Goal: Information Seeking & Learning: Learn about a topic

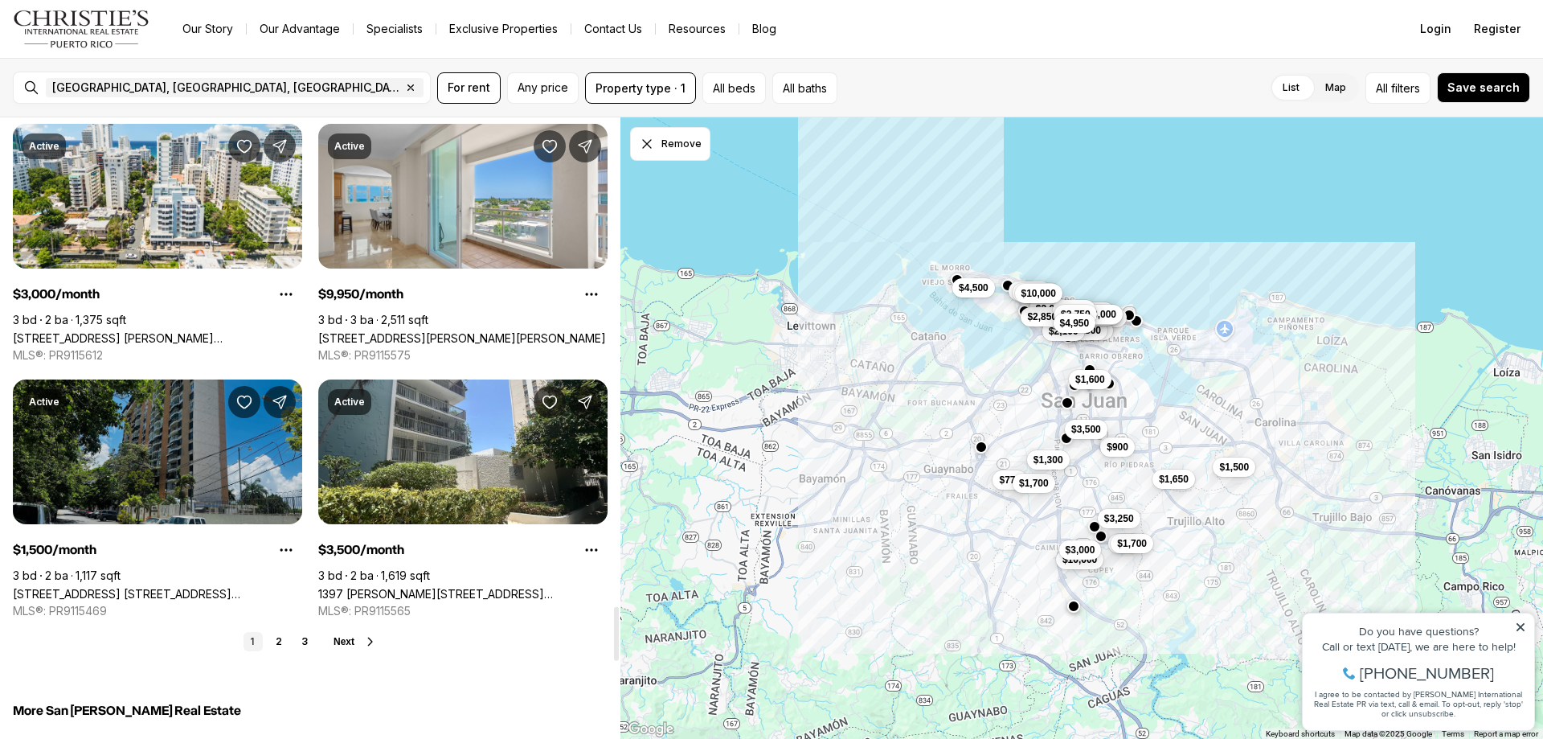
scroll to position [5656, 0]
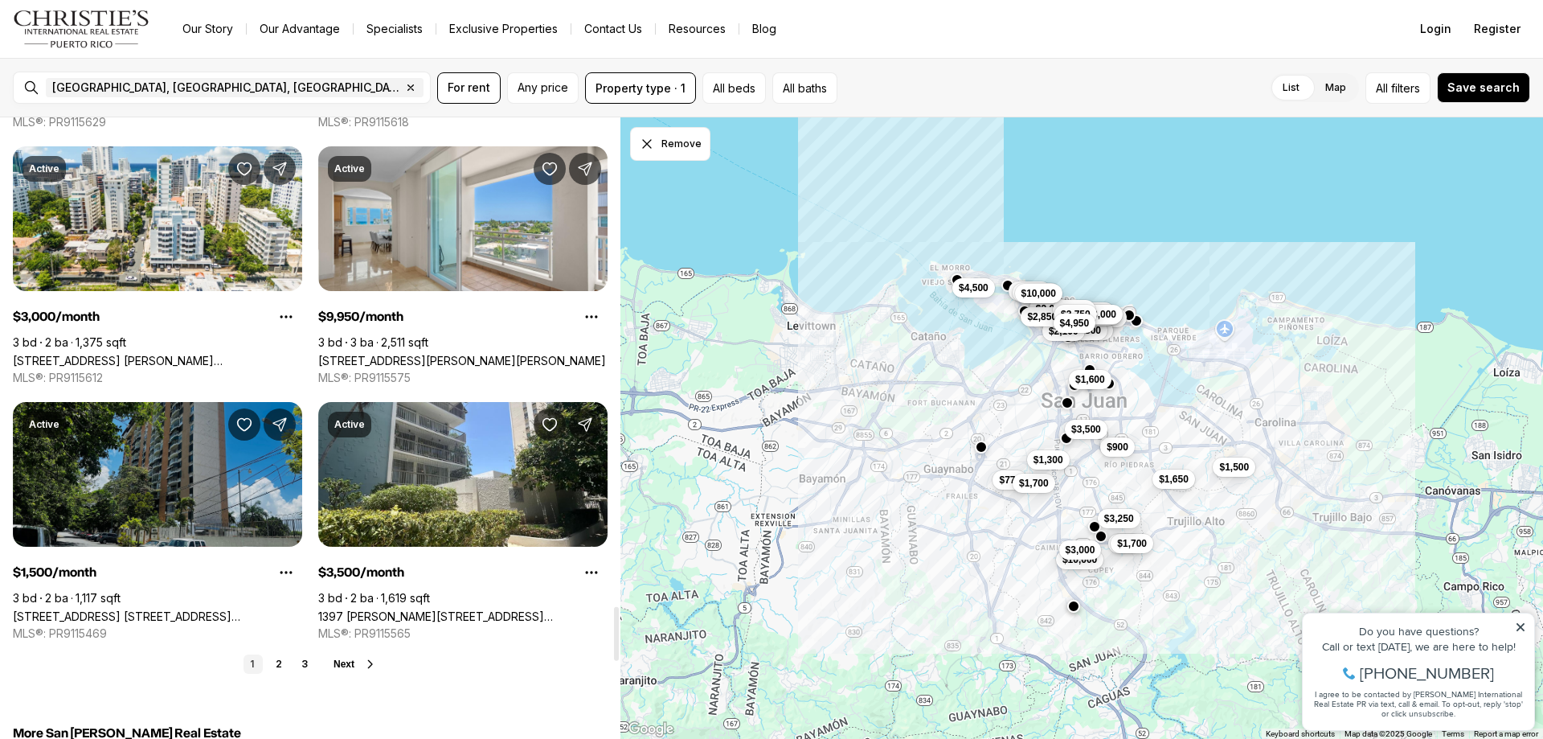
click at [207, 609] on link "[STREET_ADDRESS] [STREET_ADDRESS][PERSON_NAME]" at bounding box center [157, 616] width 289 height 14
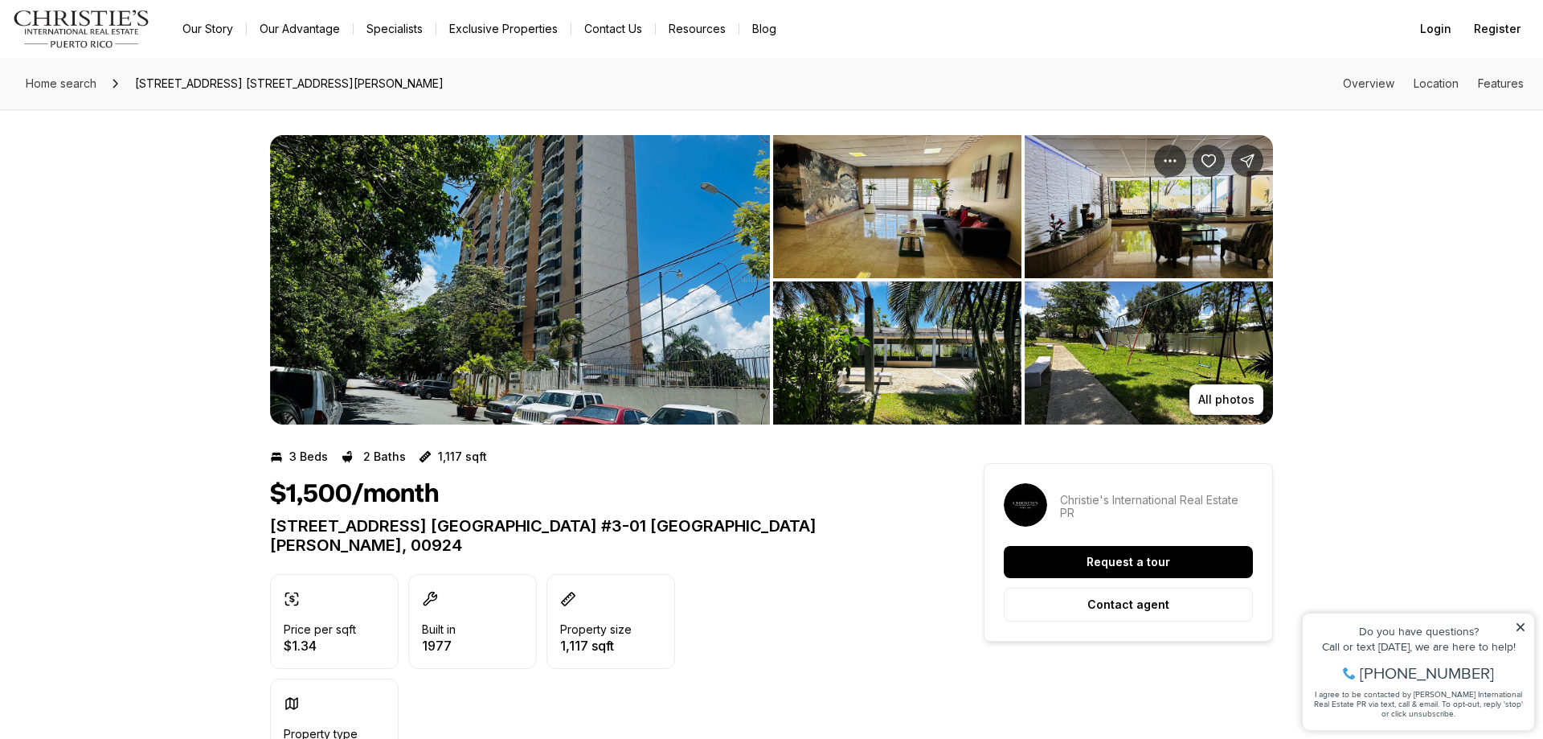
click at [853, 225] on img "View image gallery" at bounding box center [897, 206] width 248 height 143
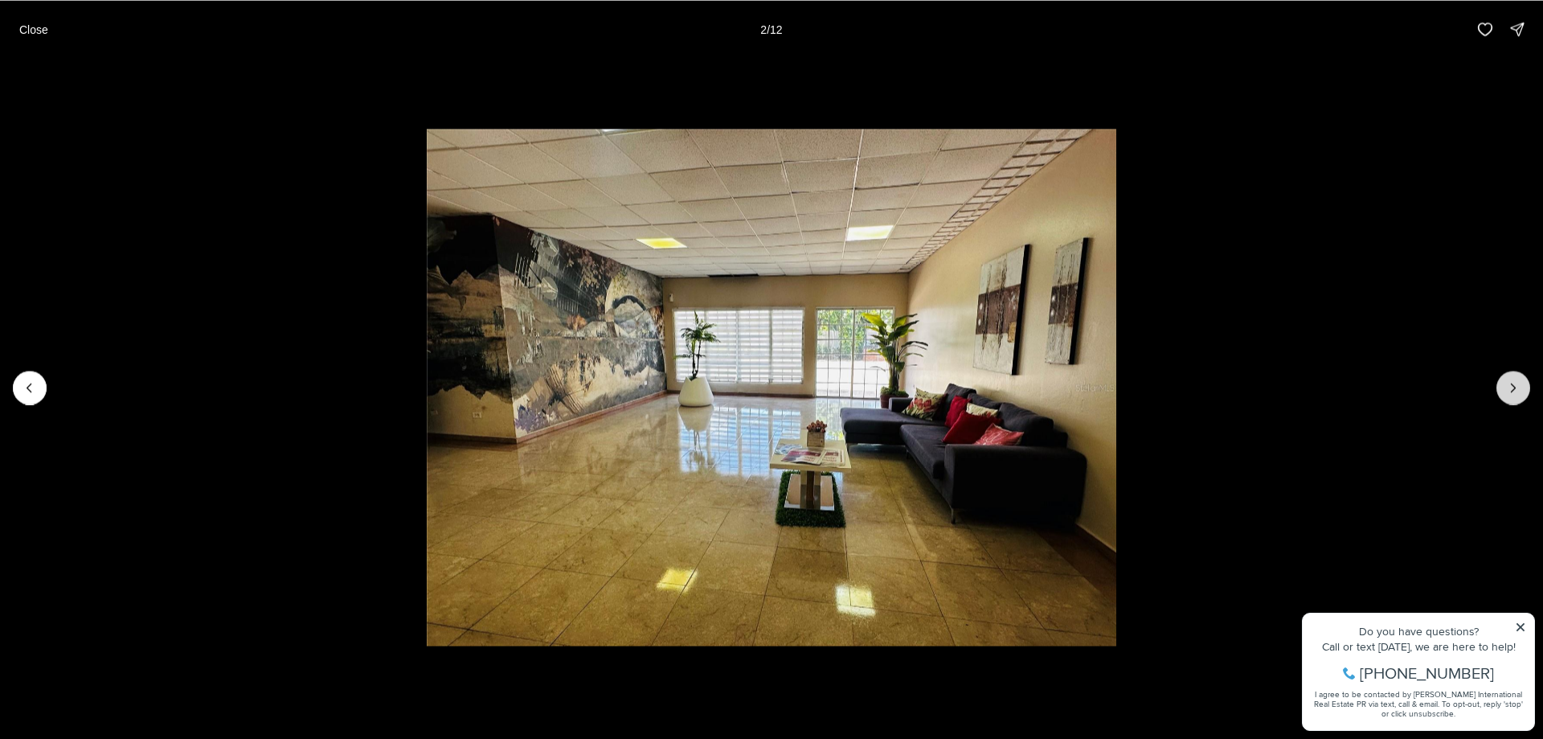
click at [1514, 387] on icon "Next slide" at bounding box center [1513, 387] width 16 height 16
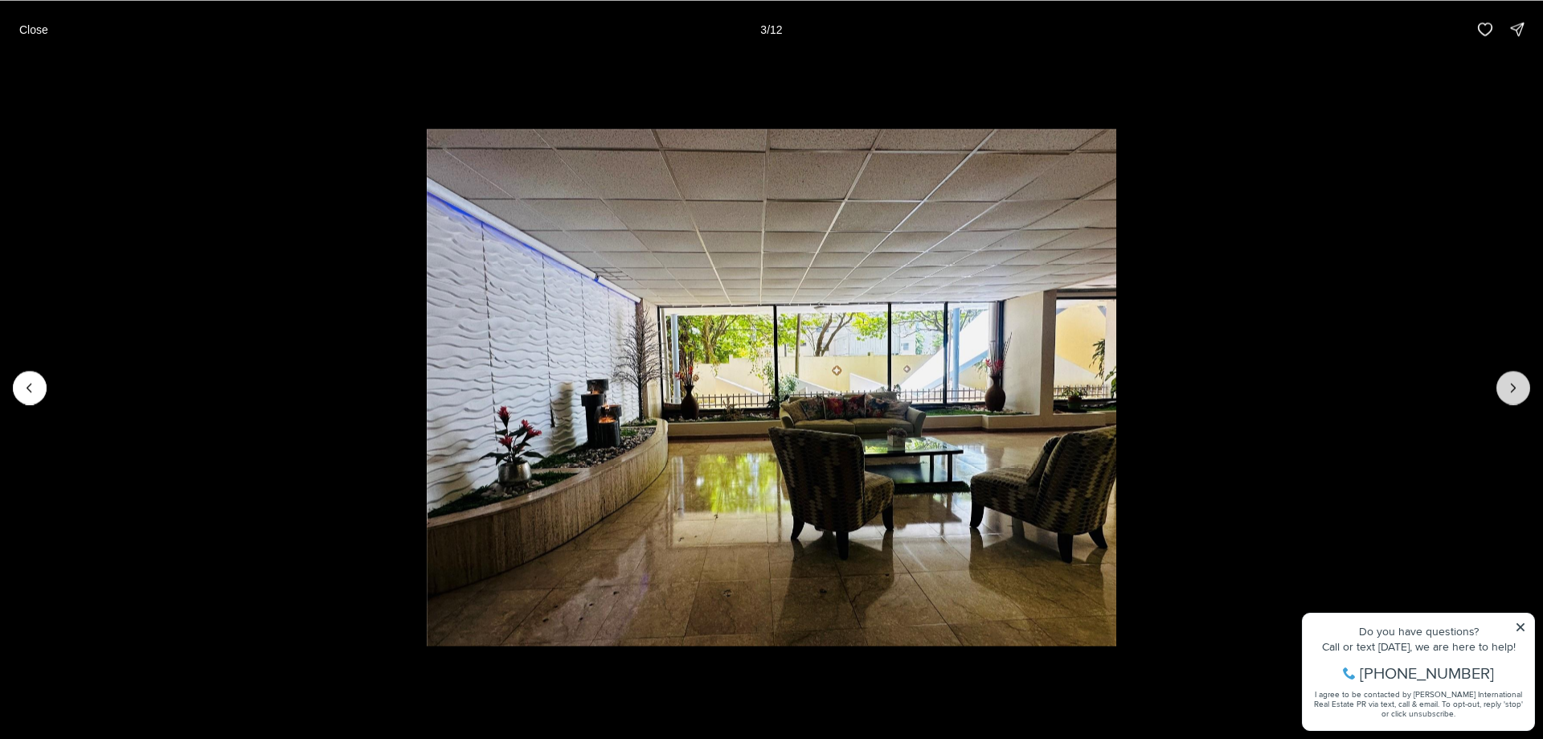
click at [1514, 387] on icon "Next slide" at bounding box center [1513, 387] width 16 height 16
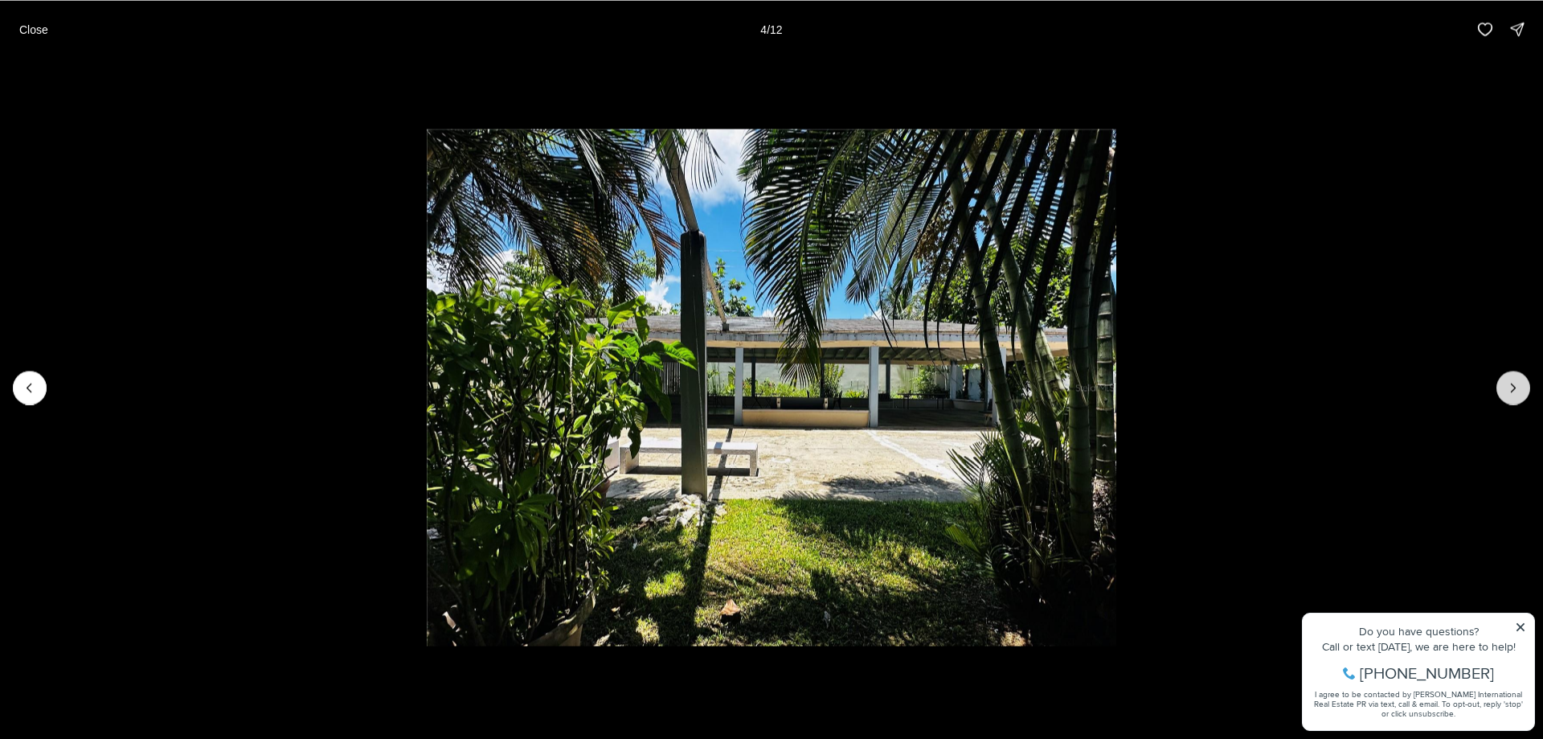
click at [1514, 387] on icon "Next slide" at bounding box center [1513, 387] width 16 height 16
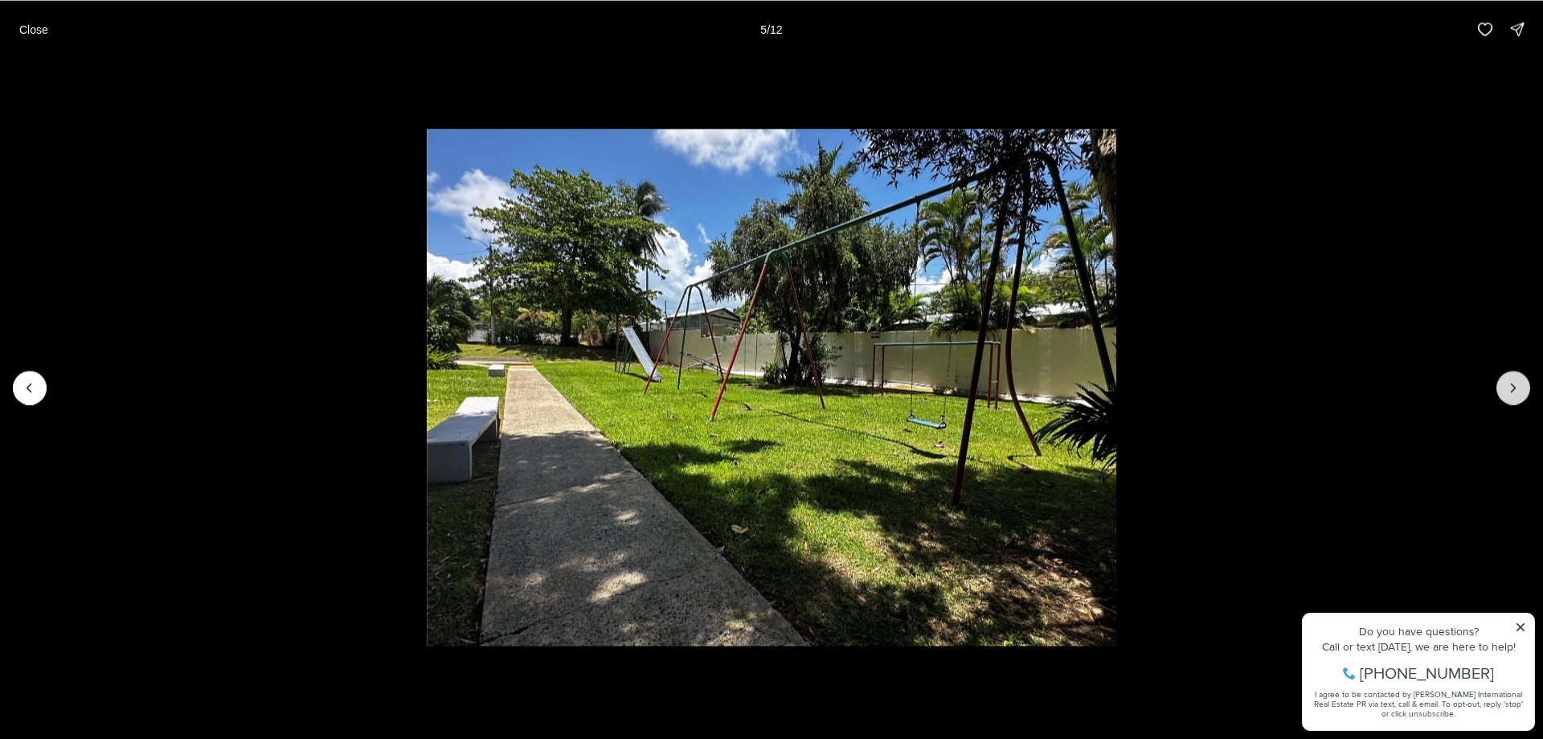
click at [1514, 387] on icon "Next slide" at bounding box center [1513, 387] width 16 height 16
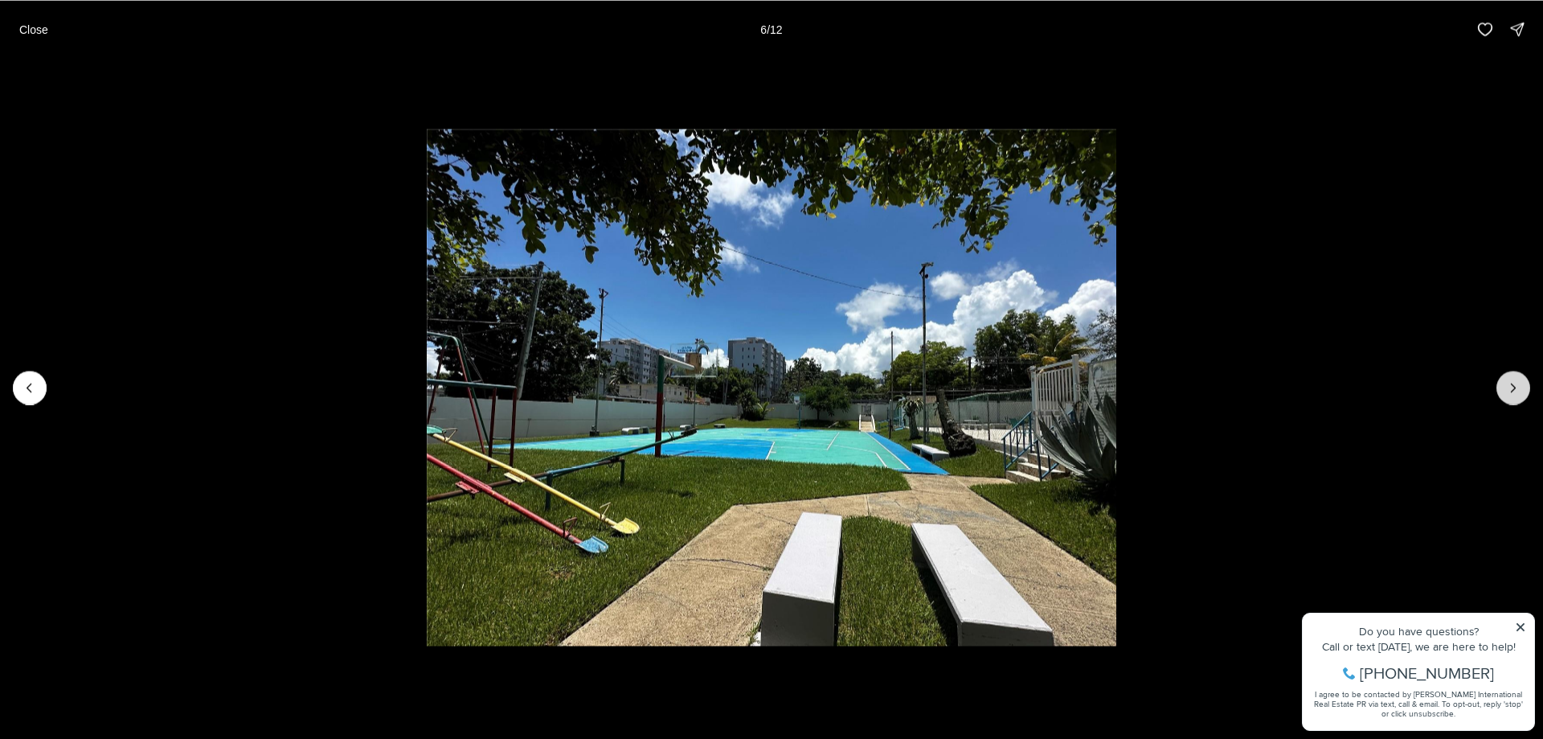
click at [1514, 387] on icon "Next slide" at bounding box center [1513, 387] width 16 height 16
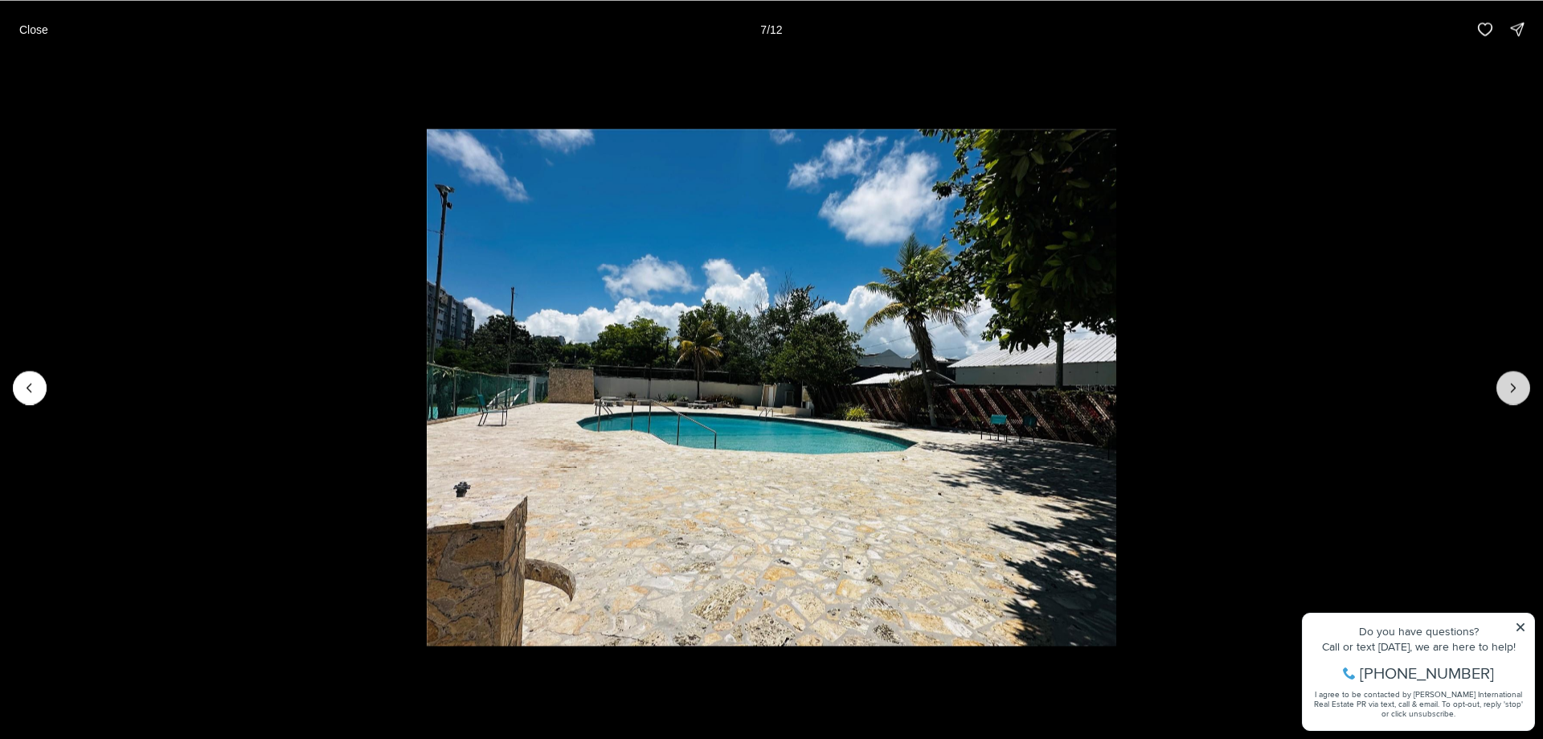
click at [1515, 388] on icon "Next slide" at bounding box center [1514, 387] width 4 height 8
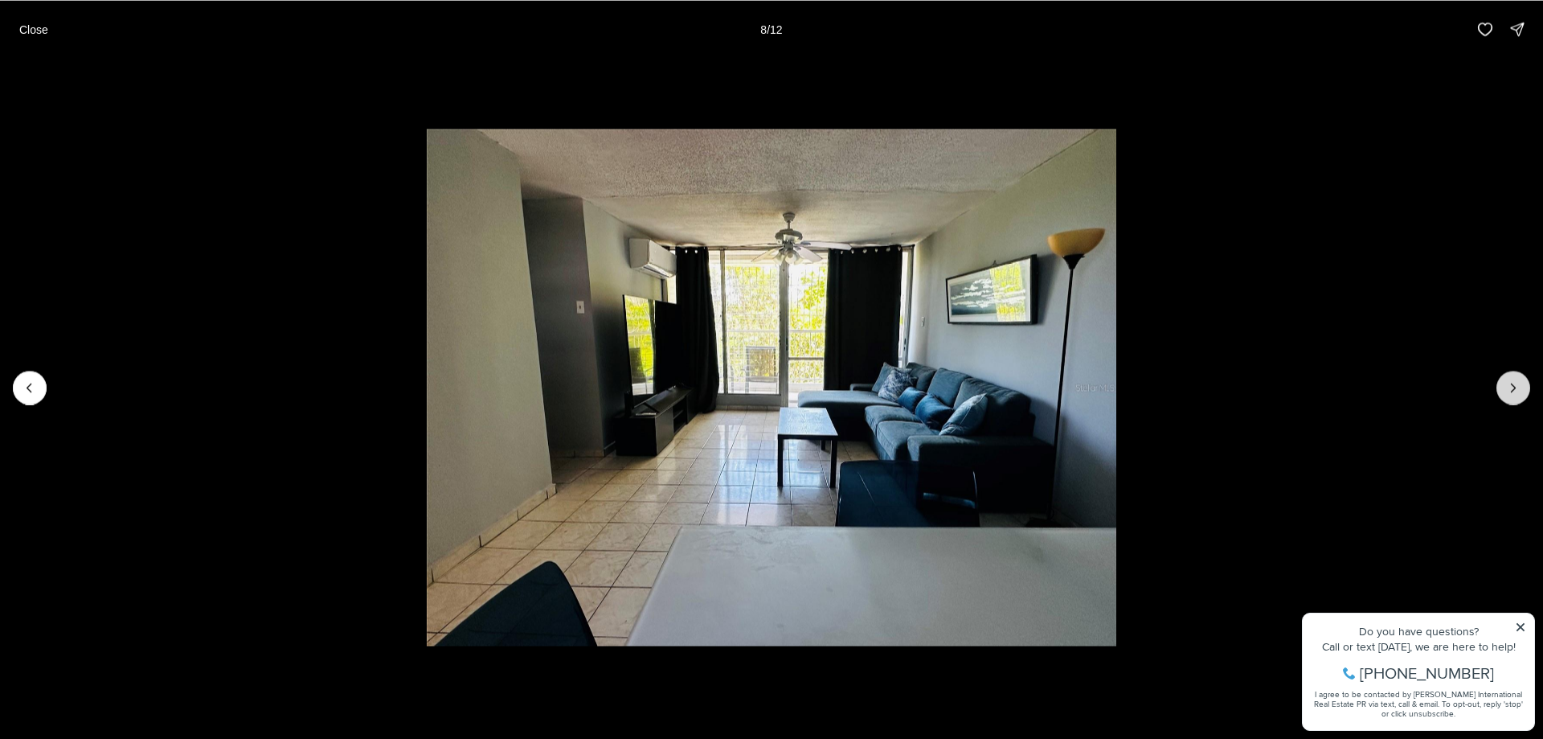
click at [1513, 388] on icon "Next slide" at bounding box center [1513, 387] width 16 height 16
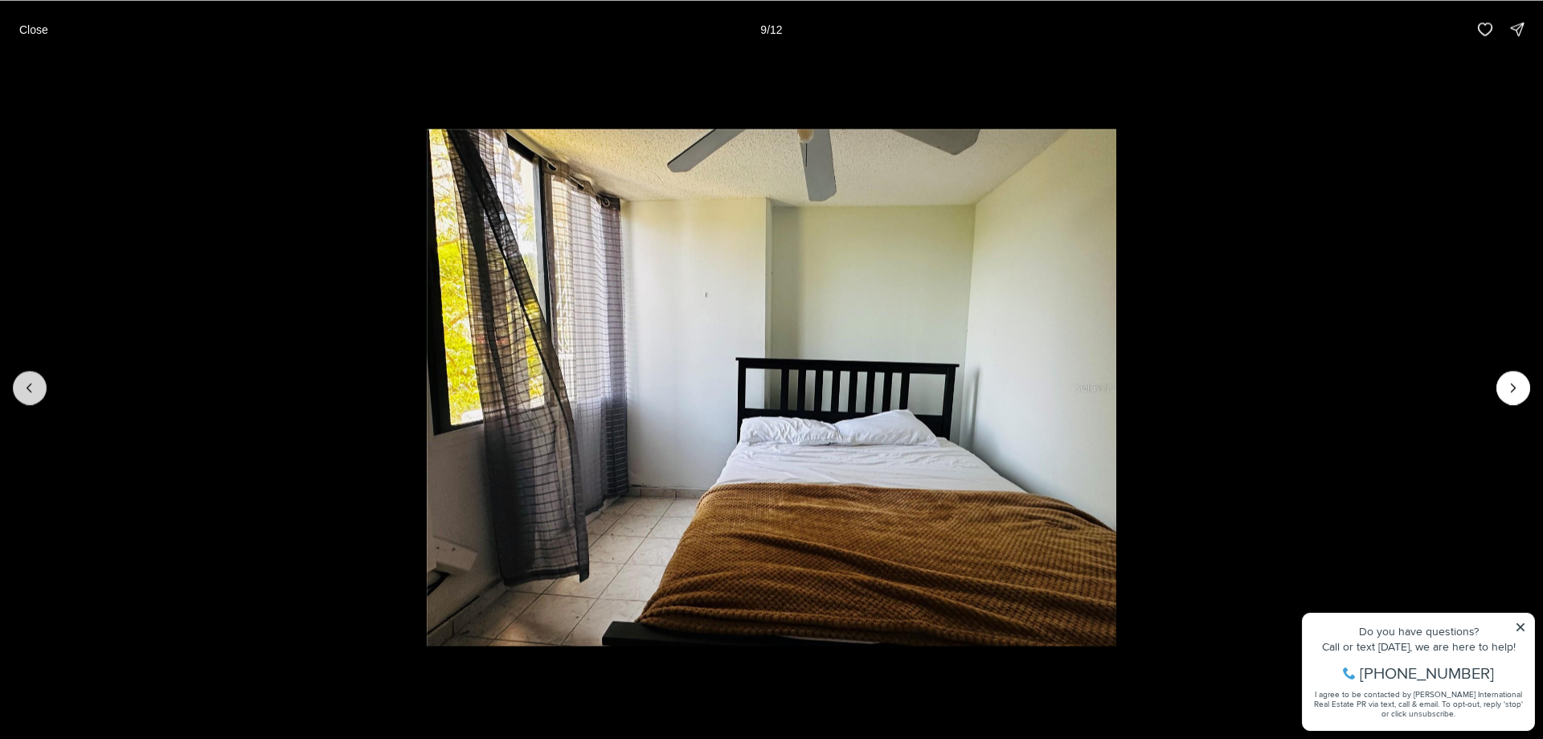
click at [39, 388] on button "Previous slide" at bounding box center [30, 388] width 34 height 34
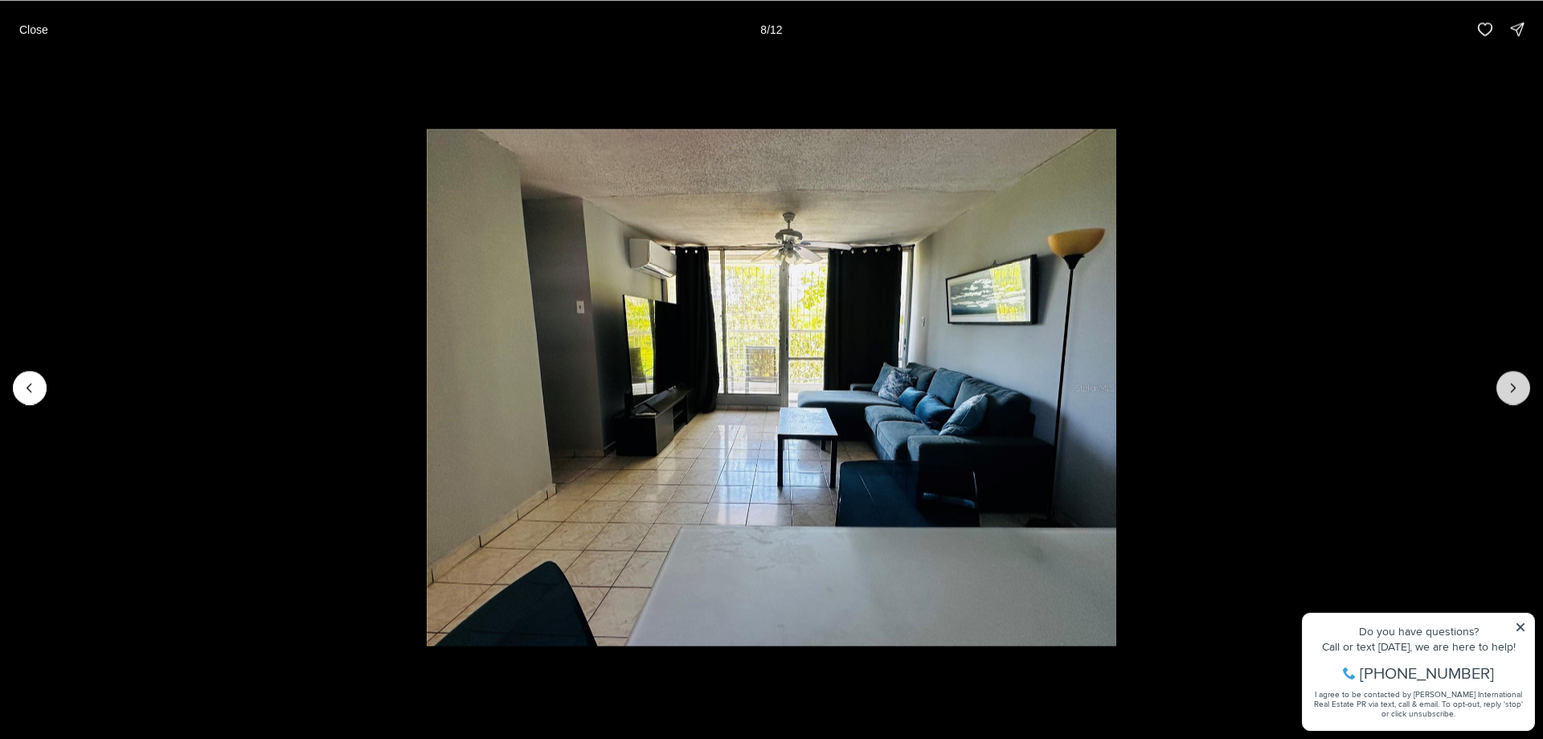
click at [1513, 386] on icon "Next slide" at bounding box center [1513, 387] width 16 height 16
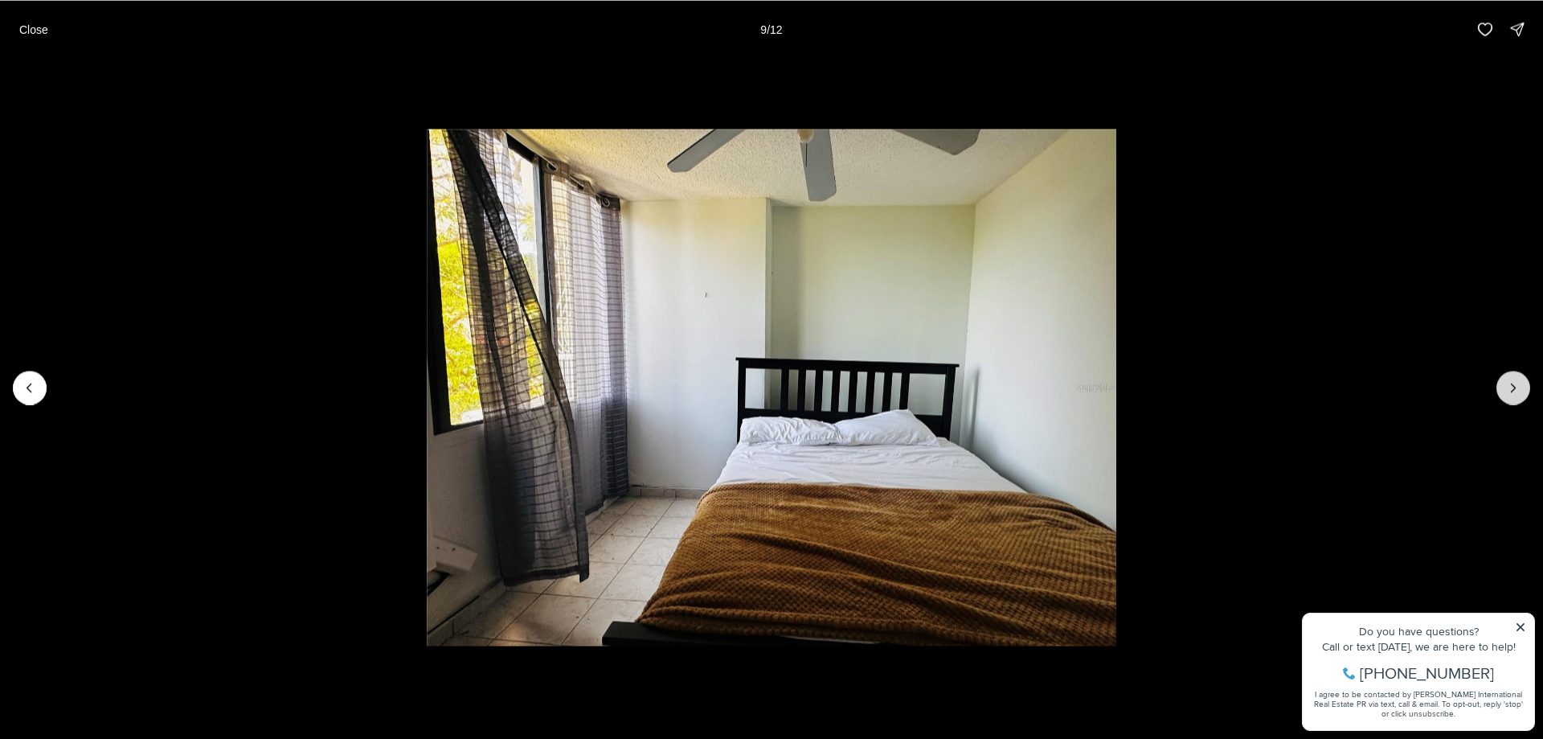
click at [1513, 386] on icon "Next slide" at bounding box center [1513, 387] width 16 height 16
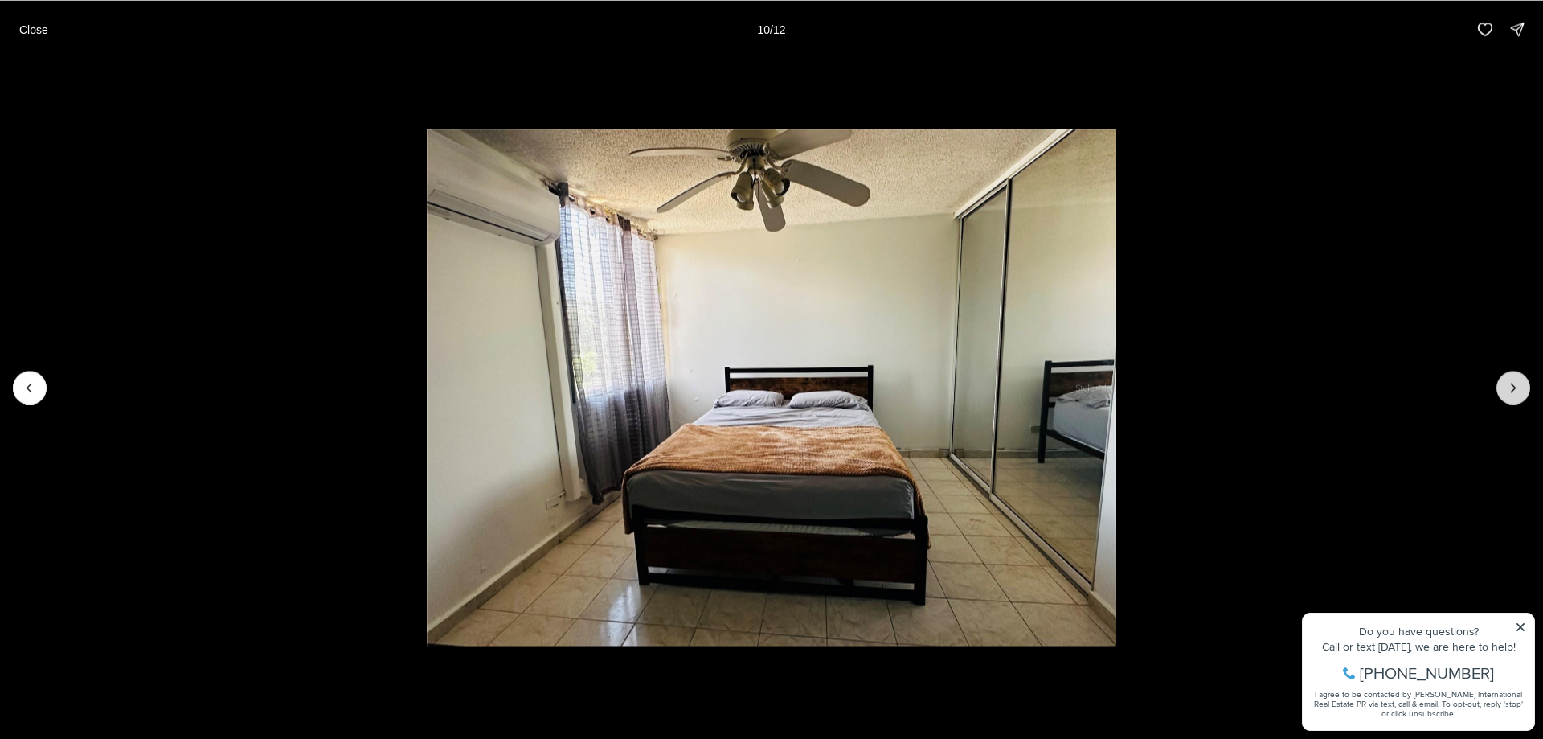
click at [1513, 386] on icon "Next slide" at bounding box center [1513, 387] width 16 height 16
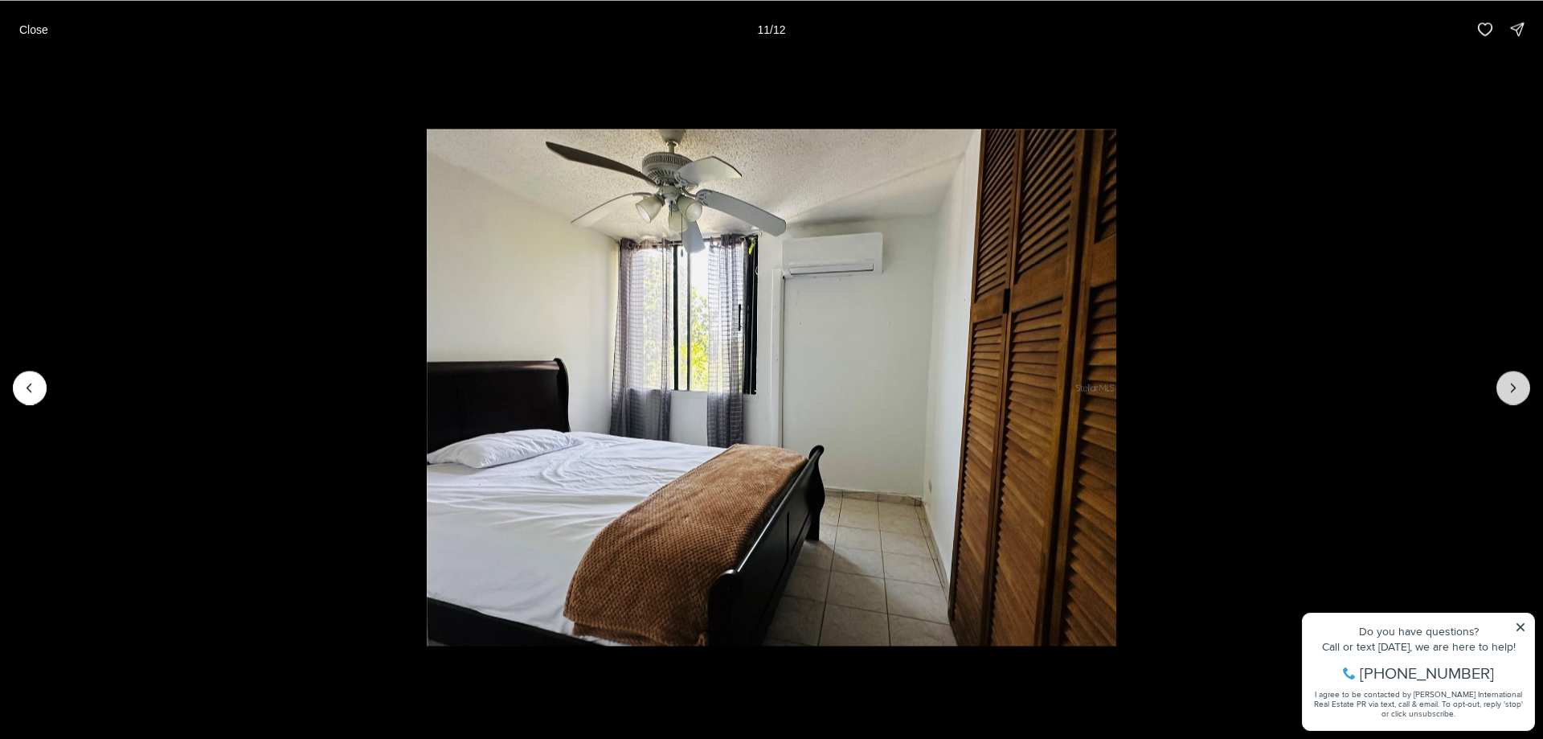
click at [1513, 386] on icon "Next slide" at bounding box center [1513, 387] width 16 height 16
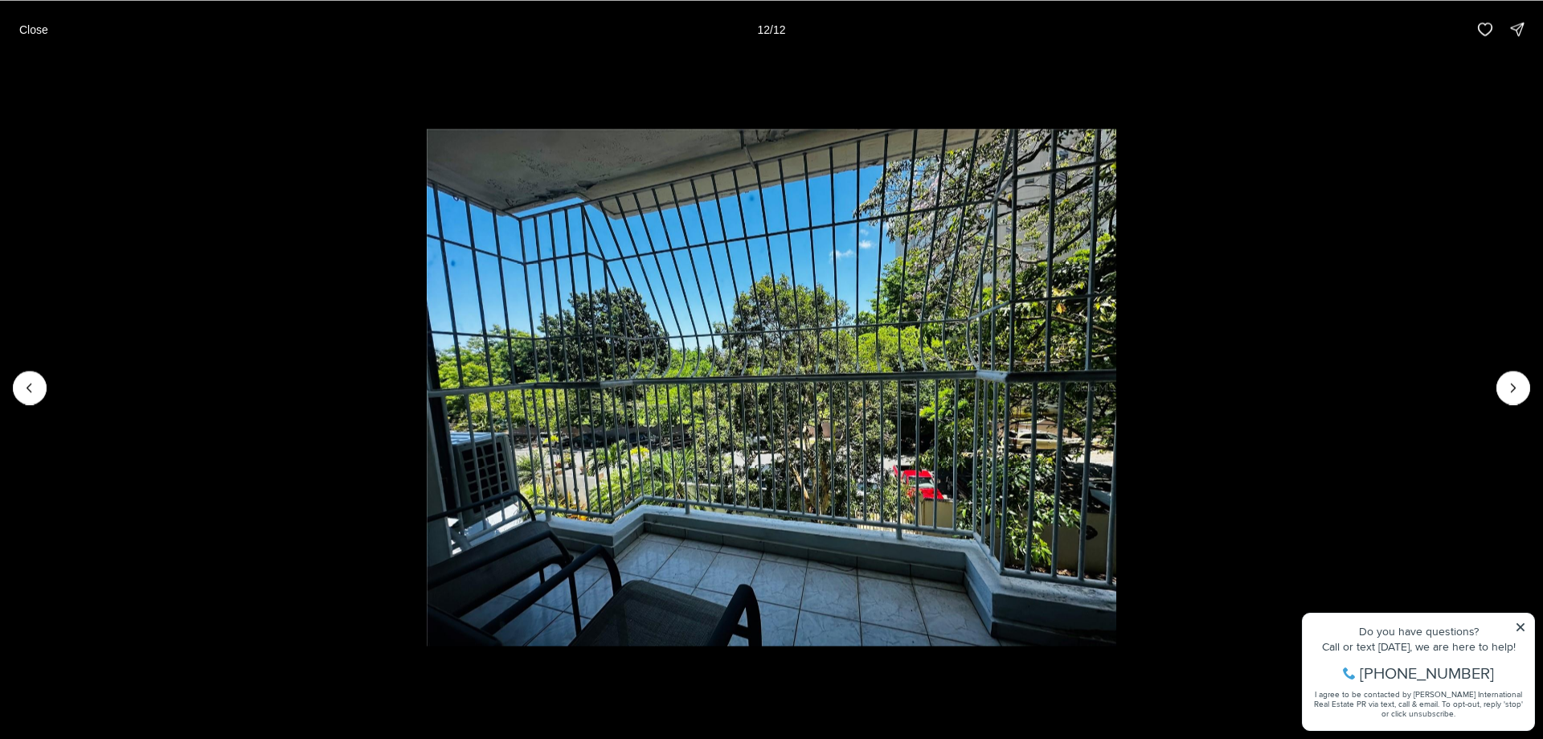
click at [1511, 386] on div at bounding box center [1514, 388] width 34 height 34
click at [48, 29] on button "Close" at bounding box center [34, 29] width 48 height 32
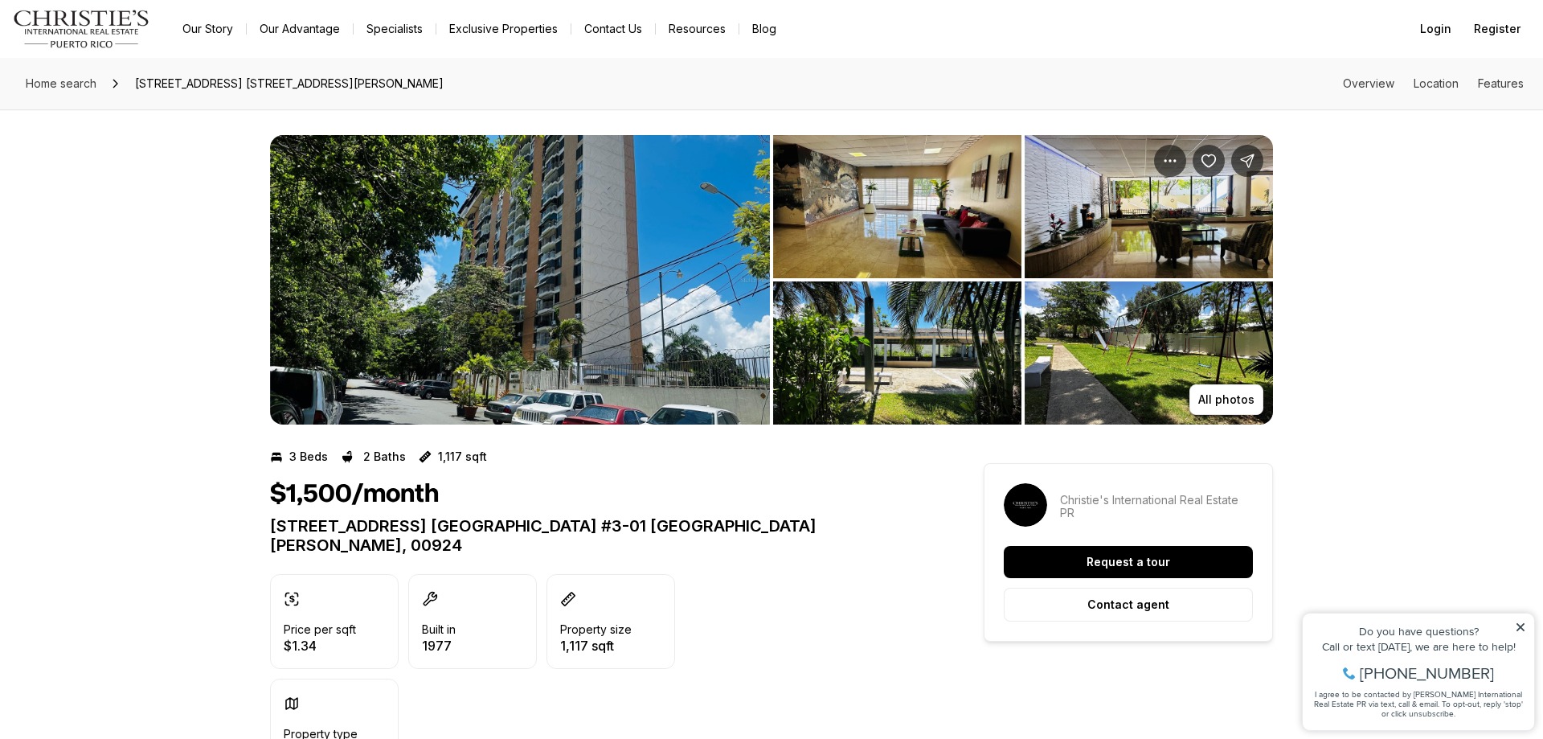
scroll to position [164, 0]
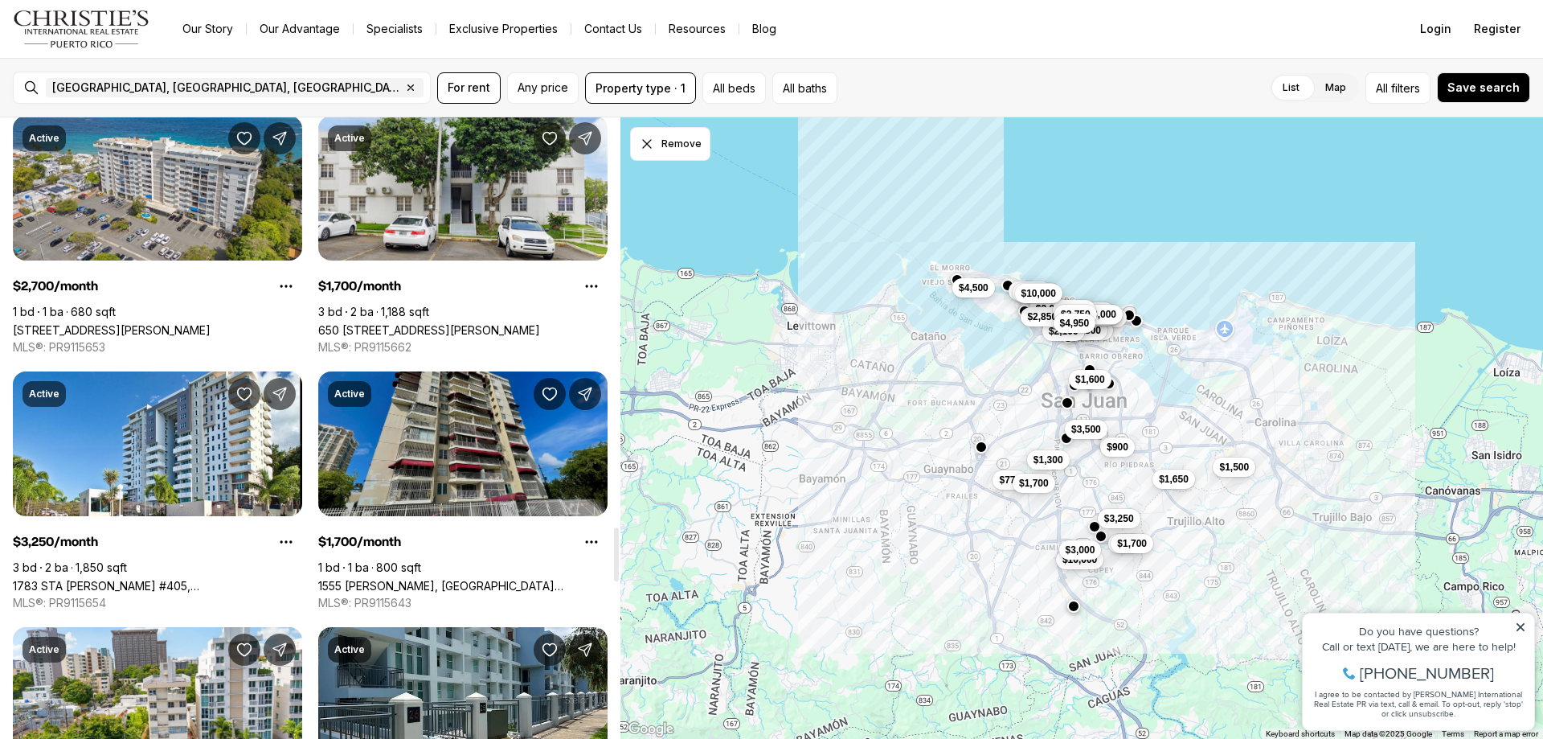
scroll to position [4509, 0]
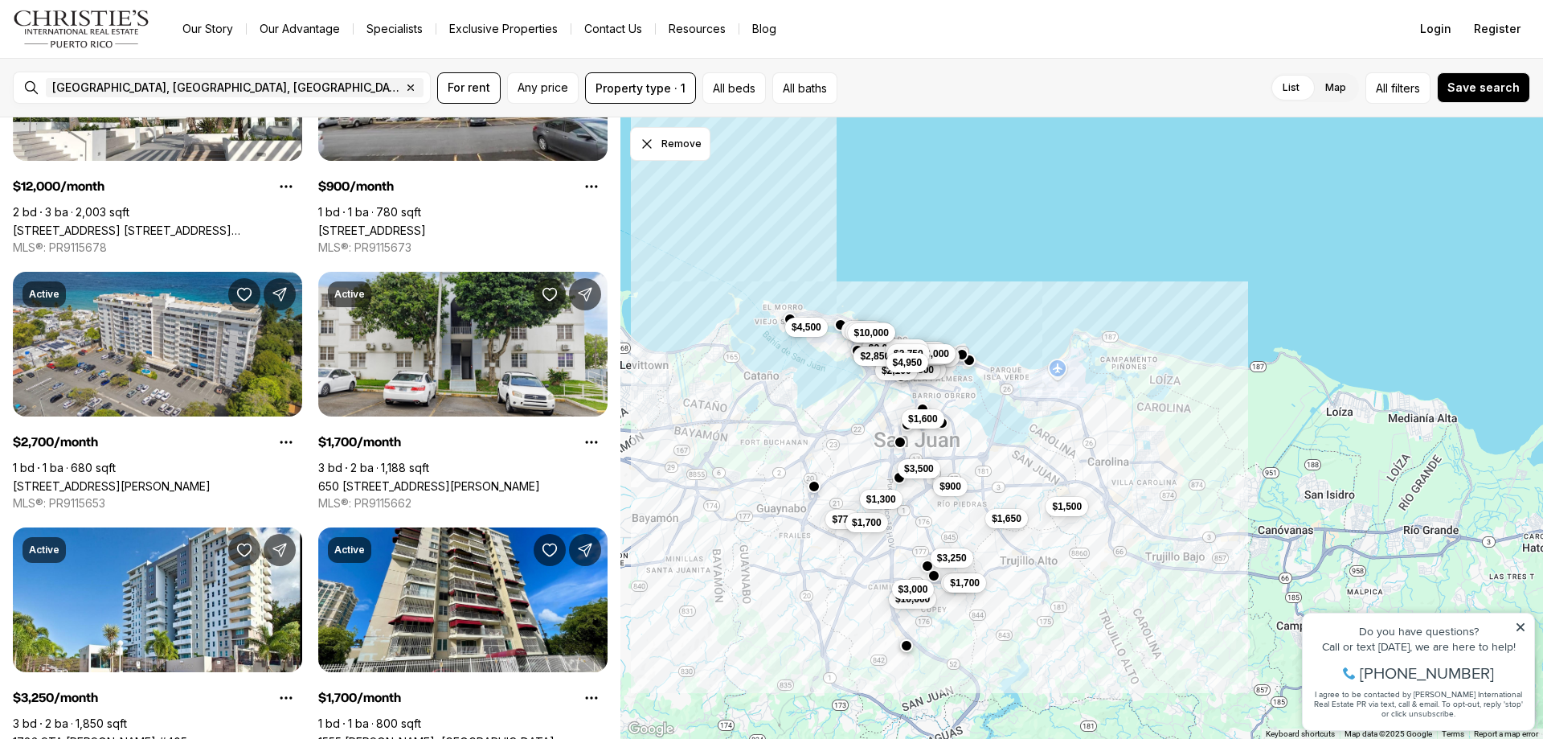
drag, startPoint x: 1175, startPoint y: 399, endPoint x: 1006, endPoint y: 438, distance: 173.3
click at [1006, 438] on div "$900 $1,700 $3,250 $9,950 $1,500 $5,000 $900 $4,800 $3,500 $2,900 $3,200 $1,650…" at bounding box center [1081, 428] width 923 height 622
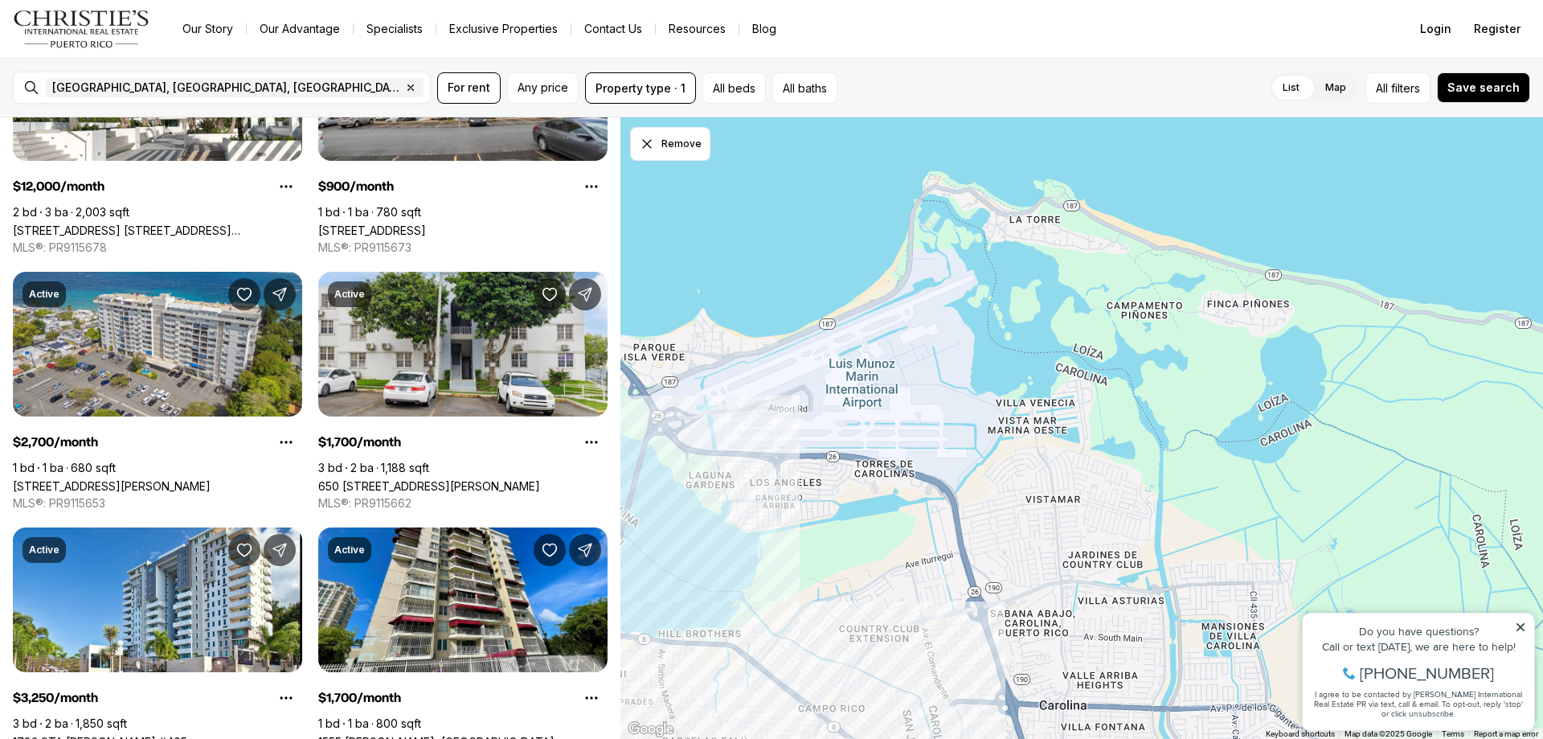
drag, startPoint x: 954, startPoint y: 470, endPoint x: 1361, endPoint y: 236, distance: 469.8
click at [1361, 236] on div at bounding box center [1081, 428] width 923 height 622
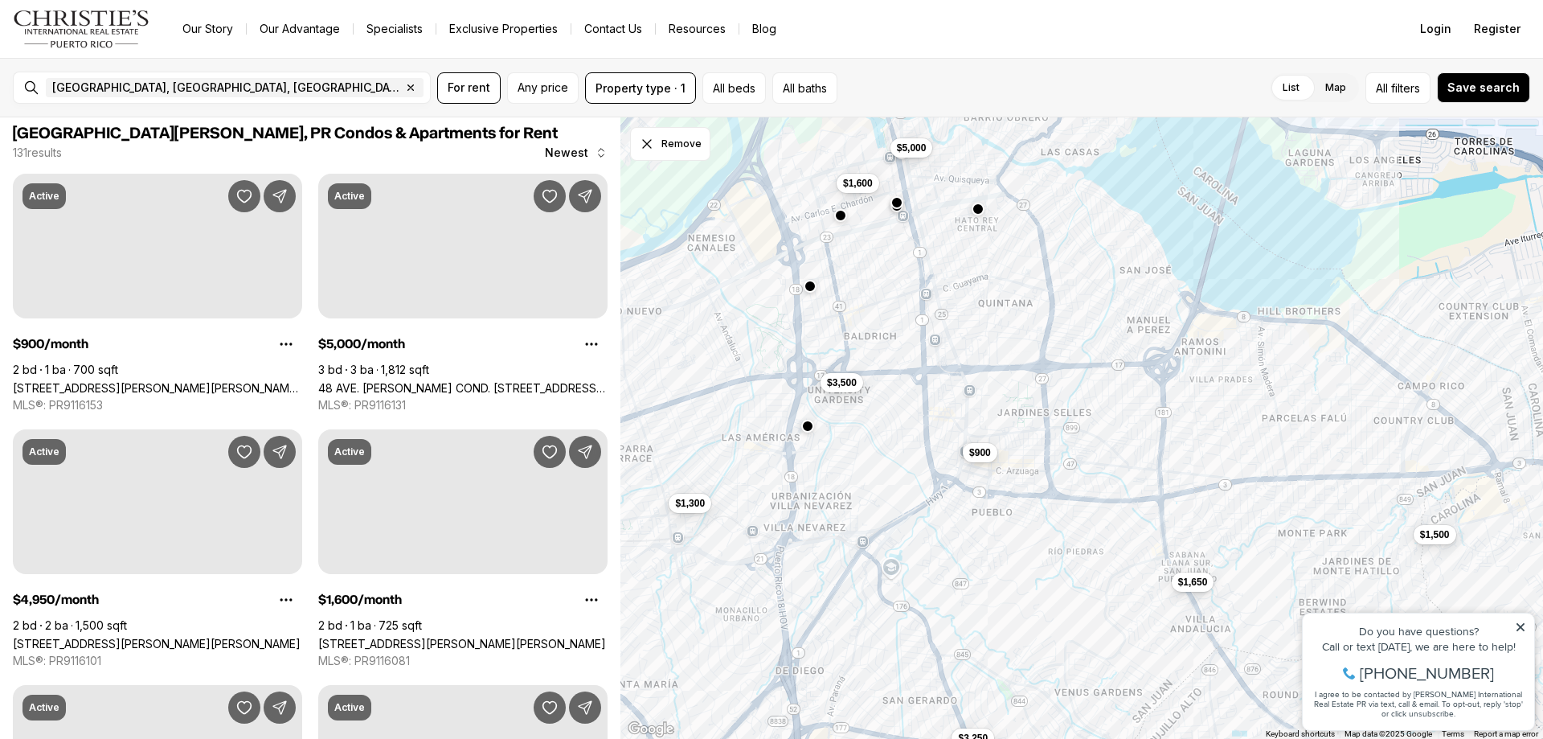
drag, startPoint x: 1170, startPoint y: 382, endPoint x: 1229, endPoint y: 519, distance: 149.4
click at [1229, 519] on div "$900 $1,500 $3,250 $5,000 $3,500 $1,650 $1,600 $1,300" at bounding box center [1081, 428] width 923 height 622
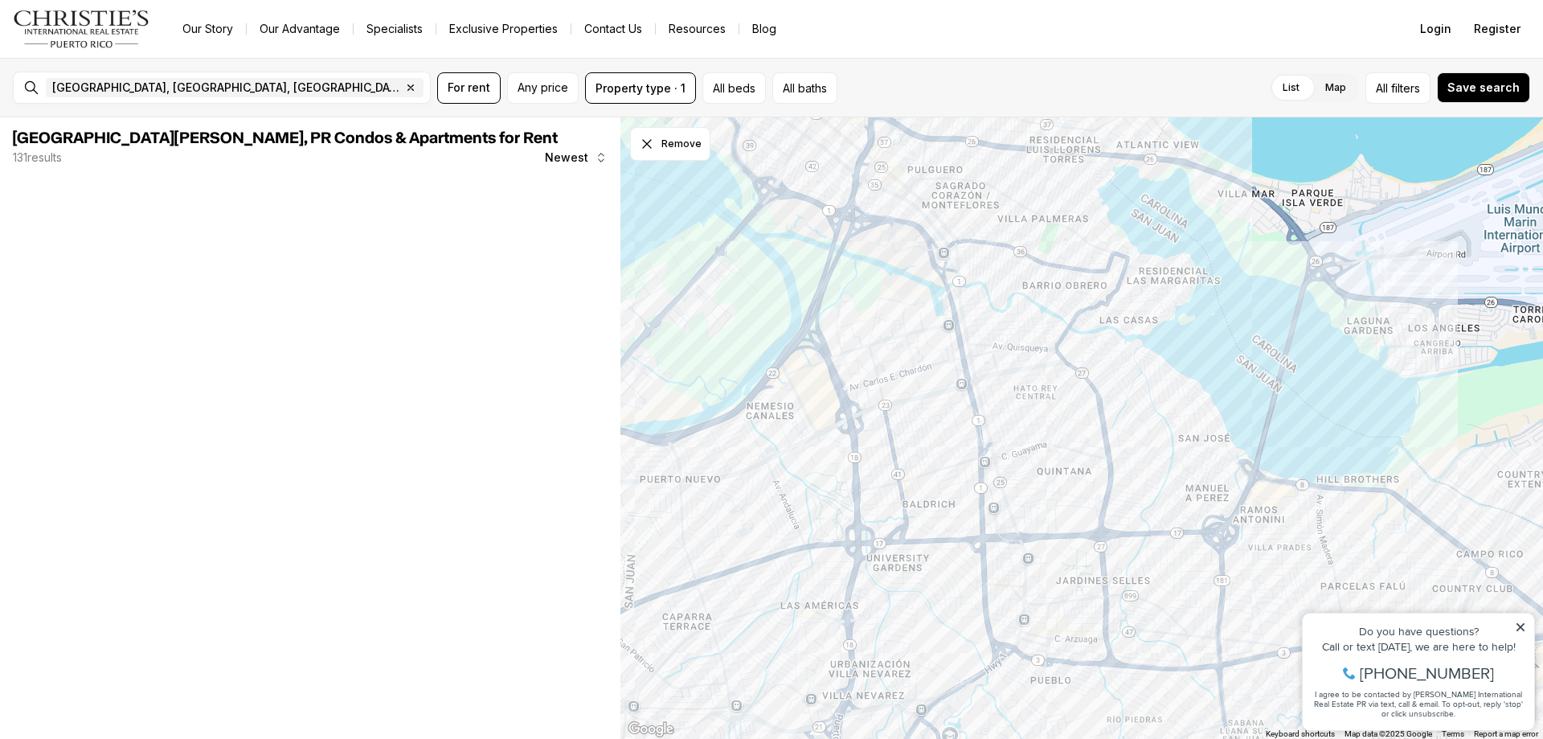
scroll to position [0, 0]
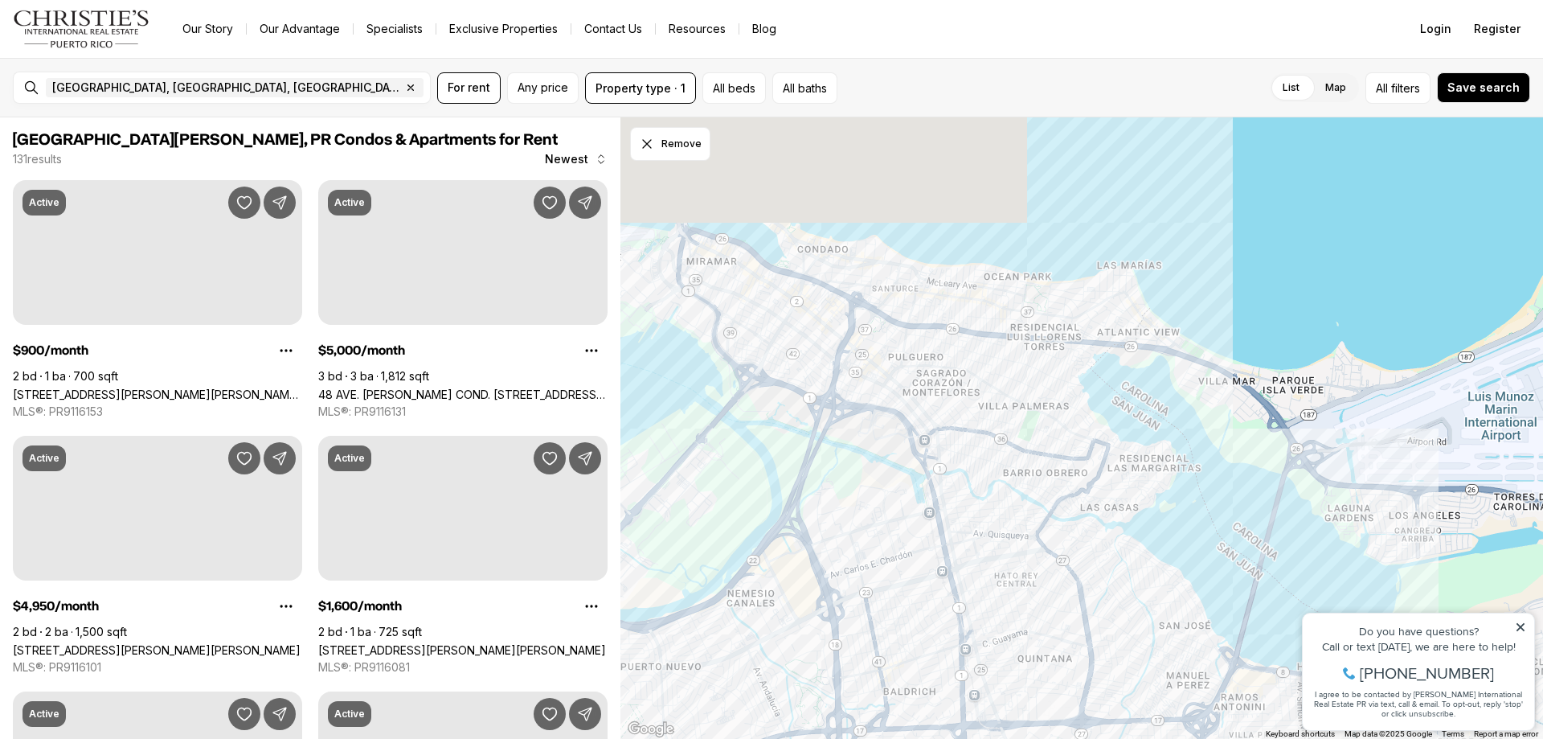
drag, startPoint x: 1039, startPoint y: 361, endPoint x: 1019, endPoint y: 576, distance: 216.3
click at [1022, 588] on div at bounding box center [1081, 428] width 923 height 622
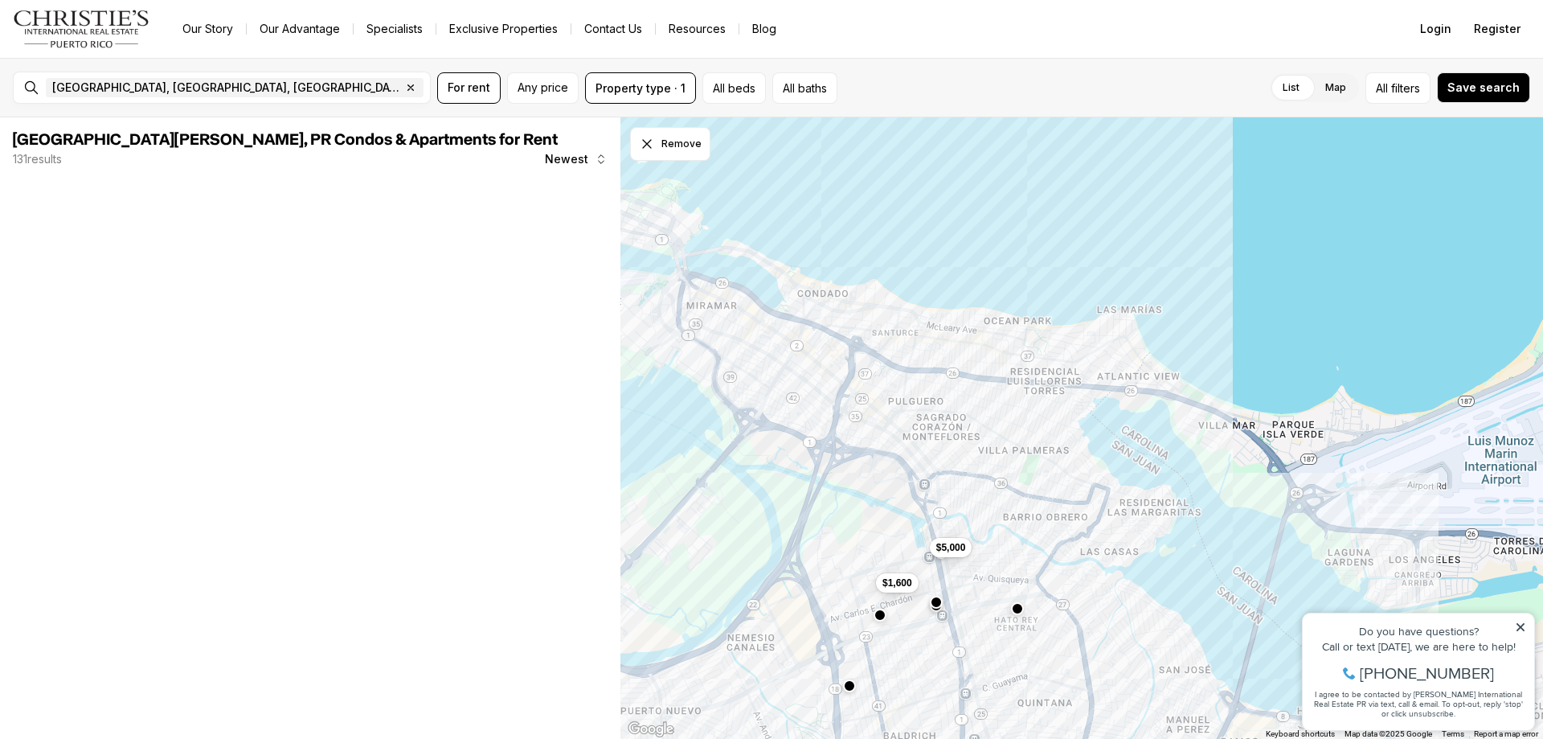
click at [1168, 532] on div "$1,600 $5,000" at bounding box center [1081, 428] width 923 height 622
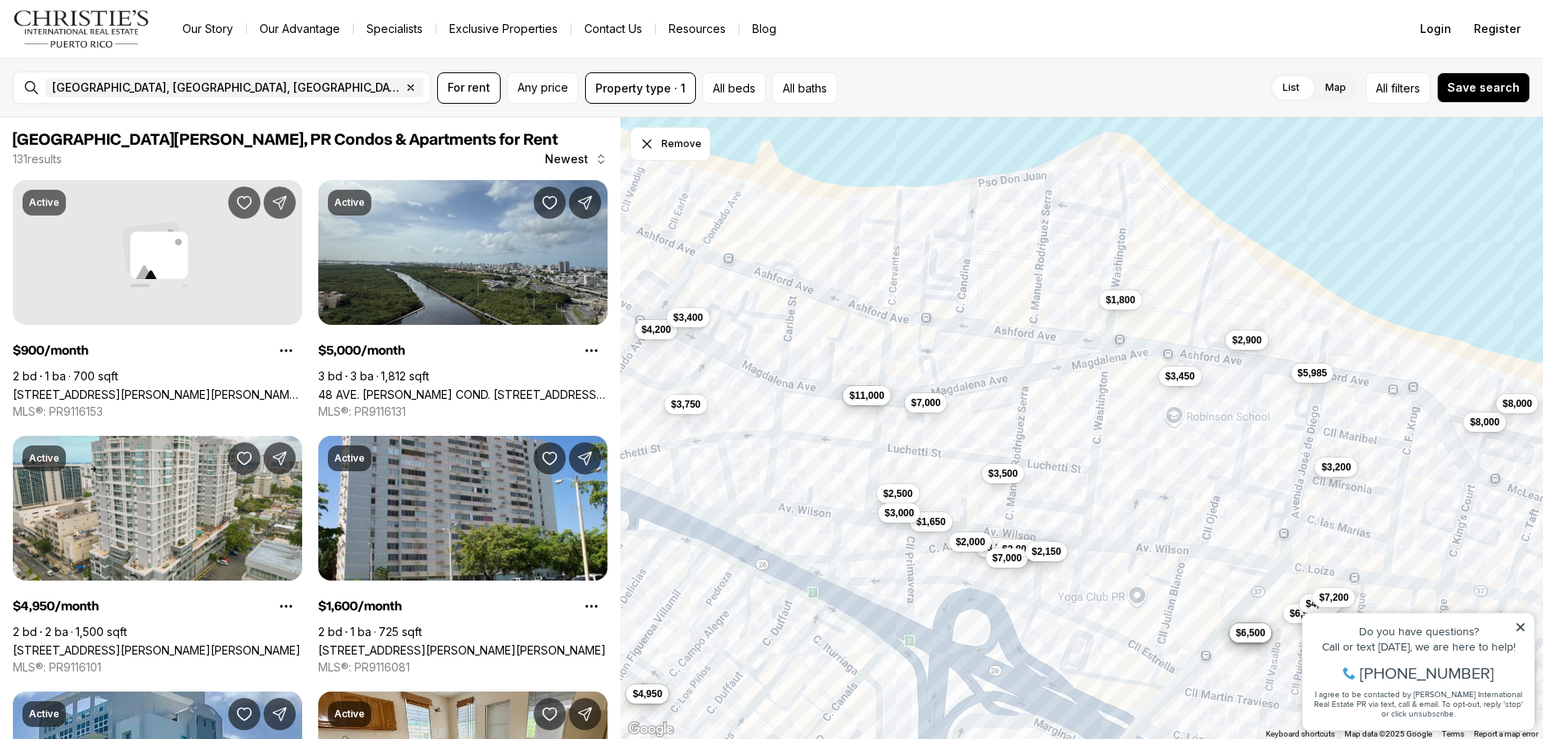
drag, startPoint x: 1075, startPoint y: 350, endPoint x: 1075, endPoint y: 485, distance: 135.0
click at [1075, 491] on div "$1,700 $7,000 $3,300 $3,500 $5,000 $1,650 $2,000 $3,800 $7,000 $1,800 $3,450 $6…" at bounding box center [1081, 428] width 923 height 622
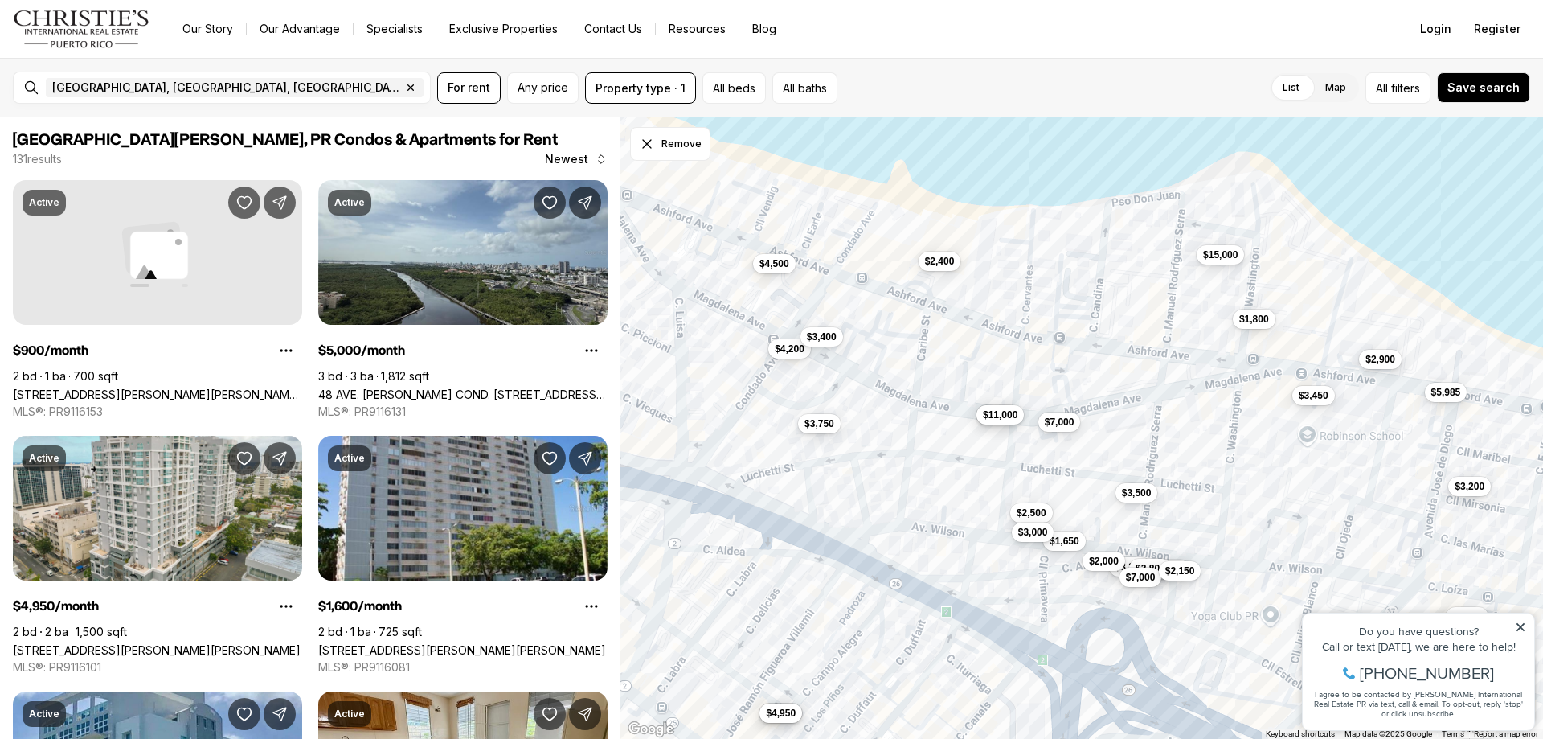
drag, startPoint x: 796, startPoint y: 330, endPoint x: 936, endPoint y: 353, distance: 141.0
click at [936, 353] on div "$1,700 $7,000 $3,300 $3,500 $5,000 $1,650 $2,000 $3,800 $7,000 $1,800 $3,450 $6…" at bounding box center [1081, 428] width 923 height 622
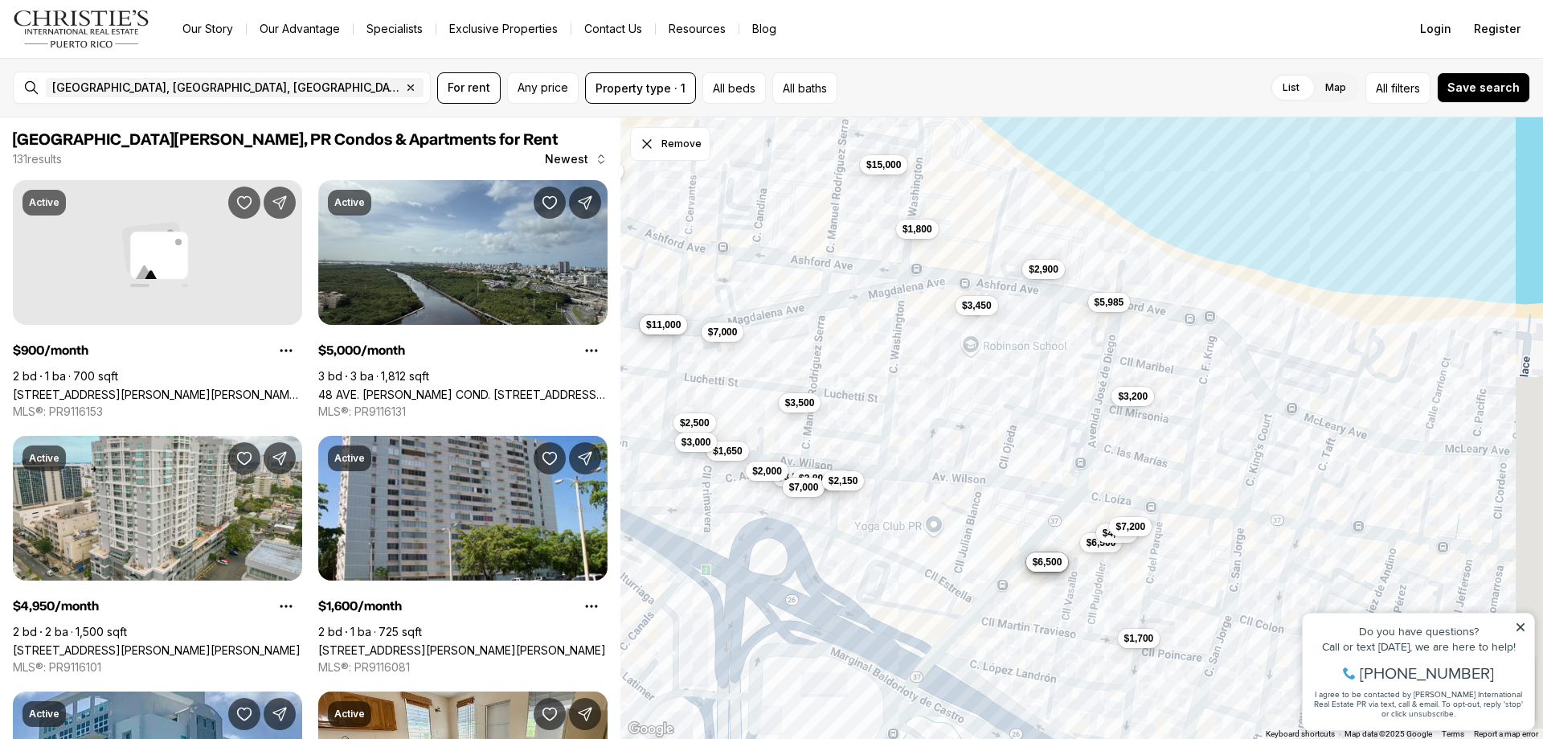
drag, startPoint x: 1057, startPoint y: 364, endPoint x: 737, endPoint y: 275, distance: 332.1
click at [737, 275] on div "$1,700 $7,000 $3,300 $3,500 $5,000 $1,650 $2,000 $3,800 $7,000 $1,800 $3,450 $6…" at bounding box center [1081, 428] width 923 height 622
drag, startPoint x: 964, startPoint y: 334, endPoint x: 914, endPoint y: 376, distance: 66.2
click at [901, 394] on div "$1,700 $7,000 $3,300 $3,500 $5,000 $1,650 $2,000 $3,800 $7,000 $1,800 $3,450 $6…" at bounding box center [1081, 428] width 923 height 622
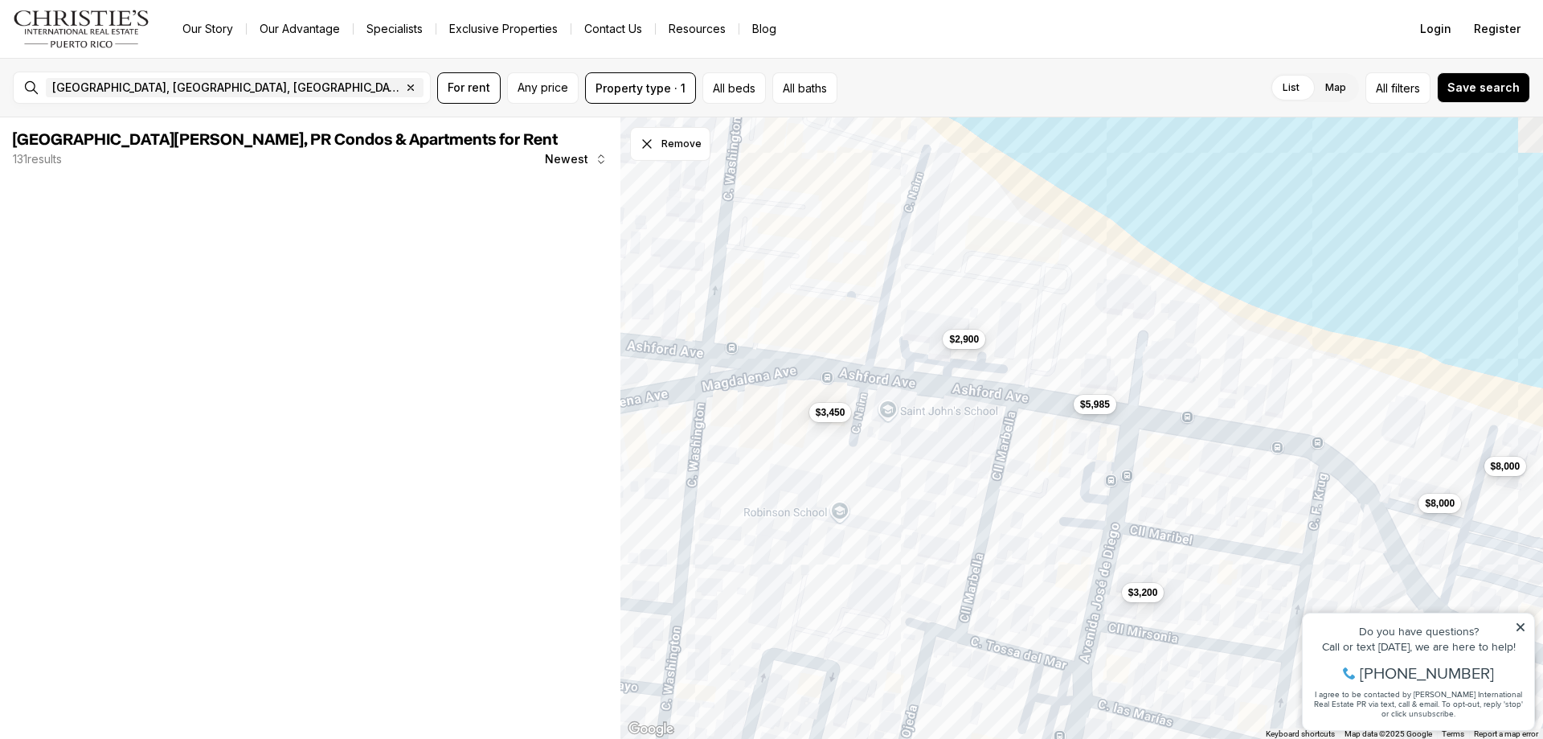
drag, startPoint x: 909, startPoint y: 336, endPoint x: 1067, endPoint y: 384, distance: 165.5
click at [1169, 420] on div "$3,450 $5,985 $2,900 $3,200 $8,000 $8,000" at bounding box center [1081, 428] width 923 height 622
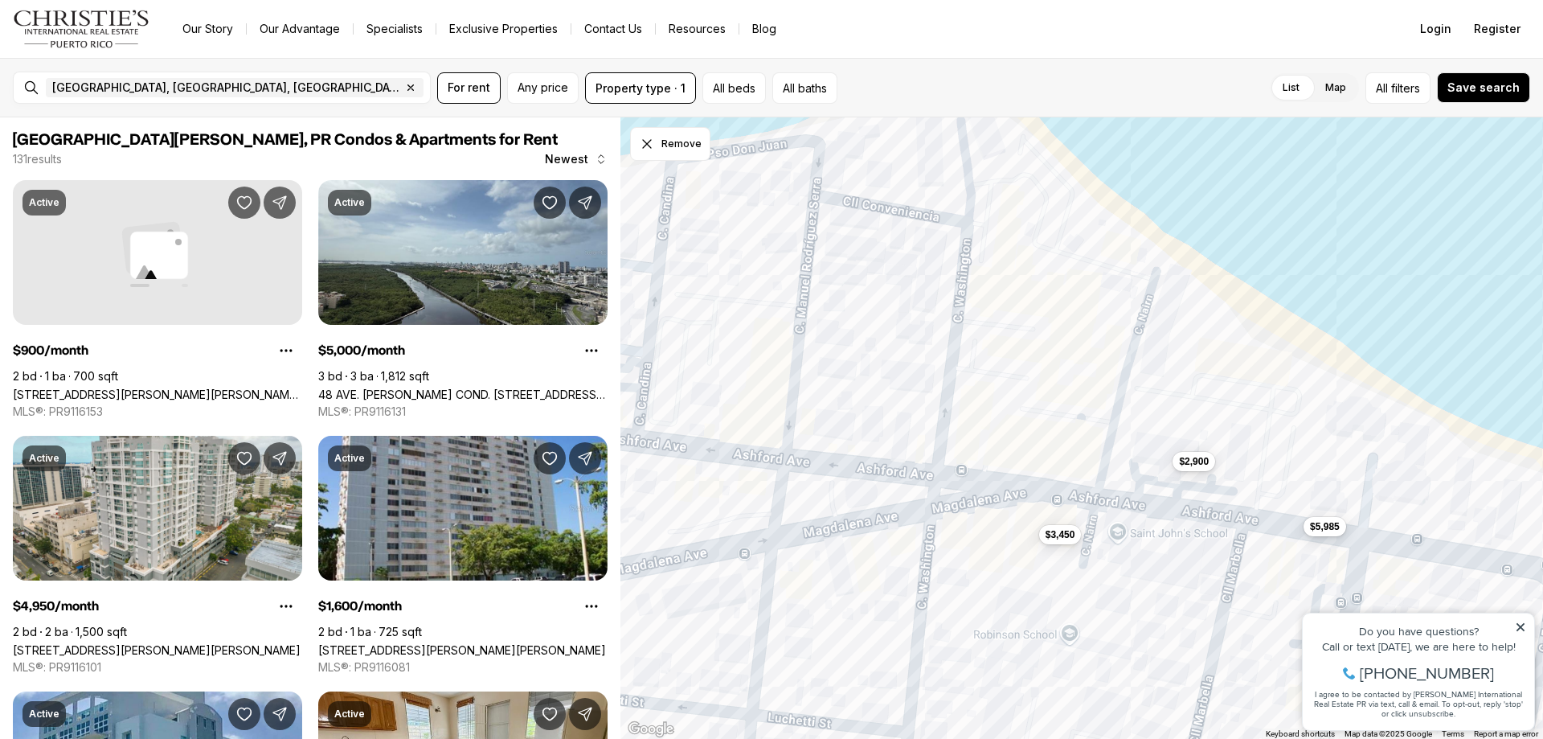
drag, startPoint x: 886, startPoint y: 338, endPoint x: 978, endPoint y: 439, distance: 136.0
click at [978, 444] on div "$3,450 $5,985 $2,900 $3,200" at bounding box center [1081, 428] width 923 height 622
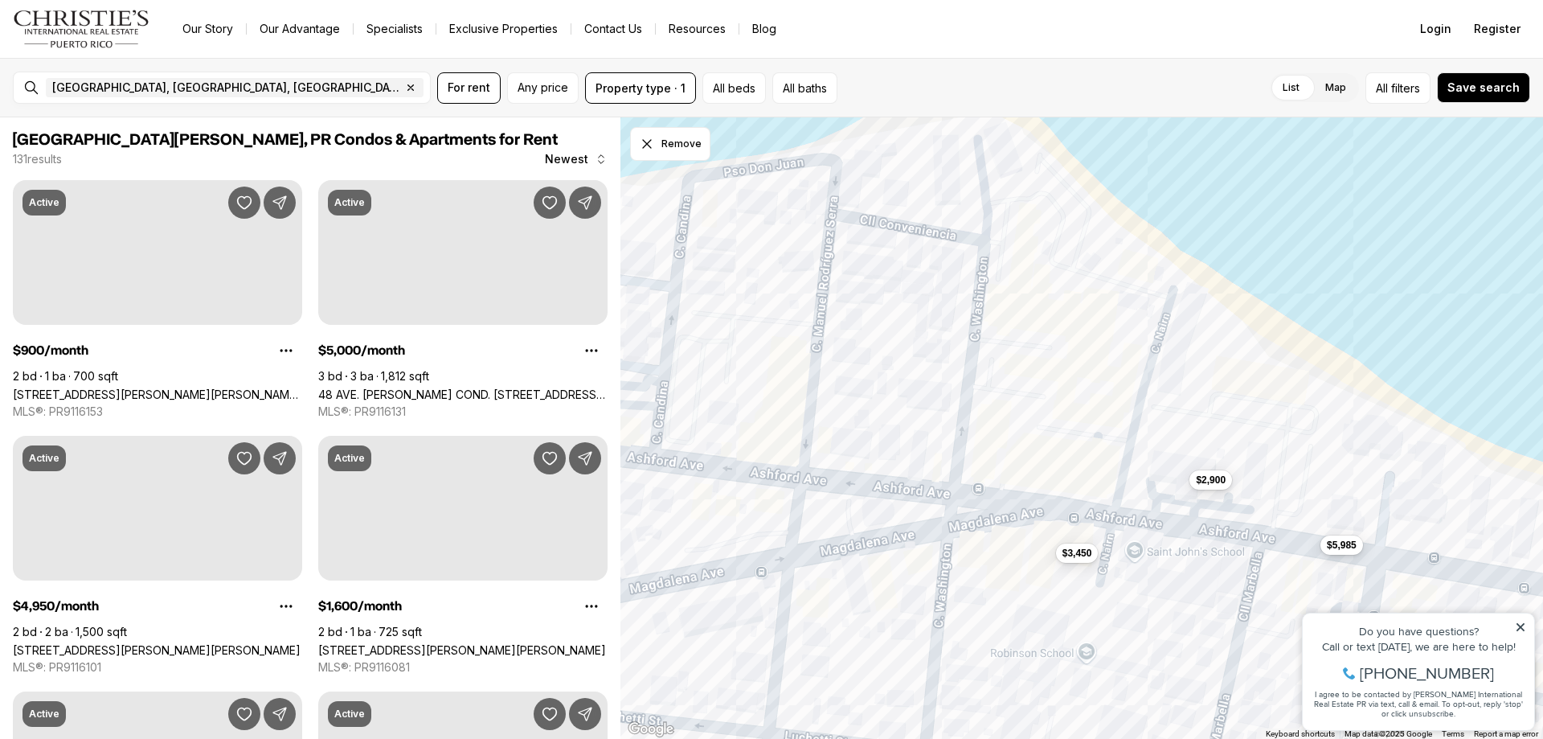
drag, startPoint x: 1007, startPoint y: 395, endPoint x: 1170, endPoint y: 387, distance: 163.3
click at [1170, 387] on div "$3,450 $5,985 $2,900 $3,200" at bounding box center [1081, 428] width 923 height 622
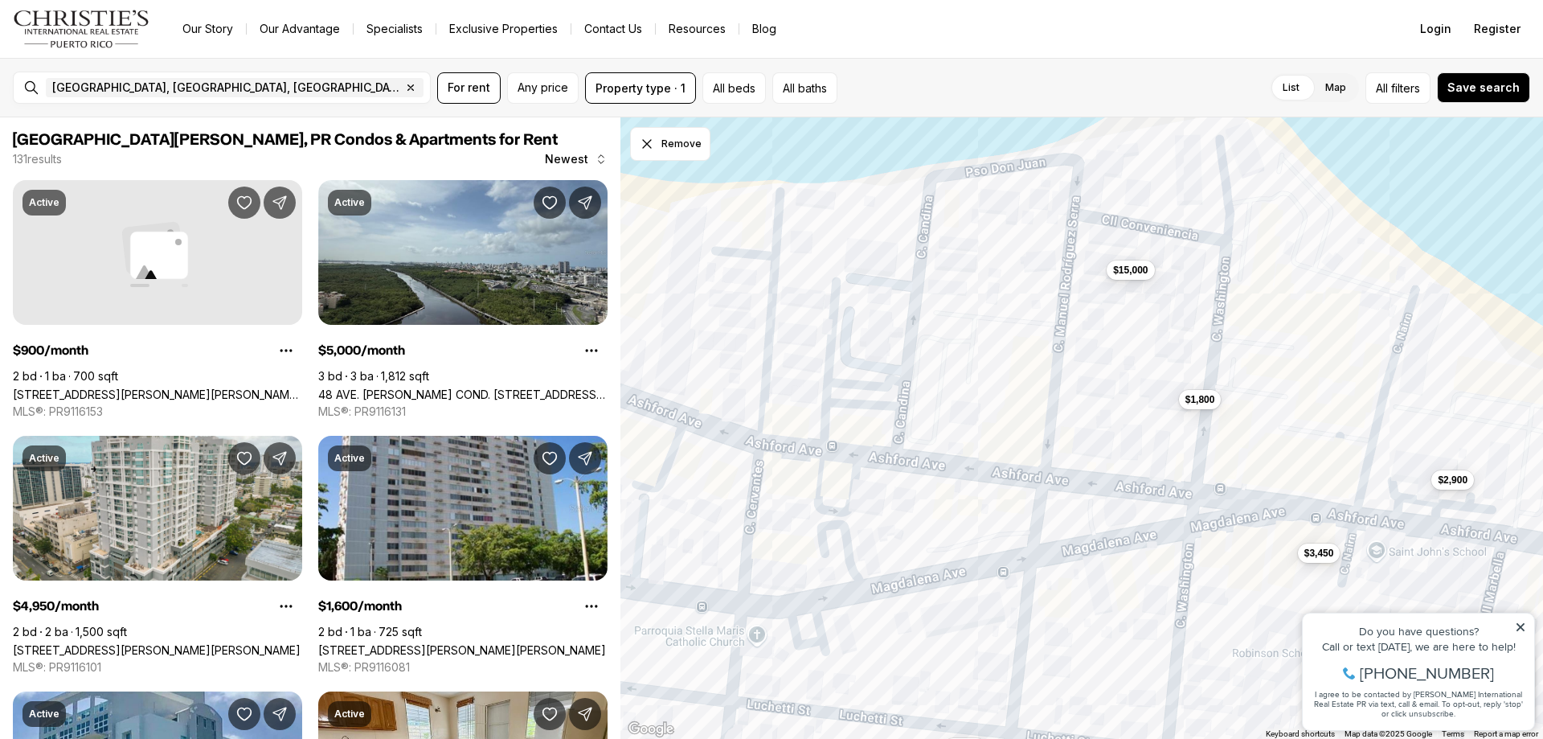
drag, startPoint x: 830, startPoint y: 359, endPoint x: 1101, endPoint y: 387, distance: 272.2
click at [1101, 387] on div "$3,450 $5,985 $2,900 $3,200 $15,000 $1,800 $3,500" at bounding box center [1081, 428] width 923 height 622
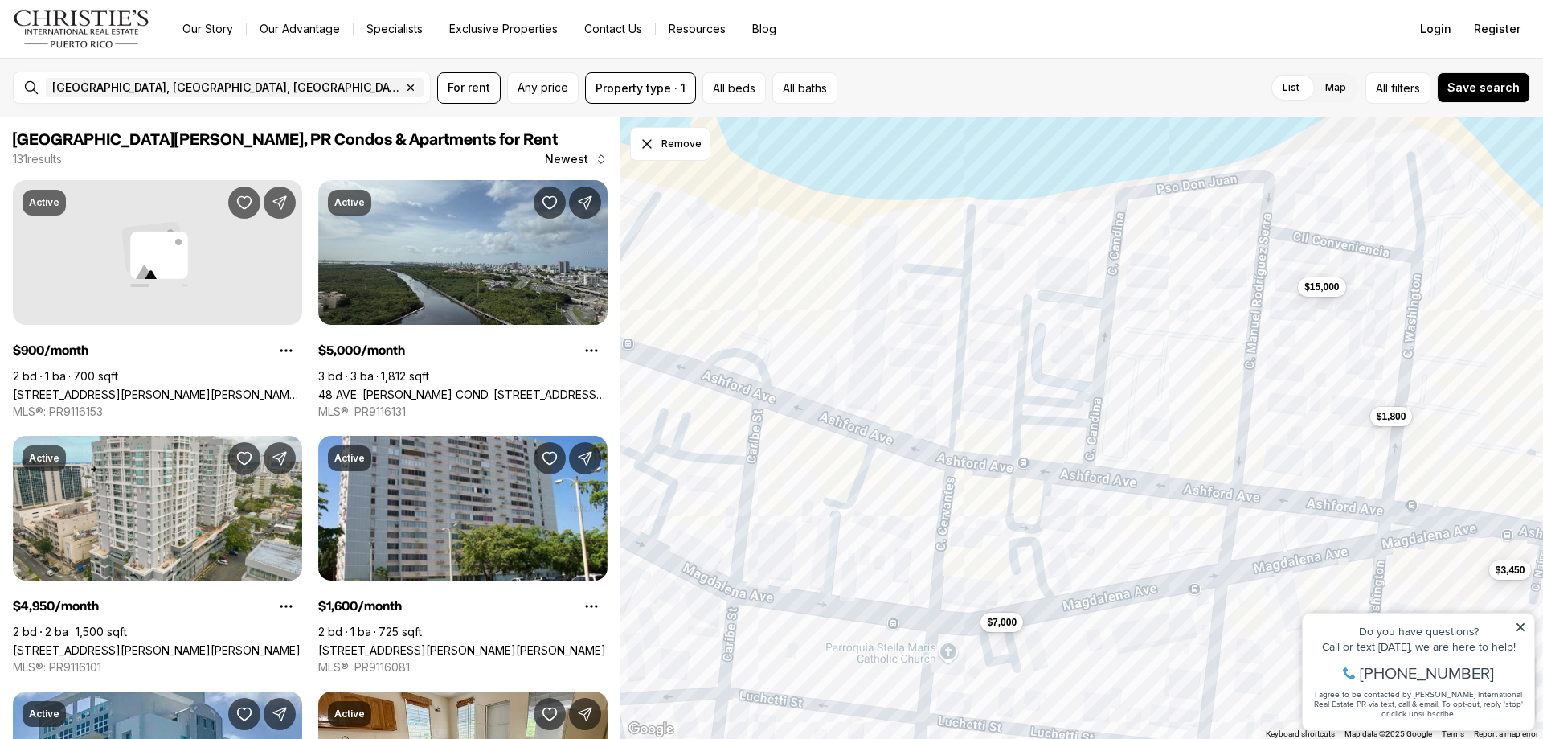
drag, startPoint x: 884, startPoint y: 364, endPoint x: 937, endPoint y: 361, distance: 53.1
click at [937, 361] on div "$3,450 $15,000 $1,800 $7,000" at bounding box center [1081, 428] width 923 height 622
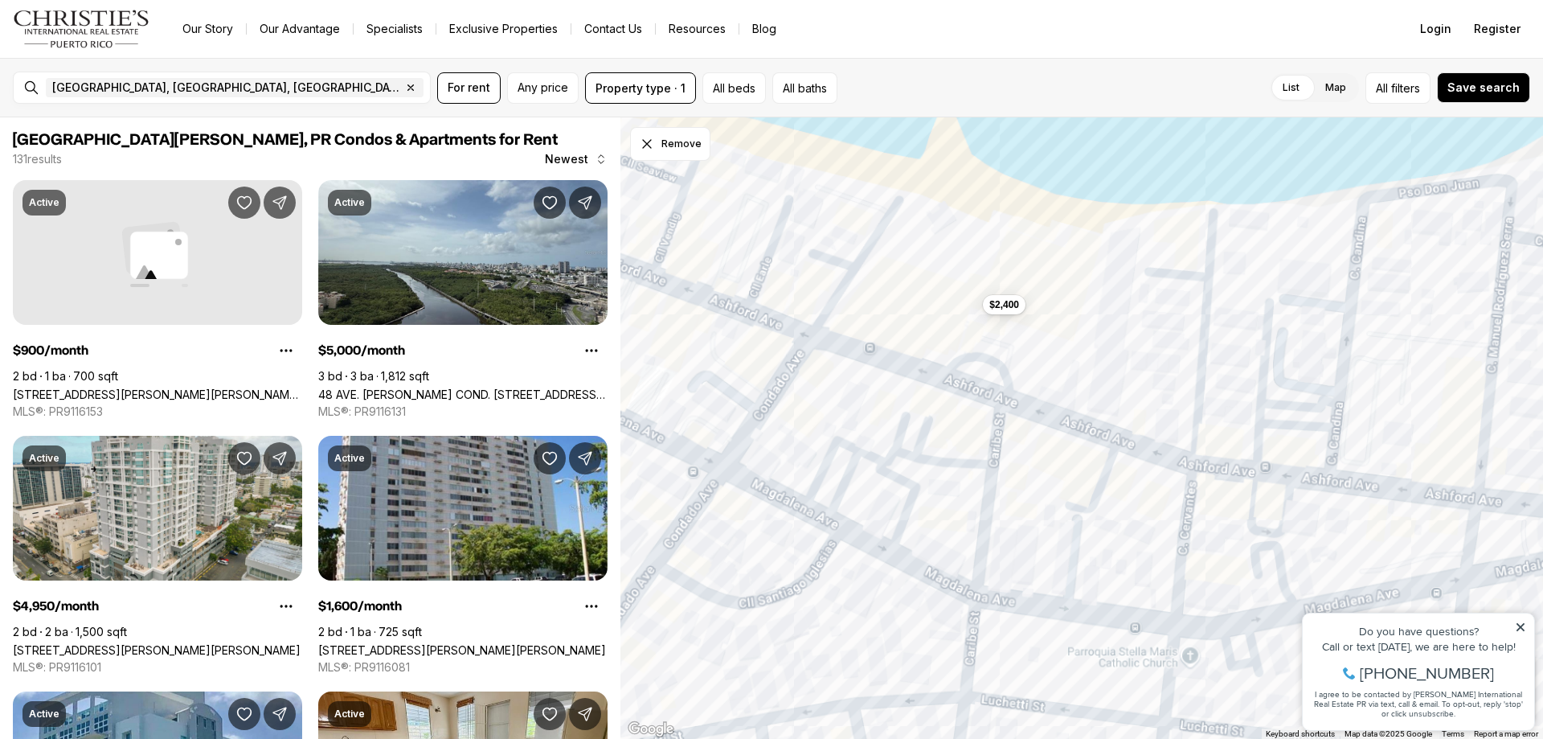
drag, startPoint x: 881, startPoint y: 340, endPoint x: 1166, endPoint y: 372, distance: 287.1
click at [1166, 372] on div "$2,400" at bounding box center [1081, 428] width 923 height 622
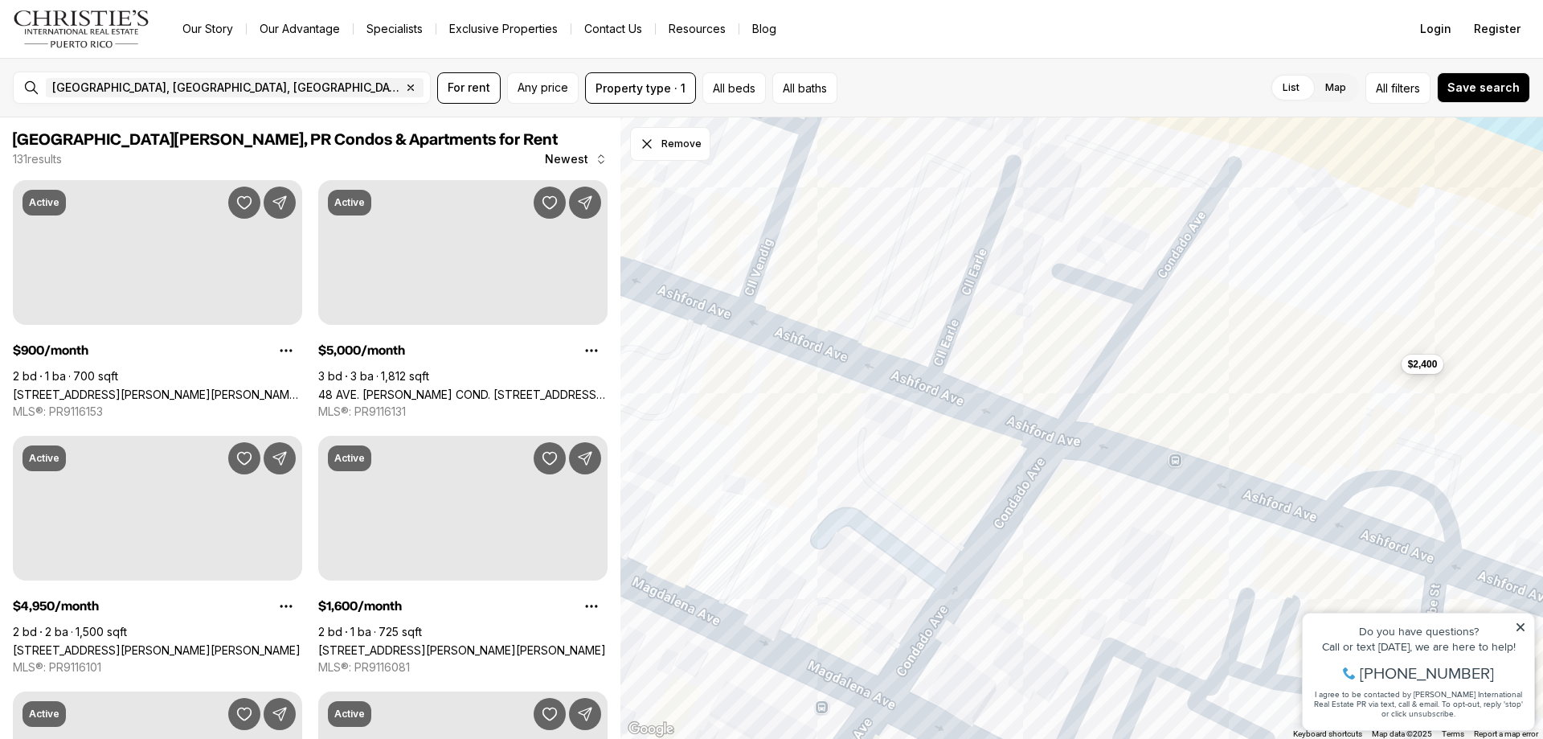
drag, startPoint x: 949, startPoint y: 314, endPoint x: 1116, endPoint y: 430, distance: 203.3
click at [1116, 430] on div "$2,400" at bounding box center [1081, 428] width 923 height 622
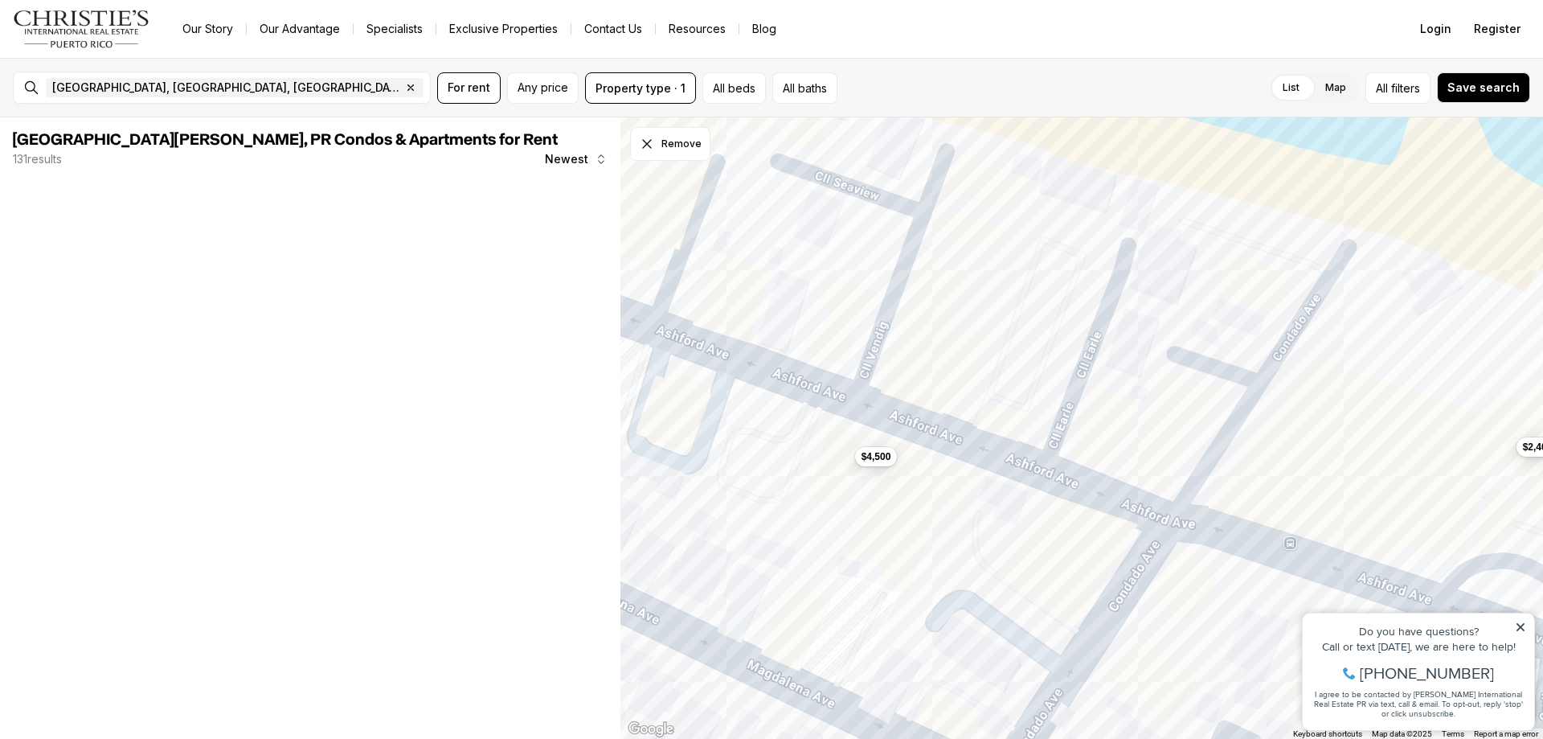
drag, startPoint x: 933, startPoint y: 357, endPoint x: 1173, endPoint y: 452, distance: 258.3
click at [1192, 461] on div "$2,400 $4,500" at bounding box center [1081, 428] width 923 height 622
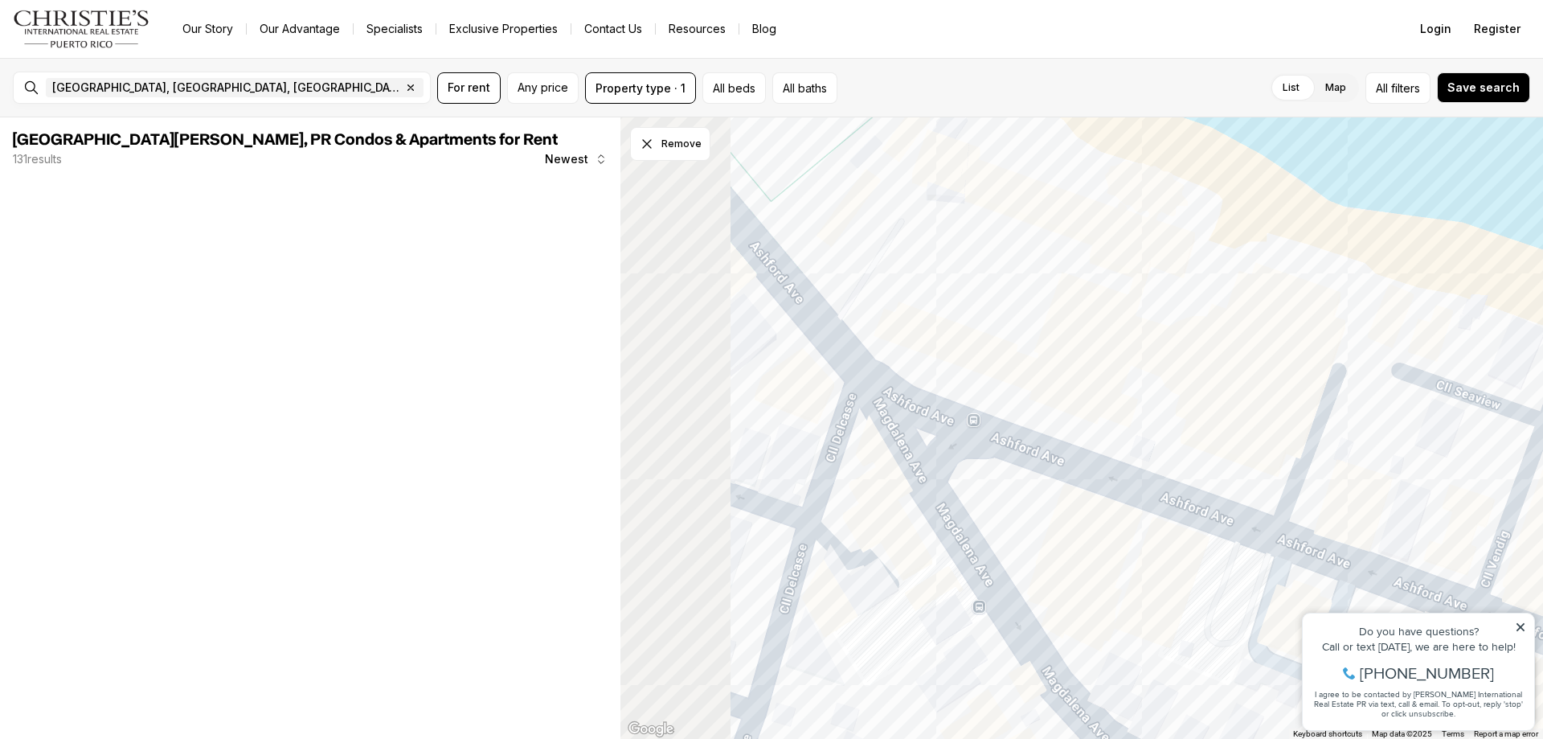
drag, startPoint x: 991, startPoint y: 377, endPoint x: 1337, endPoint y: 476, distance: 360.2
click at [1337, 476] on div "$4,500" at bounding box center [1081, 428] width 923 height 622
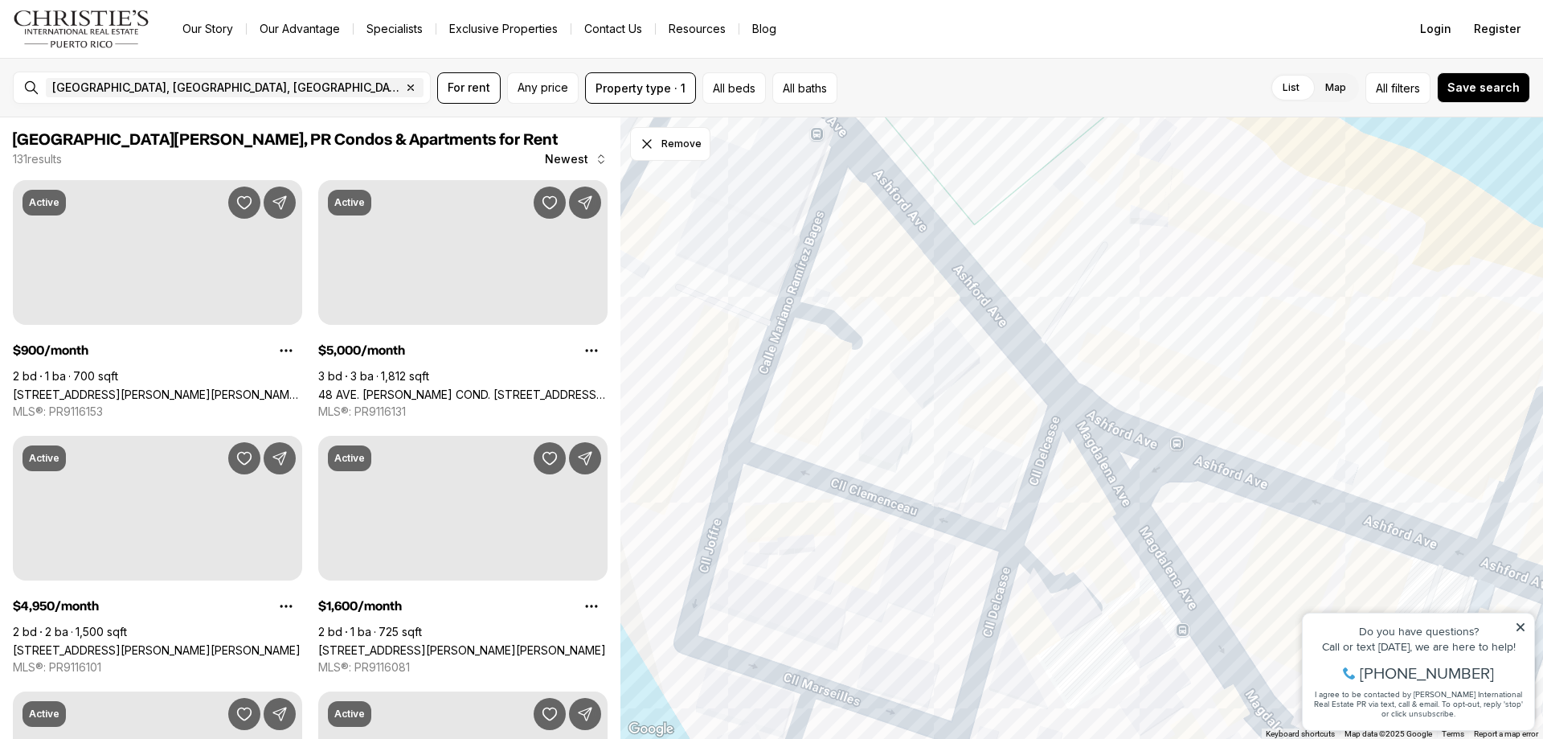
drag, startPoint x: 1006, startPoint y: 371, endPoint x: 1020, endPoint y: 533, distance: 162.1
click at [1023, 555] on div at bounding box center [1081, 428] width 923 height 622
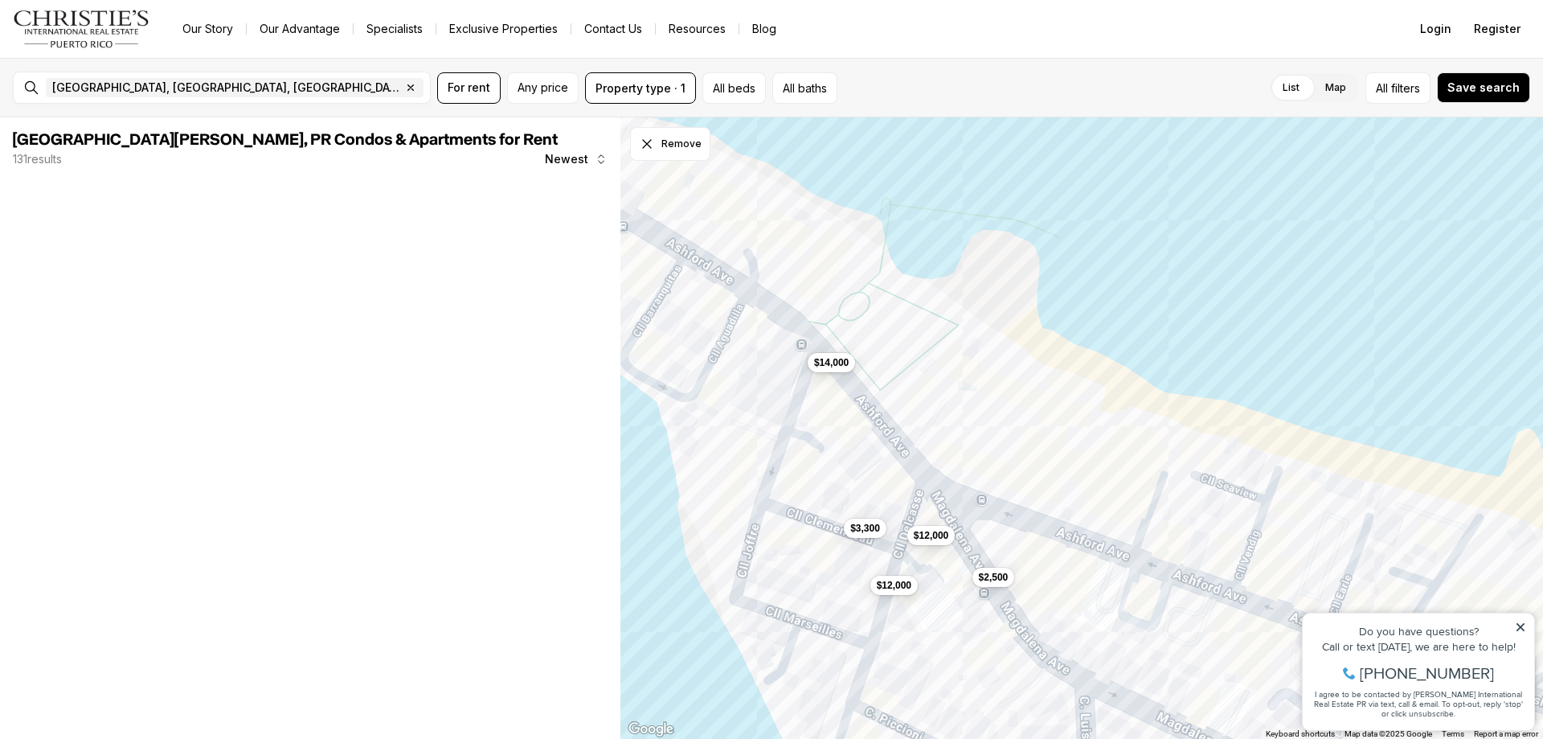
drag, startPoint x: 1045, startPoint y: 456, endPoint x: 832, endPoint y: 258, distance: 290.6
click at [839, 270] on div "$12,000 $2,500 $14,000 $12,000 $3,300" at bounding box center [1081, 428] width 923 height 622
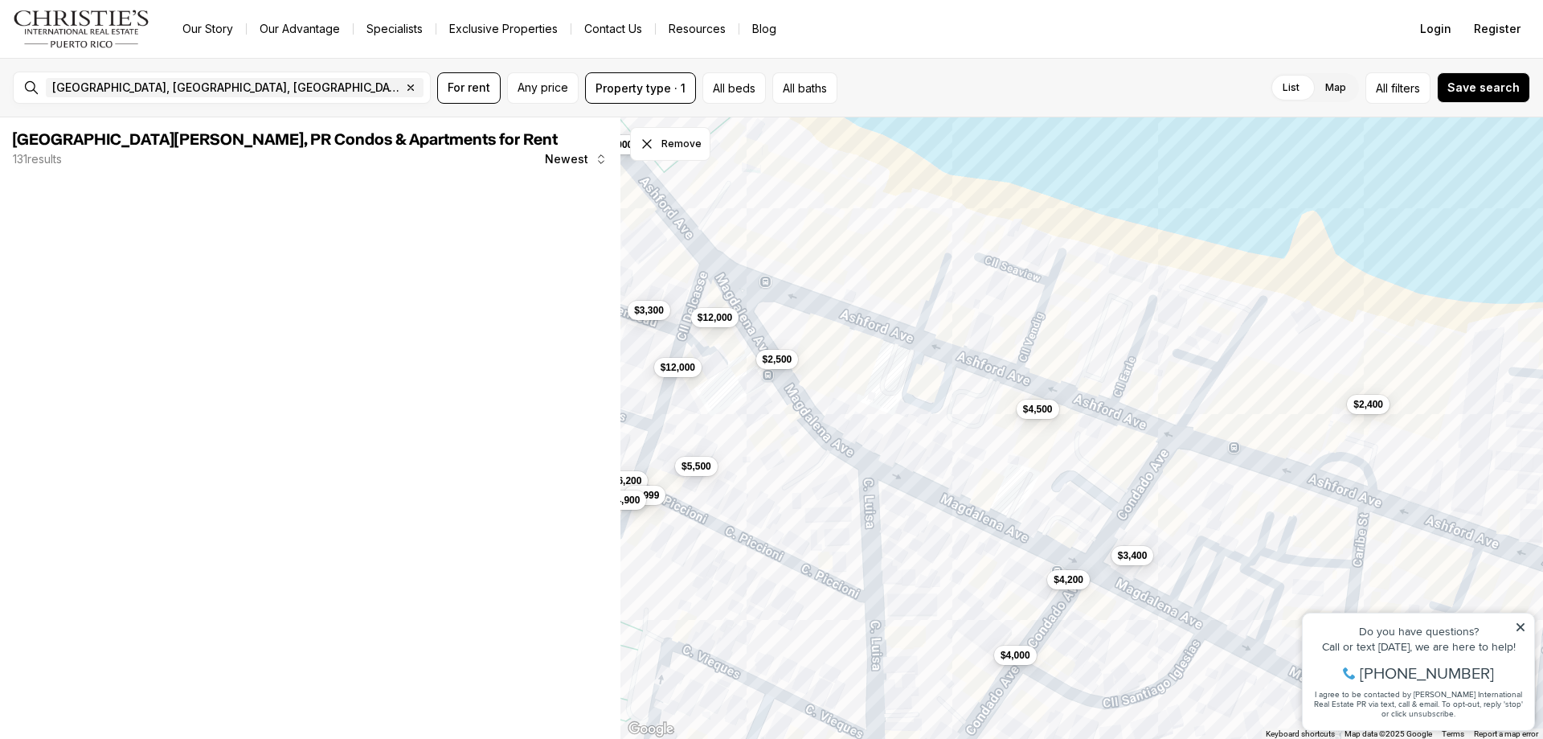
drag, startPoint x: 1108, startPoint y: 466, endPoint x: 950, endPoint y: 264, distance: 255.9
click at [950, 264] on div "$12,000 $2,500 $14,000 $12,000 $3,300 $5,500 $4,500 $6,200 $2,400 $5,999 $4,000…" at bounding box center [1081, 428] width 923 height 622
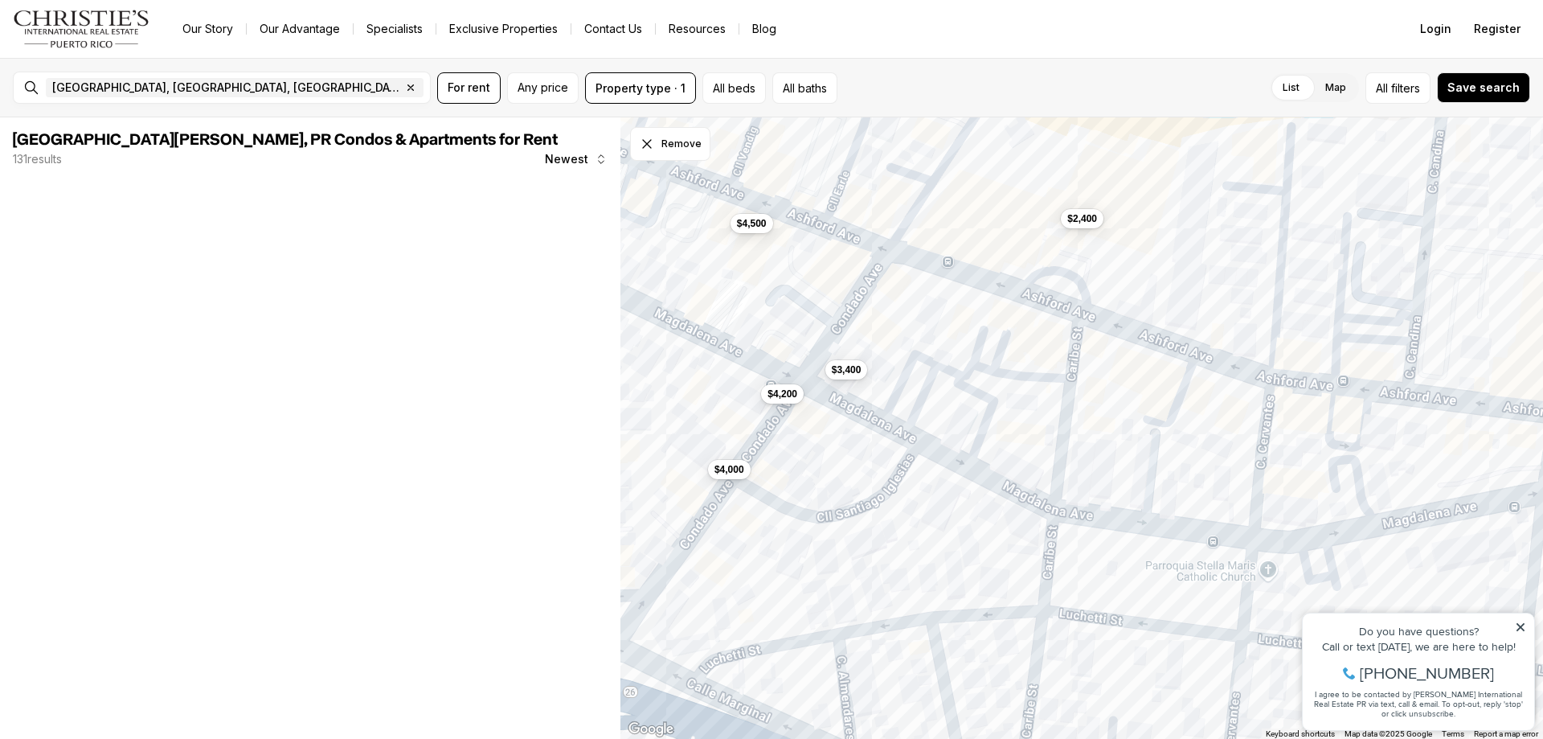
drag, startPoint x: 1181, startPoint y: 399, endPoint x: 930, endPoint y: 310, distance: 265.9
click at [930, 310] on div "$2,500 $4,500 $2,400 $4,000 $4,200 $3,400" at bounding box center [1081, 428] width 923 height 622
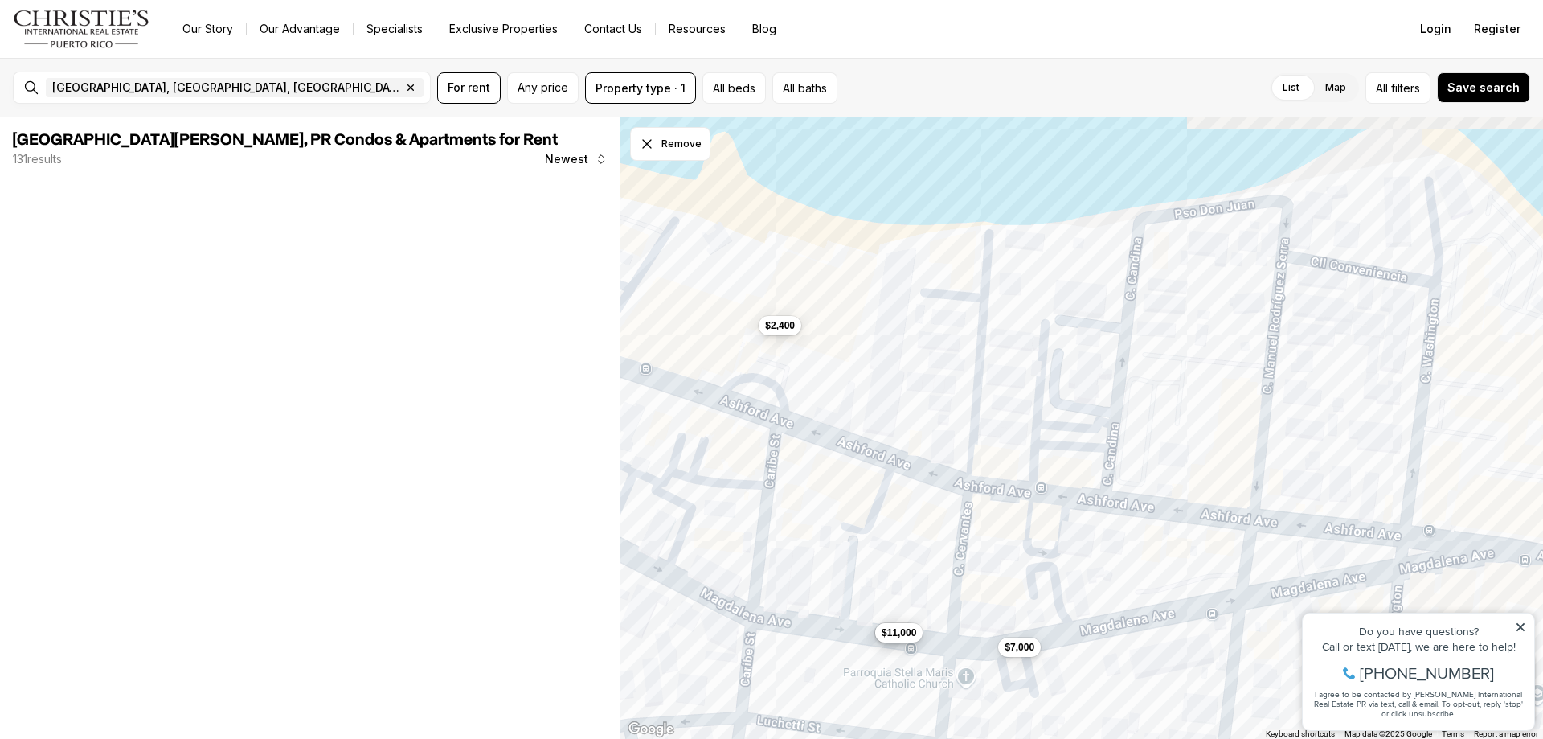
drag, startPoint x: 1099, startPoint y: 390, endPoint x: 835, endPoint y: 507, distance: 288.6
click at [820, 526] on div "$4,500 $2,400 $4,000 $4,200 $3,400 $3,750 $2,500 $7,000 $11,000" at bounding box center [1081, 428] width 923 height 622
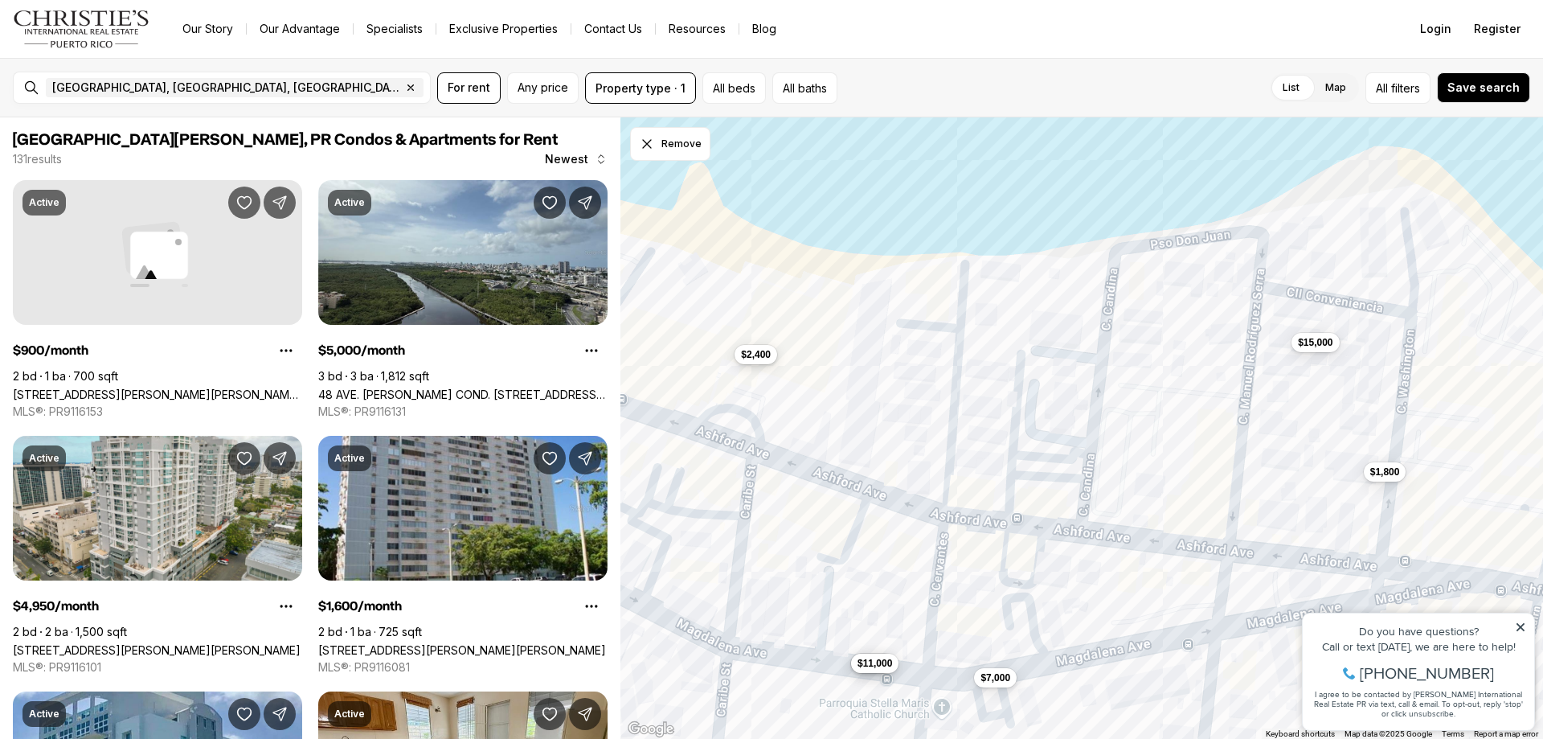
click at [758, 359] on span "$2,400" at bounding box center [756, 354] width 30 height 13
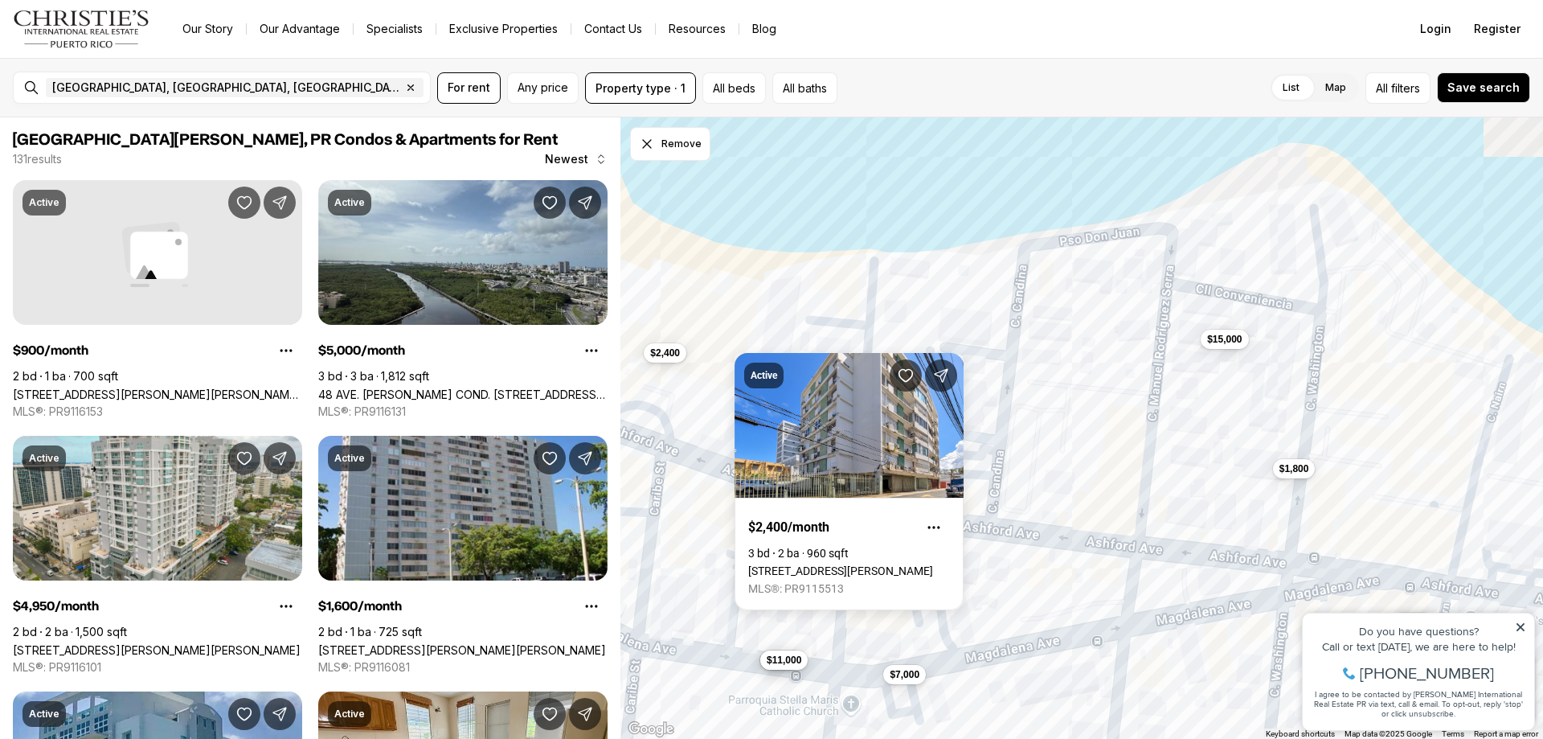
drag, startPoint x: 1093, startPoint y: 449, endPoint x: 1037, endPoint y: 449, distance: 56.3
click at [1037, 449] on div "$2,400 $2,500 $15,000 $7,000 $11,000 $1,800 $3,450" at bounding box center [1081, 428] width 923 height 622
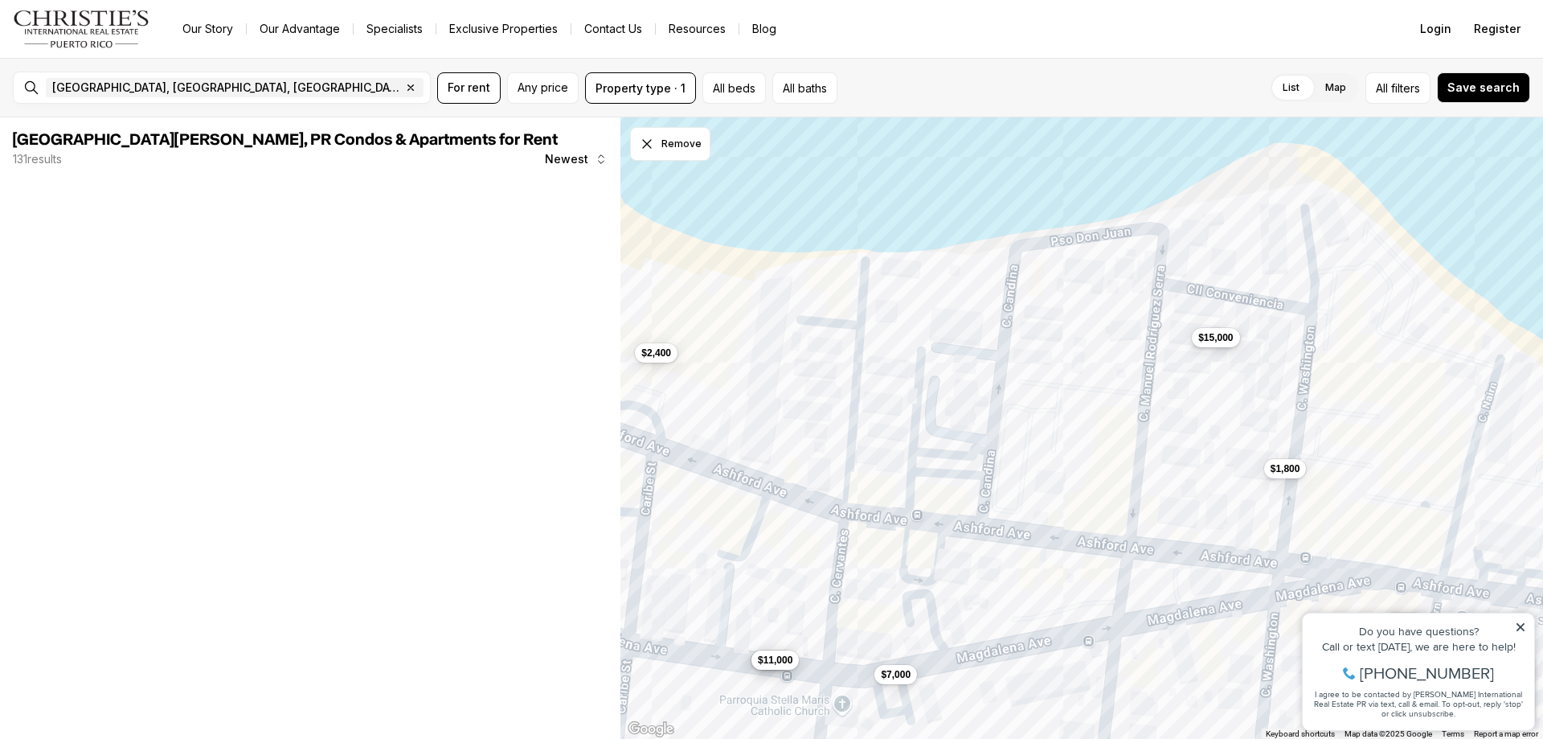
click at [1221, 345] on button "$15,000" at bounding box center [1215, 337] width 47 height 19
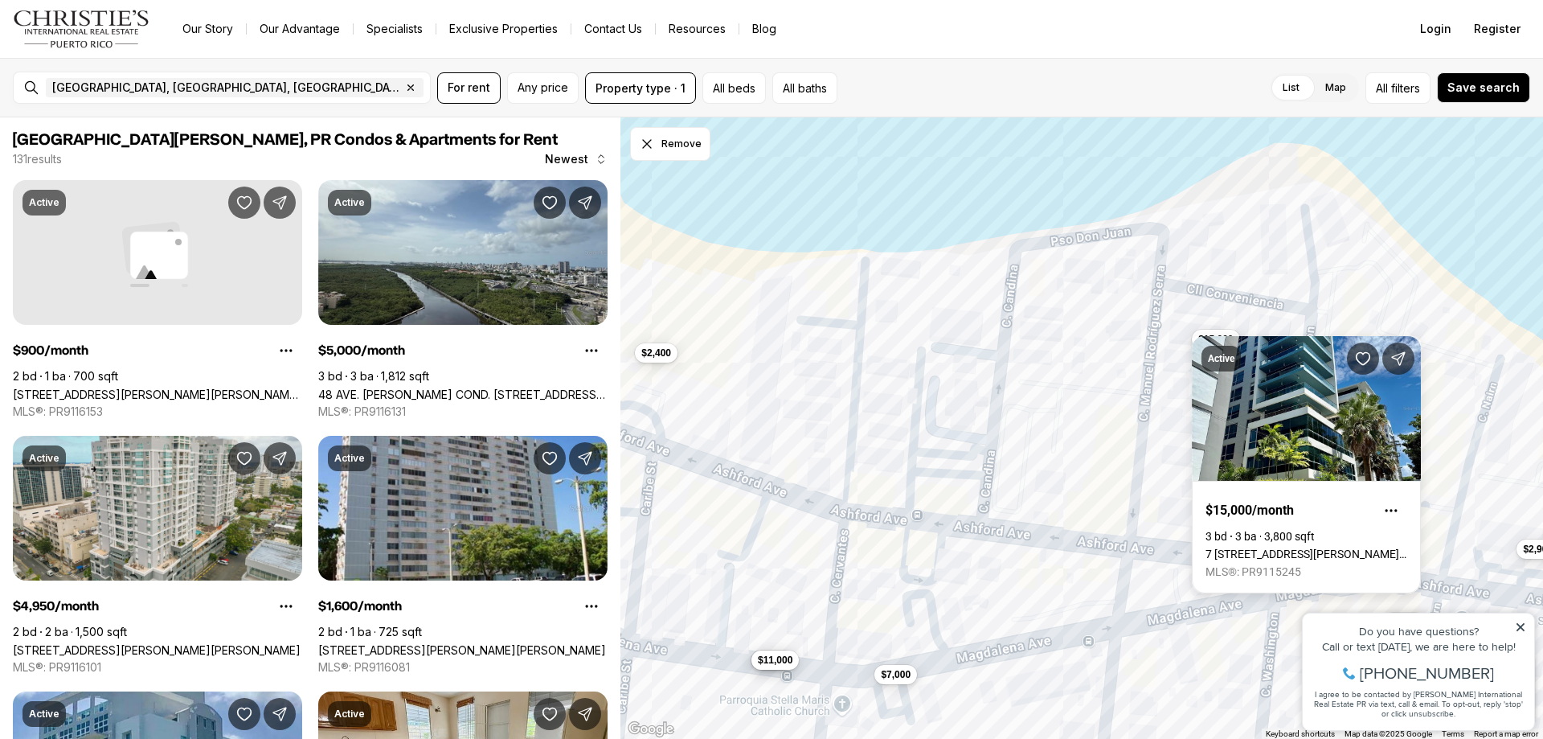
click at [1078, 380] on div "$2,400 $2,500 $15,000 $7,000 $11,000 $1,800 $3,450 $2,900" at bounding box center [1081, 428] width 923 height 622
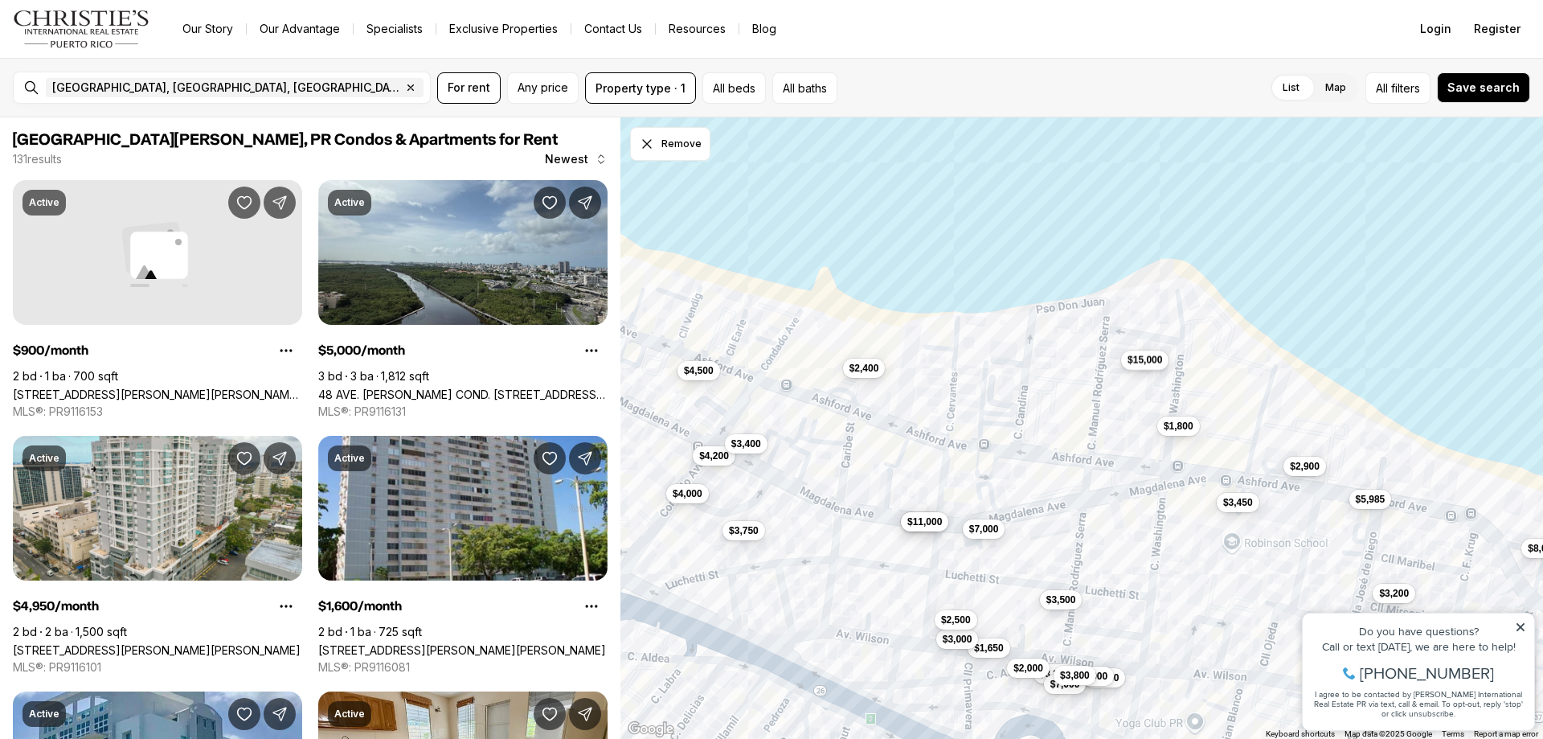
click at [1139, 366] on span "$15,000" at bounding box center [1145, 360] width 35 height 13
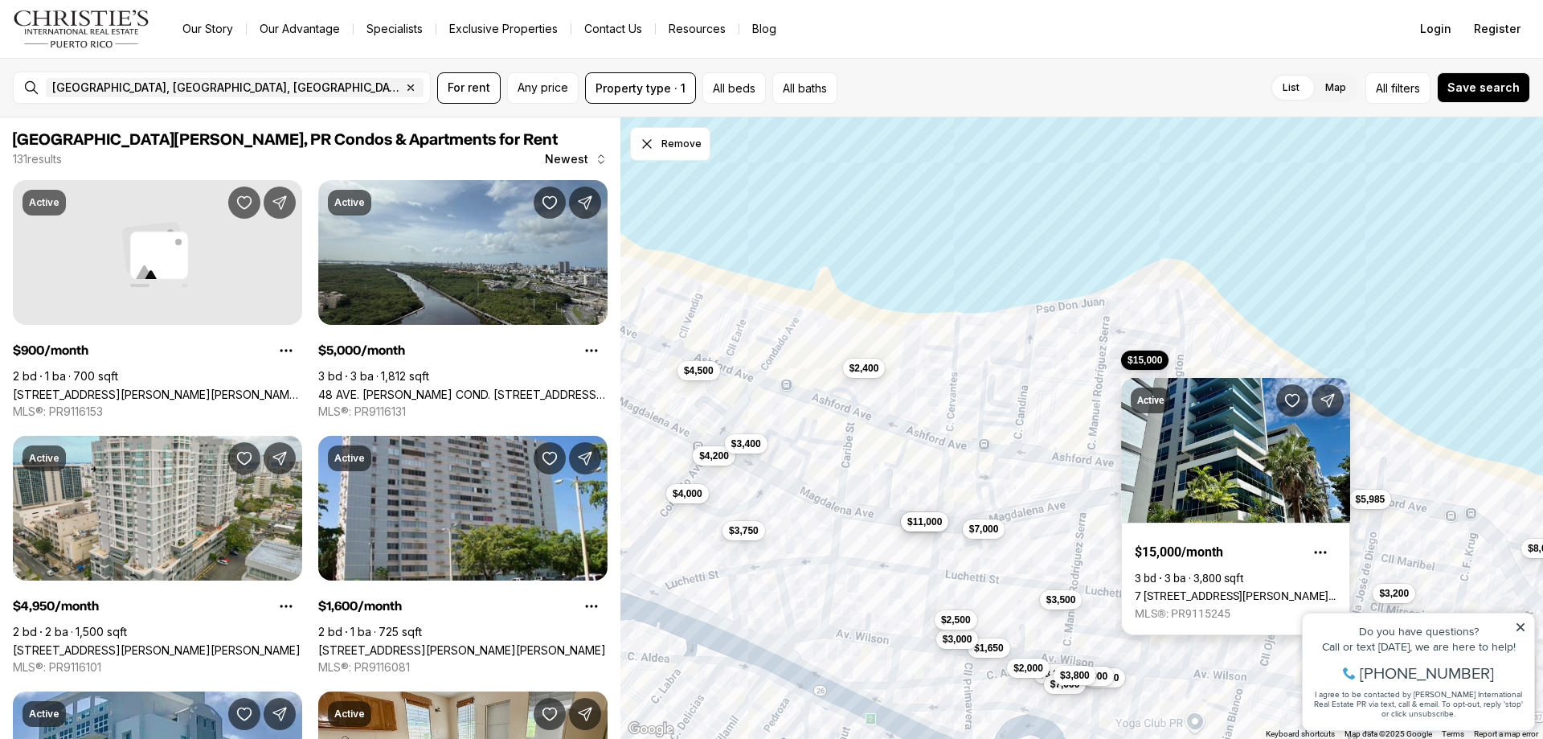
click at [1212, 589] on link "7 C. MANUEL RODRIGUEZ SERRA #9, SAN JUAN PR, 00907" at bounding box center [1236, 595] width 202 height 13
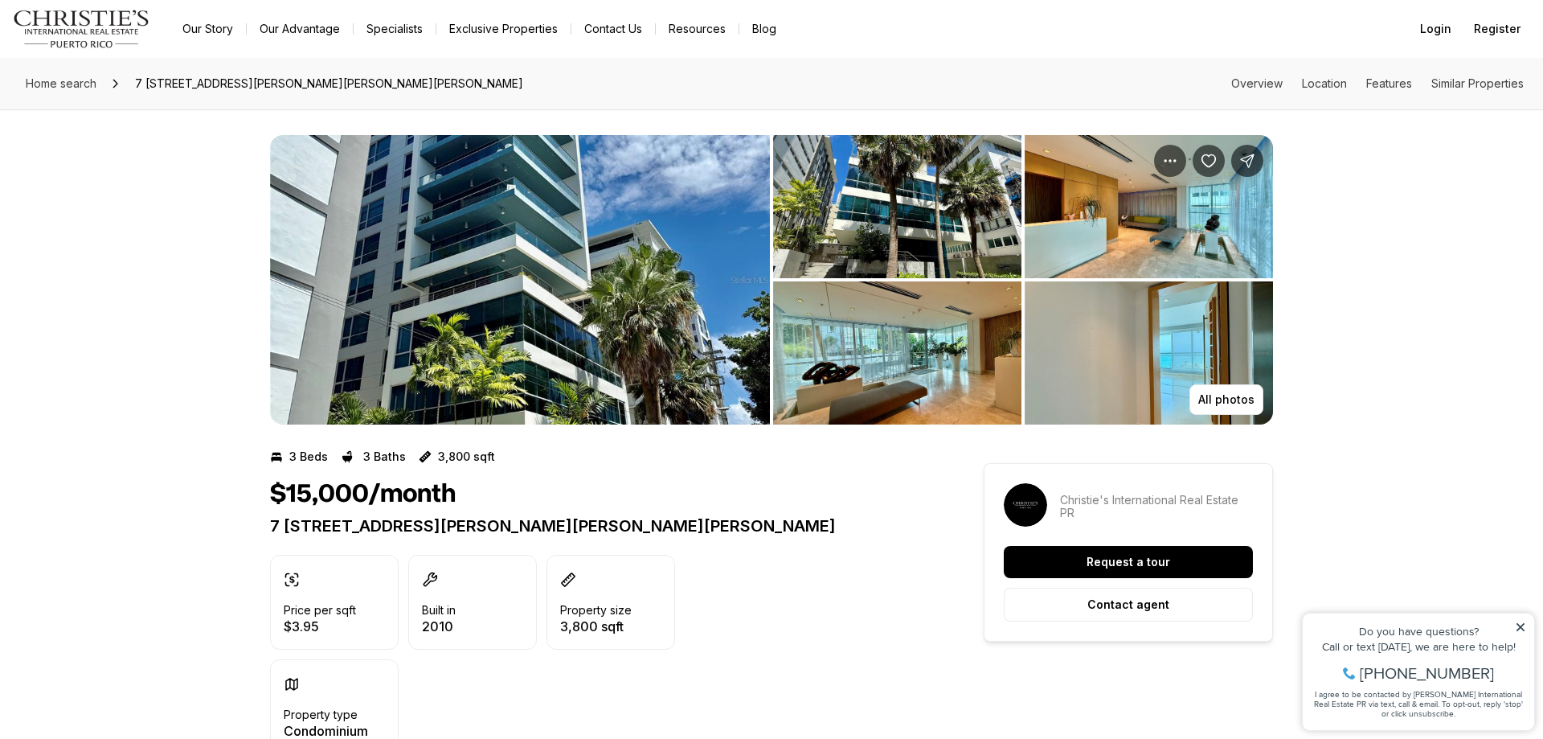
click at [890, 348] on img "View image gallery" at bounding box center [897, 352] width 248 height 143
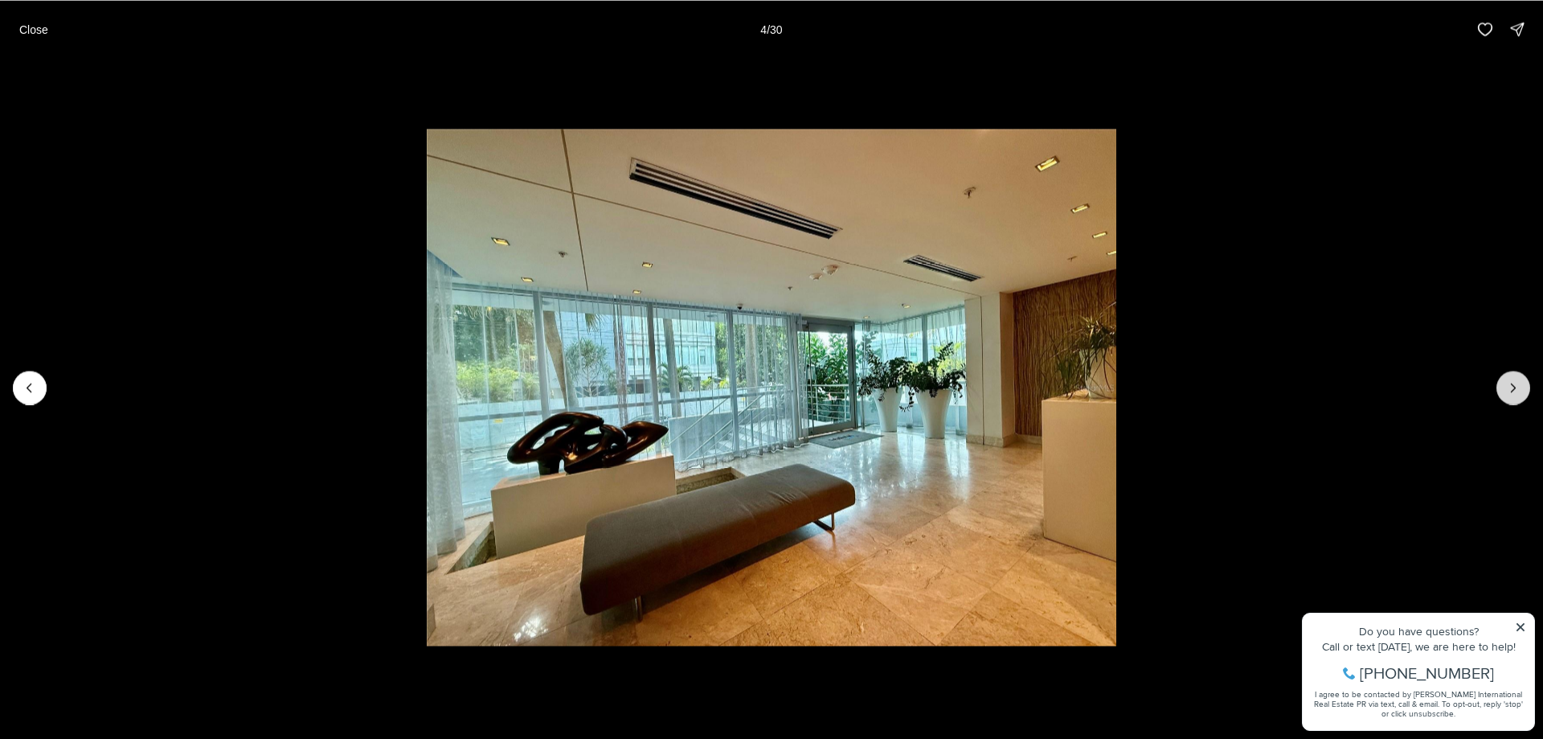
click at [1505, 387] on icon "Next slide" at bounding box center [1513, 387] width 16 height 16
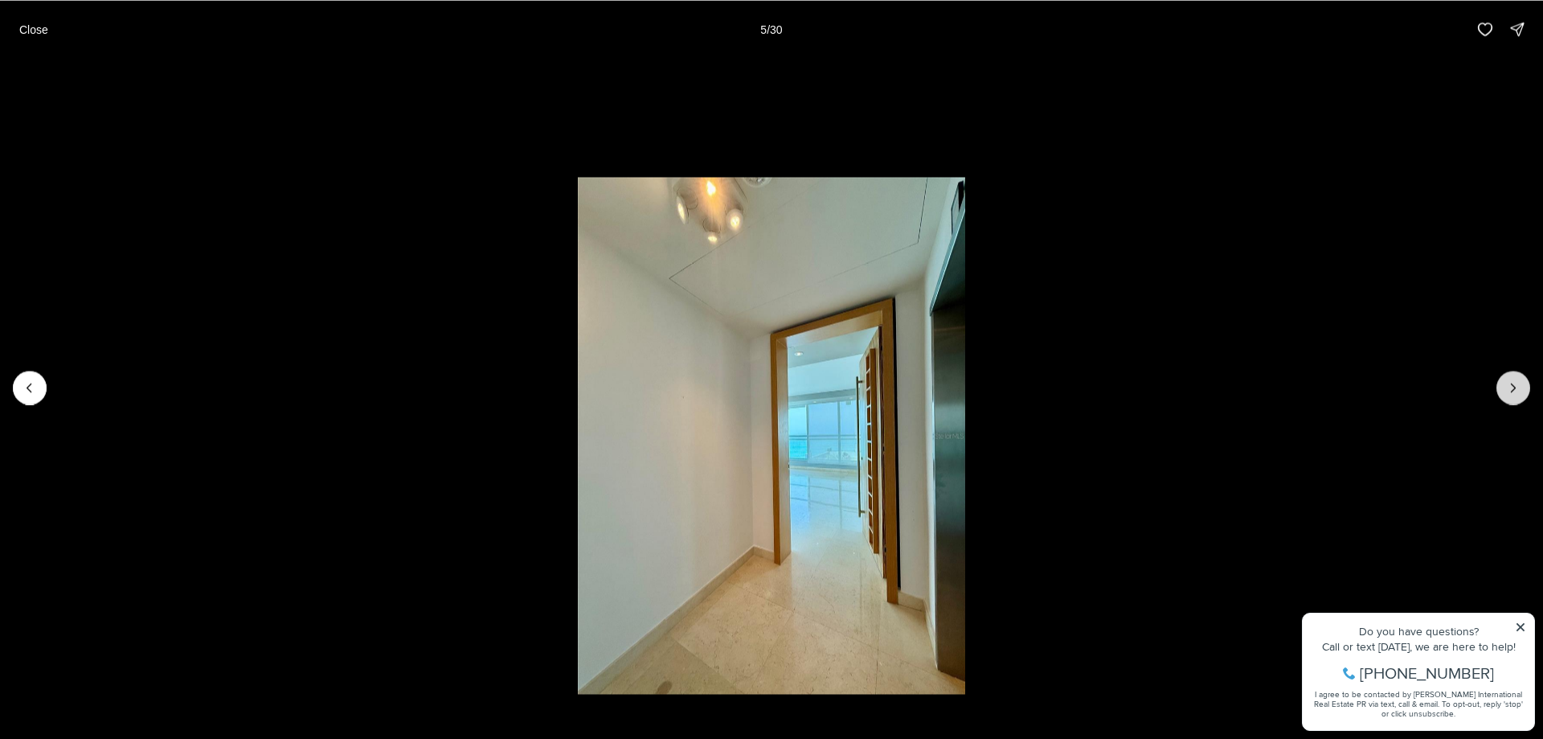
click at [1505, 387] on button "Next slide" at bounding box center [1514, 388] width 34 height 34
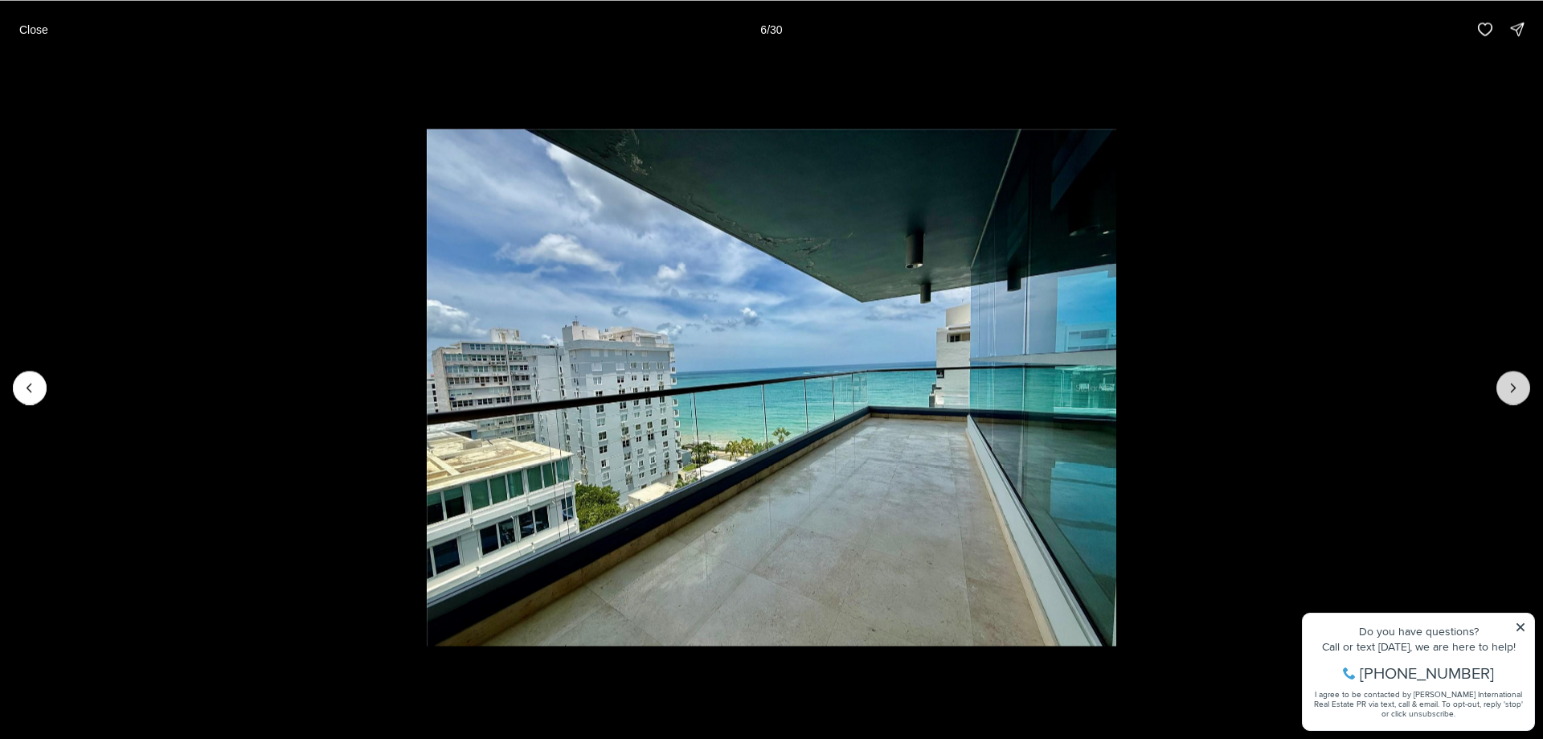
click at [1503, 383] on button "Next slide" at bounding box center [1514, 388] width 34 height 34
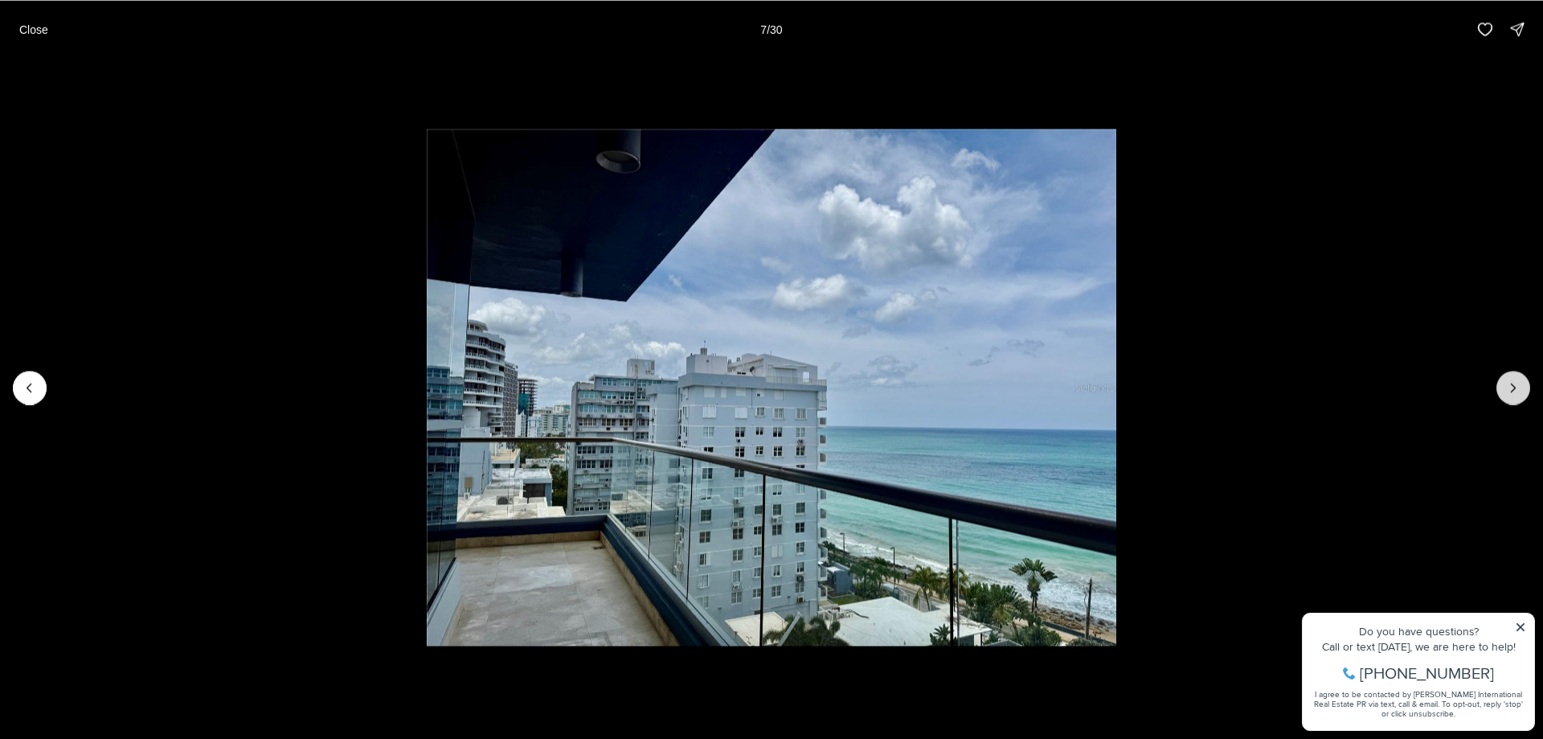
click at [1503, 383] on button "Next slide" at bounding box center [1514, 388] width 34 height 34
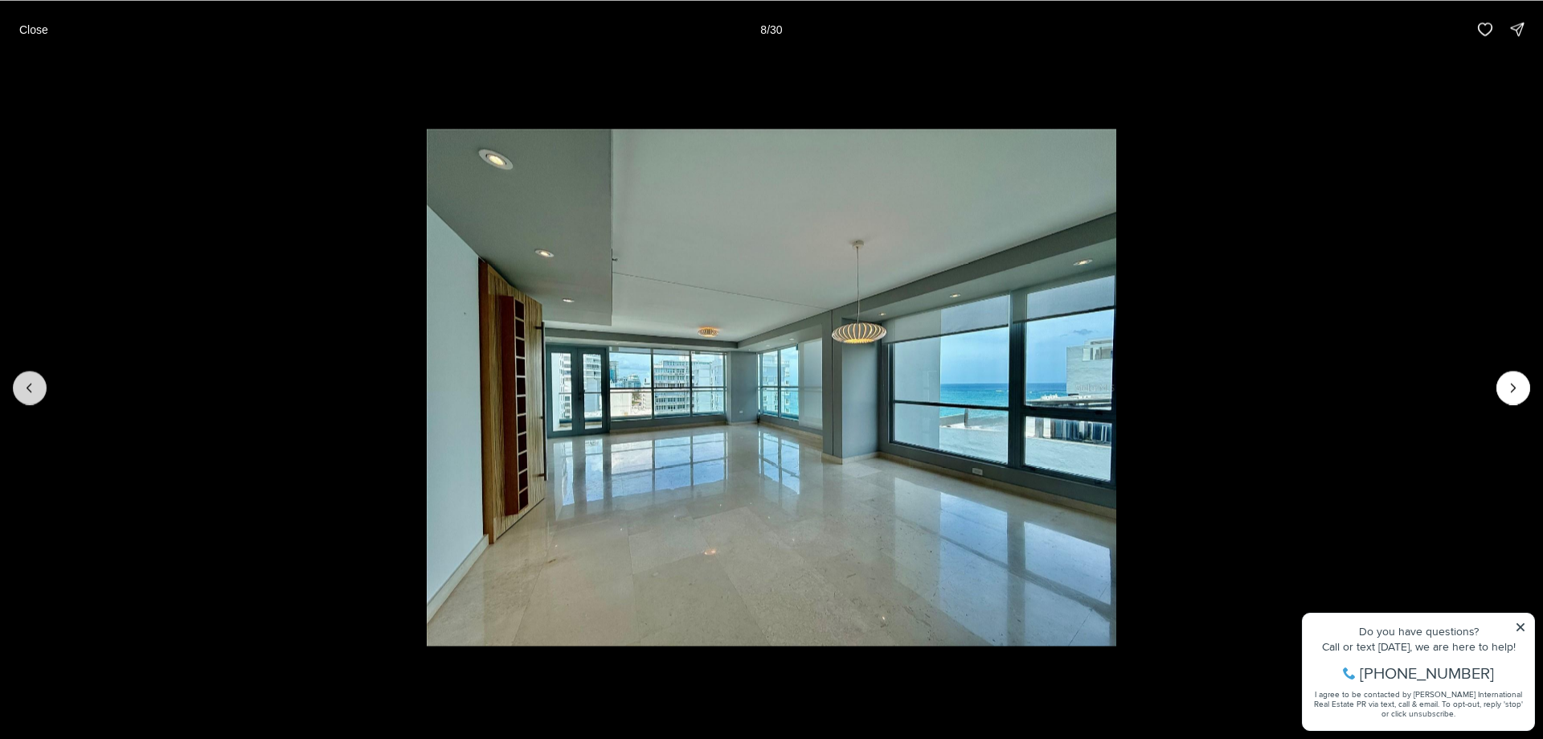
click at [29, 393] on button "Previous slide" at bounding box center [30, 388] width 34 height 34
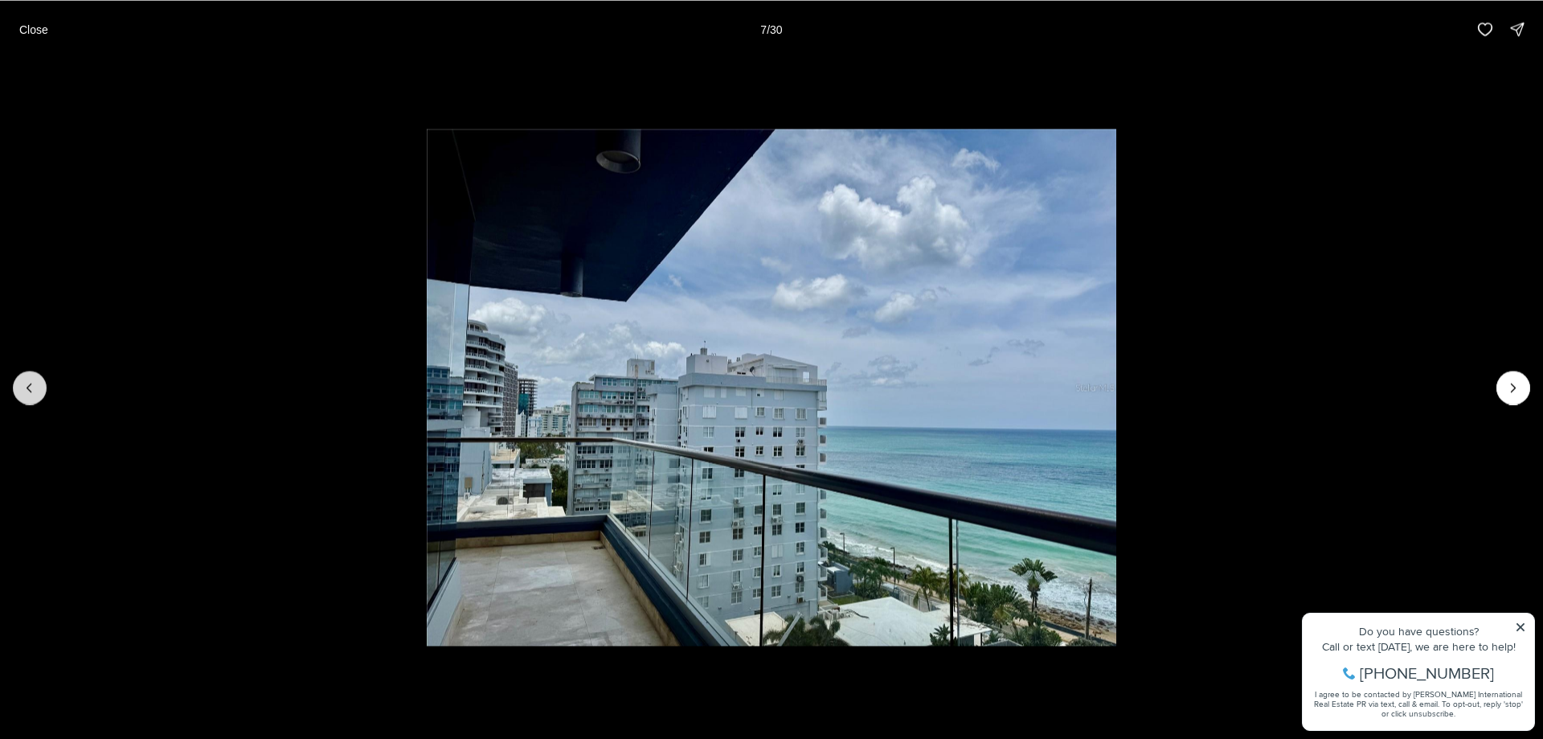
click at [28, 390] on icon "Previous slide" at bounding box center [30, 387] width 16 height 16
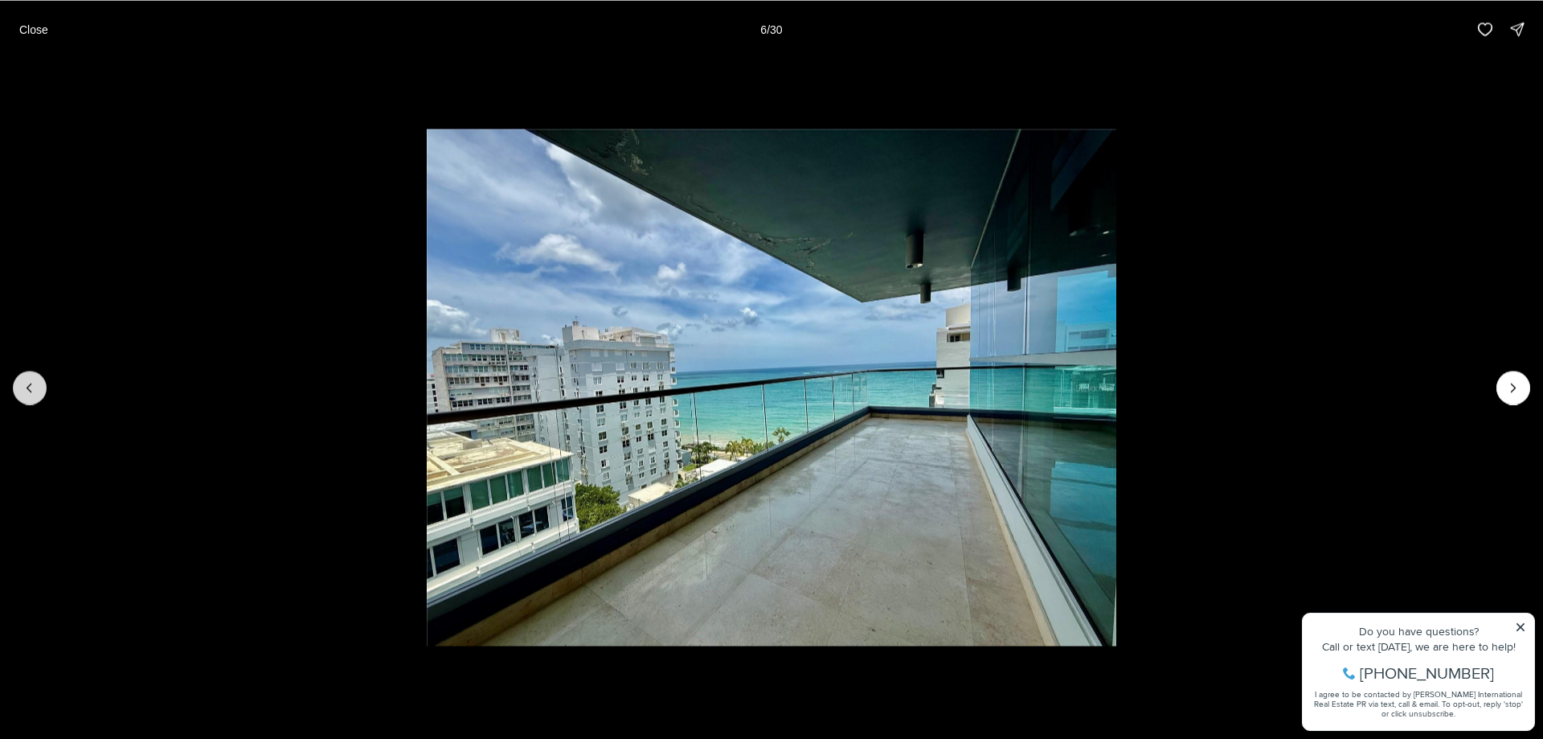
click at [27, 388] on icon "Previous slide" at bounding box center [29, 387] width 4 height 8
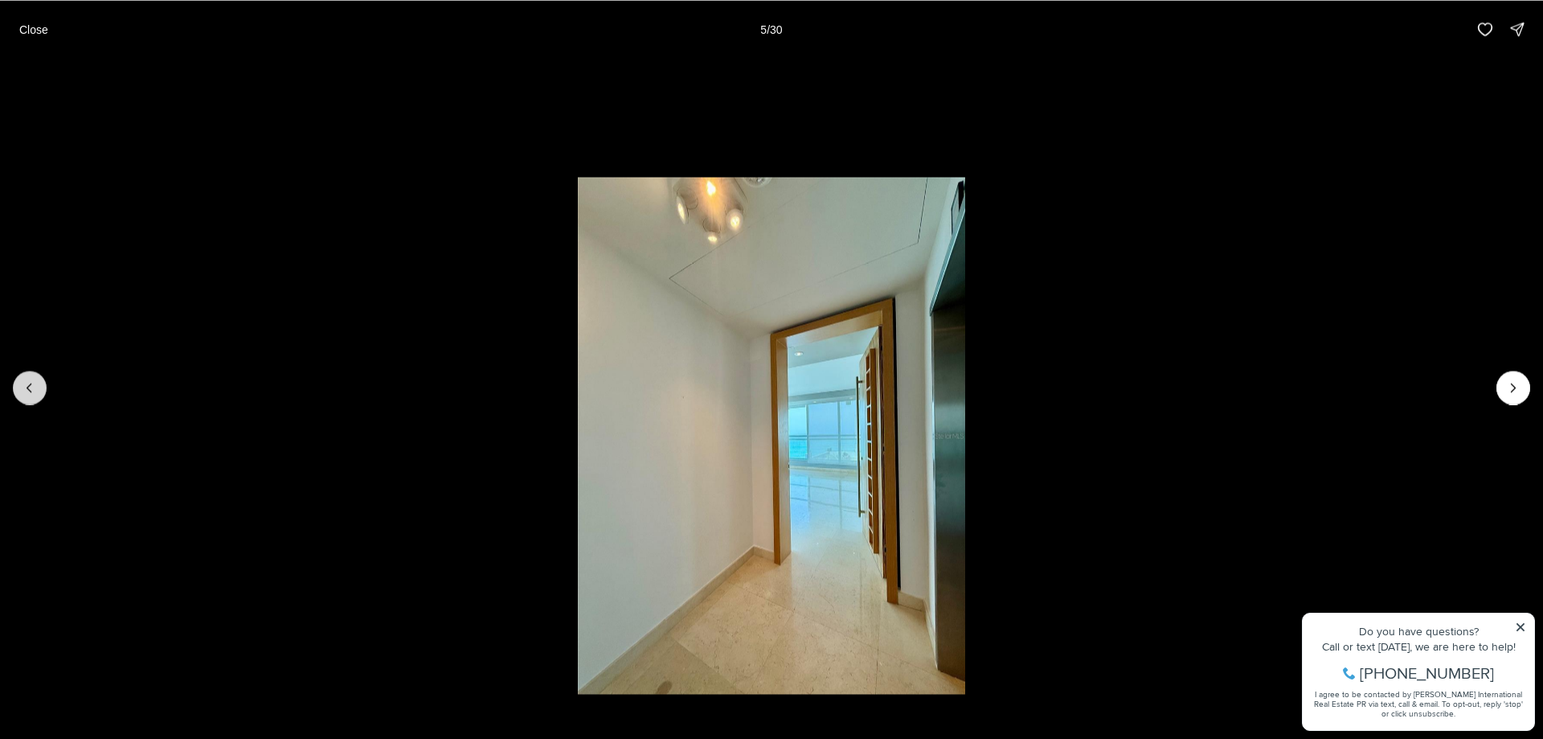
click at [45, 395] on button "Previous slide" at bounding box center [30, 388] width 34 height 34
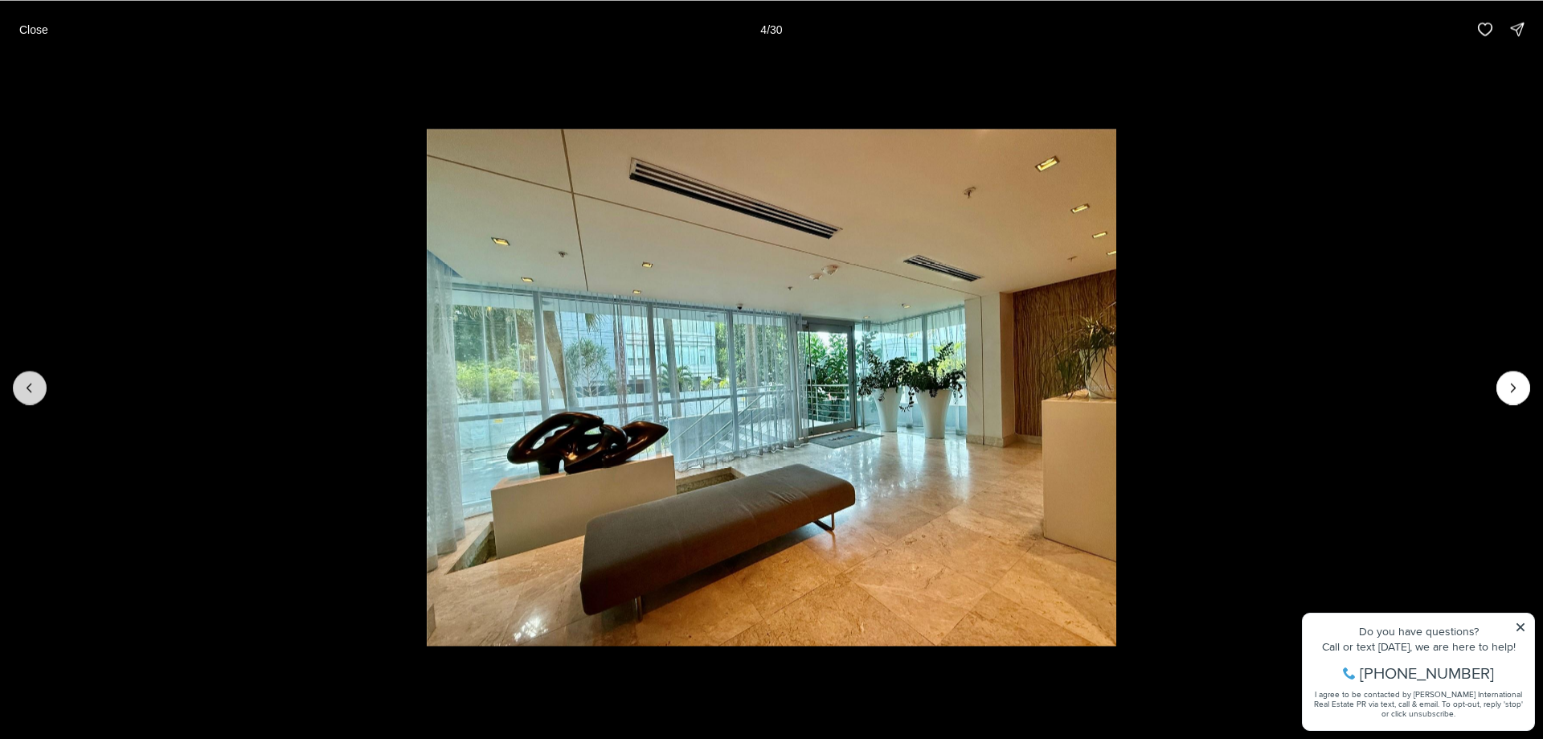
click at [45, 395] on button "Previous slide" at bounding box center [30, 388] width 34 height 34
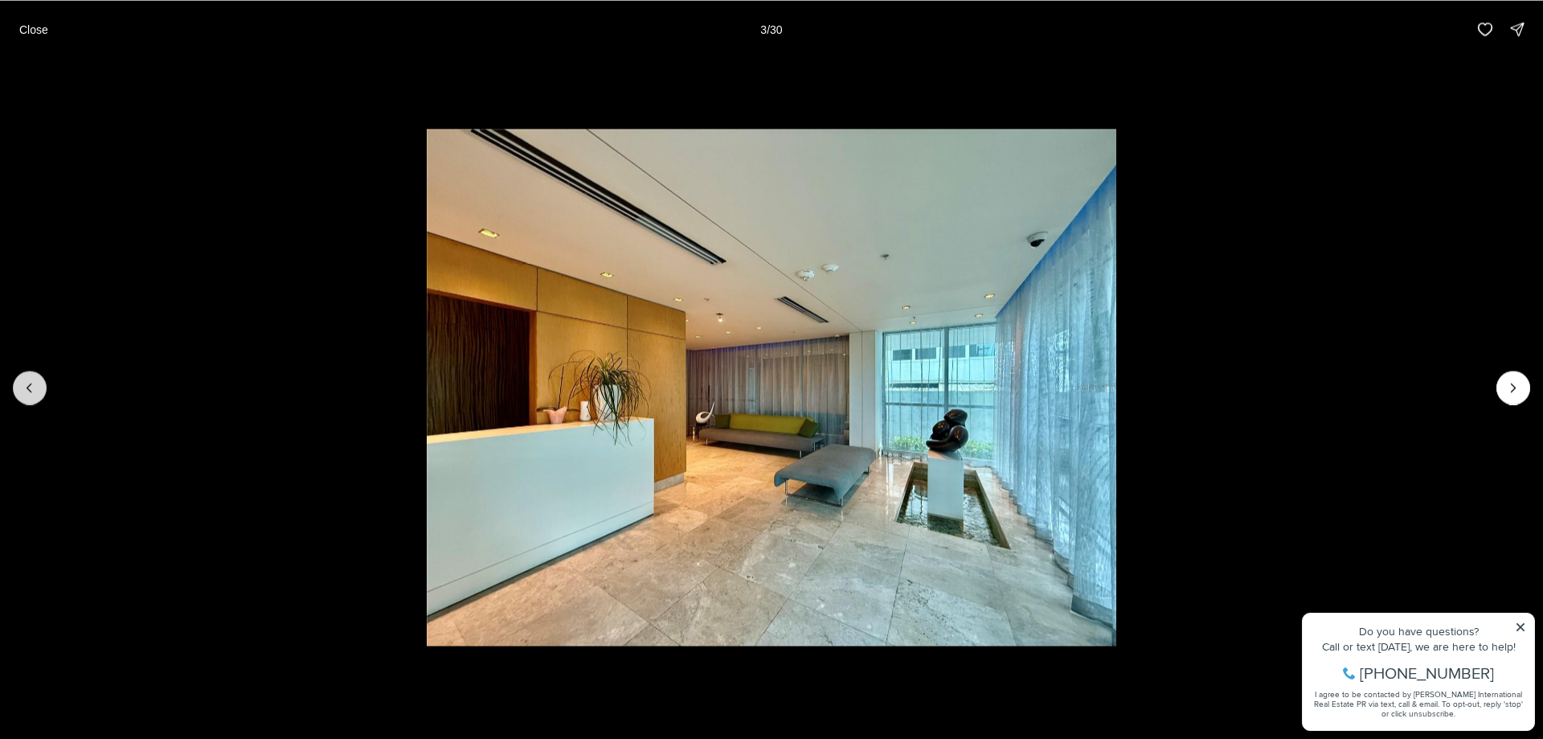
click at [44, 393] on button "Previous slide" at bounding box center [30, 388] width 34 height 34
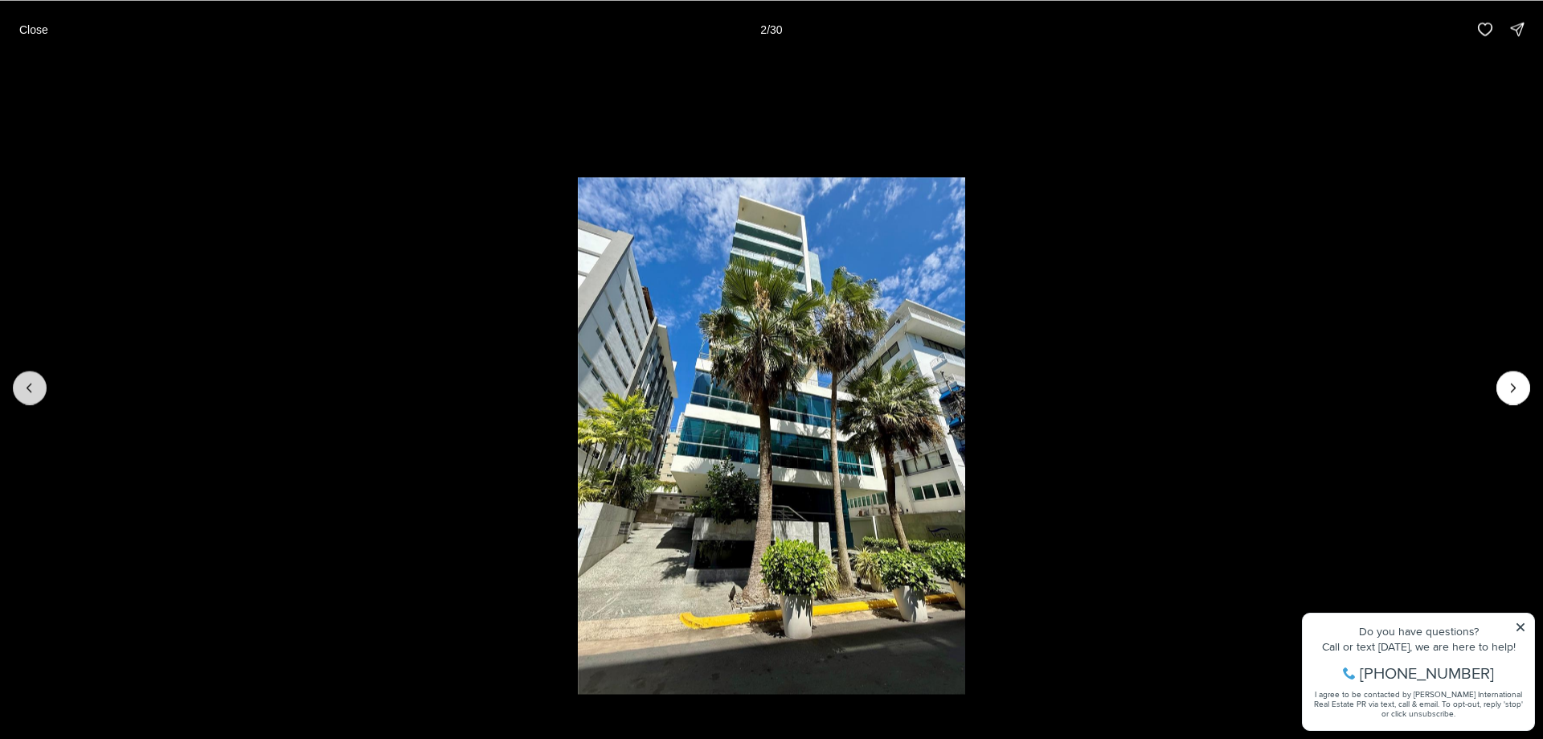
click at [44, 393] on button "Previous slide" at bounding box center [30, 388] width 34 height 34
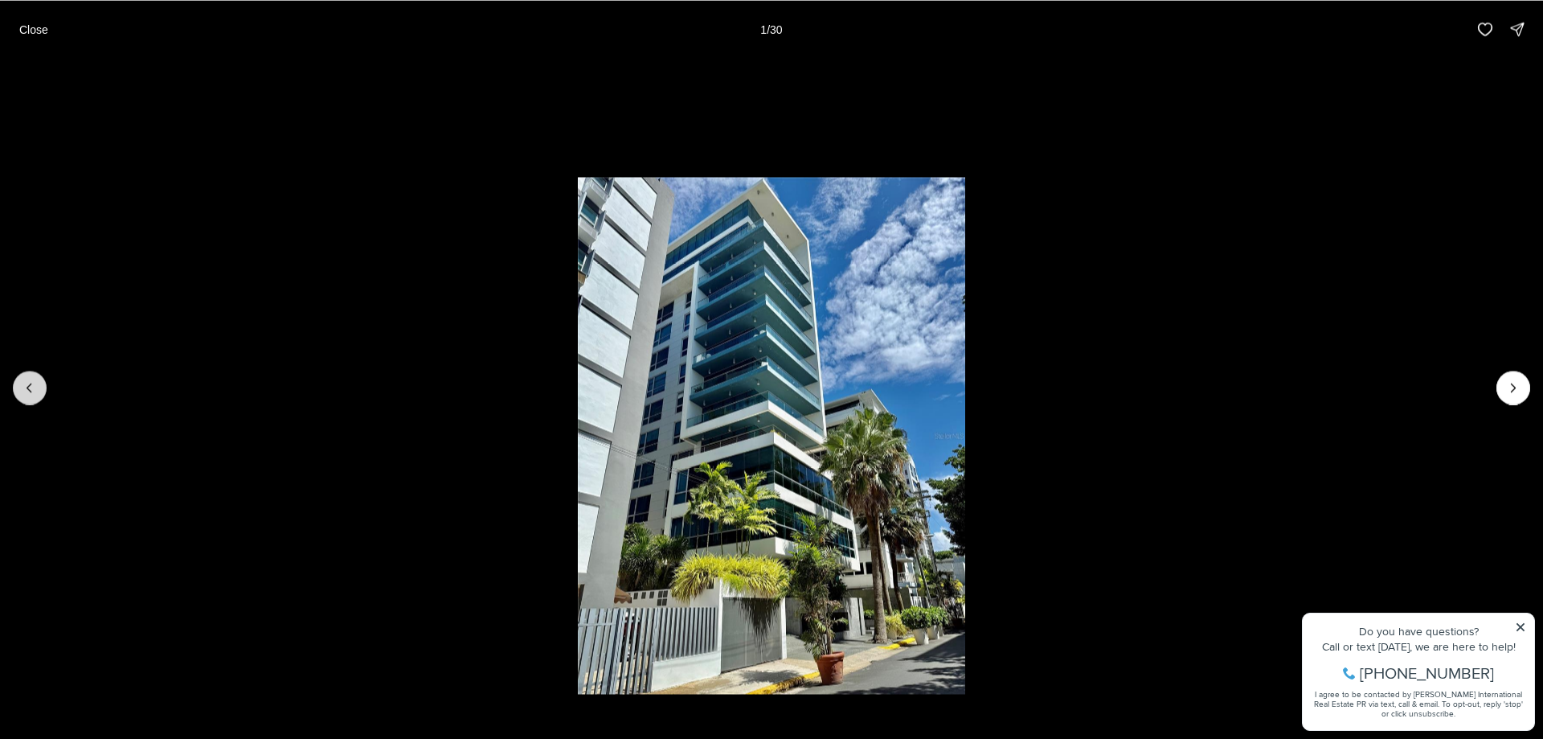
click at [44, 393] on div at bounding box center [30, 388] width 34 height 34
click at [33, 390] on div at bounding box center [30, 388] width 34 height 34
click at [1517, 391] on icon "Next slide" at bounding box center [1513, 387] width 16 height 16
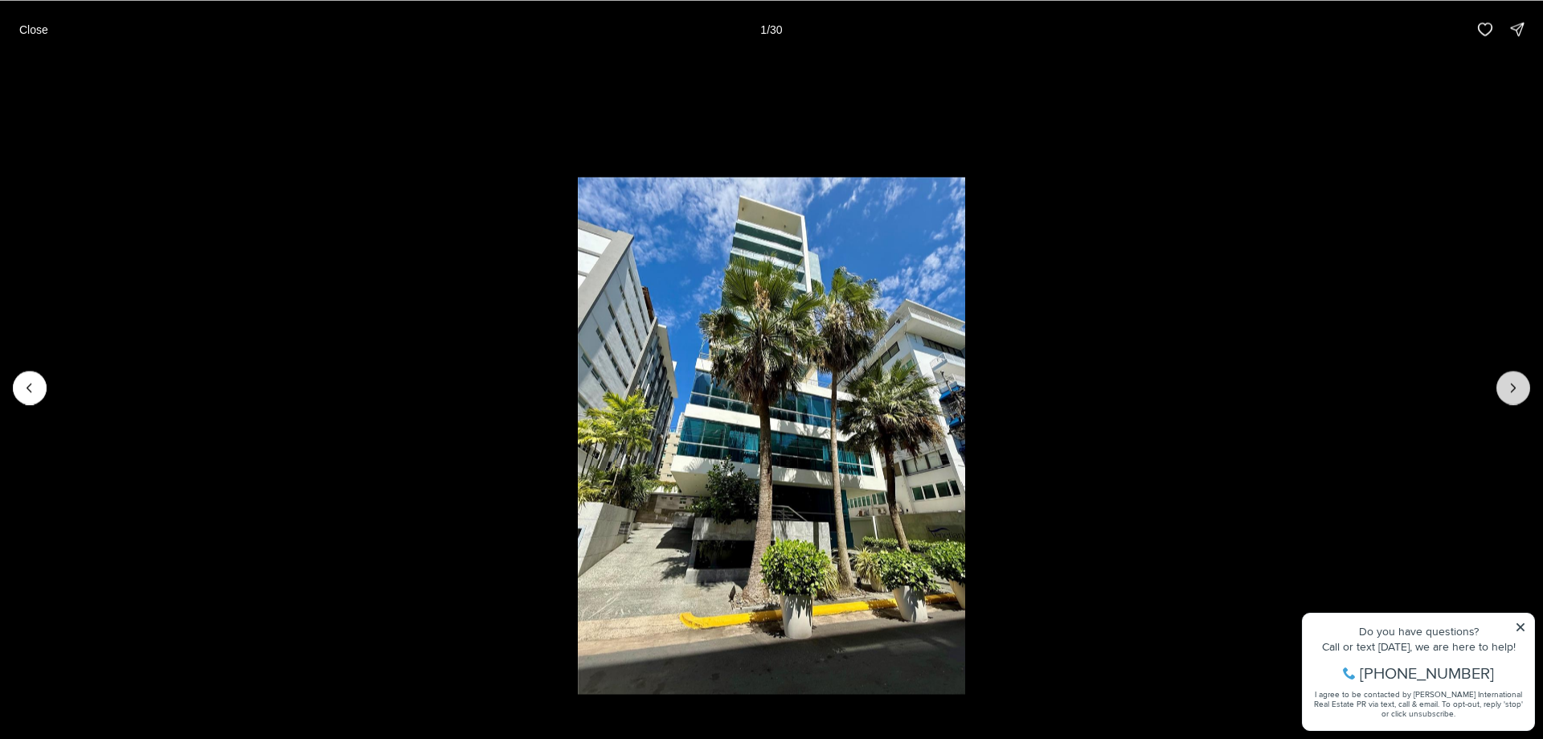
click at [1516, 389] on icon "Next slide" at bounding box center [1513, 387] width 16 height 16
click at [1511, 387] on icon "Next slide" at bounding box center [1513, 387] width 16 height 16
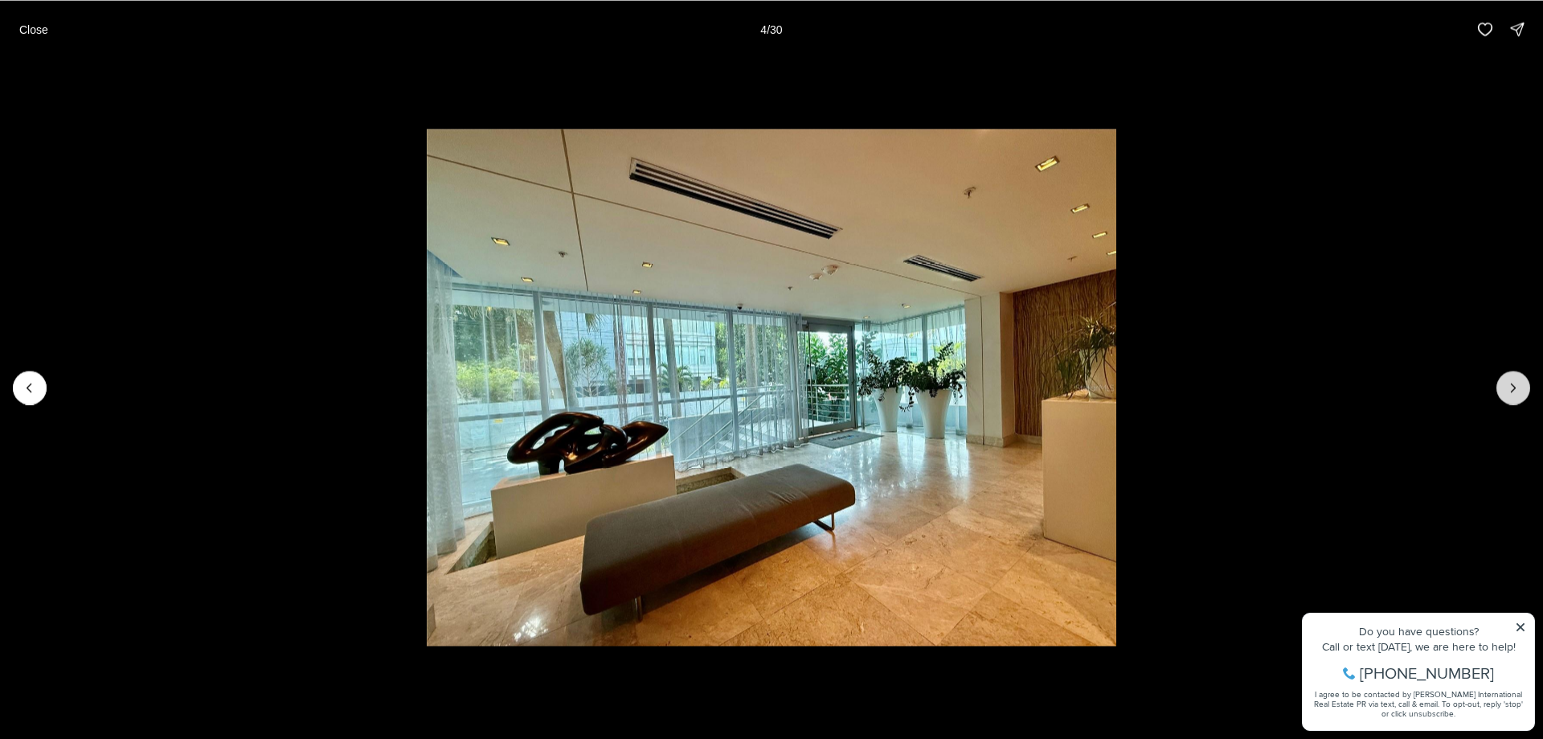
click at [1508, 386] on icon "Next slide" at bounding box center [1513, 387] width 16 height 16
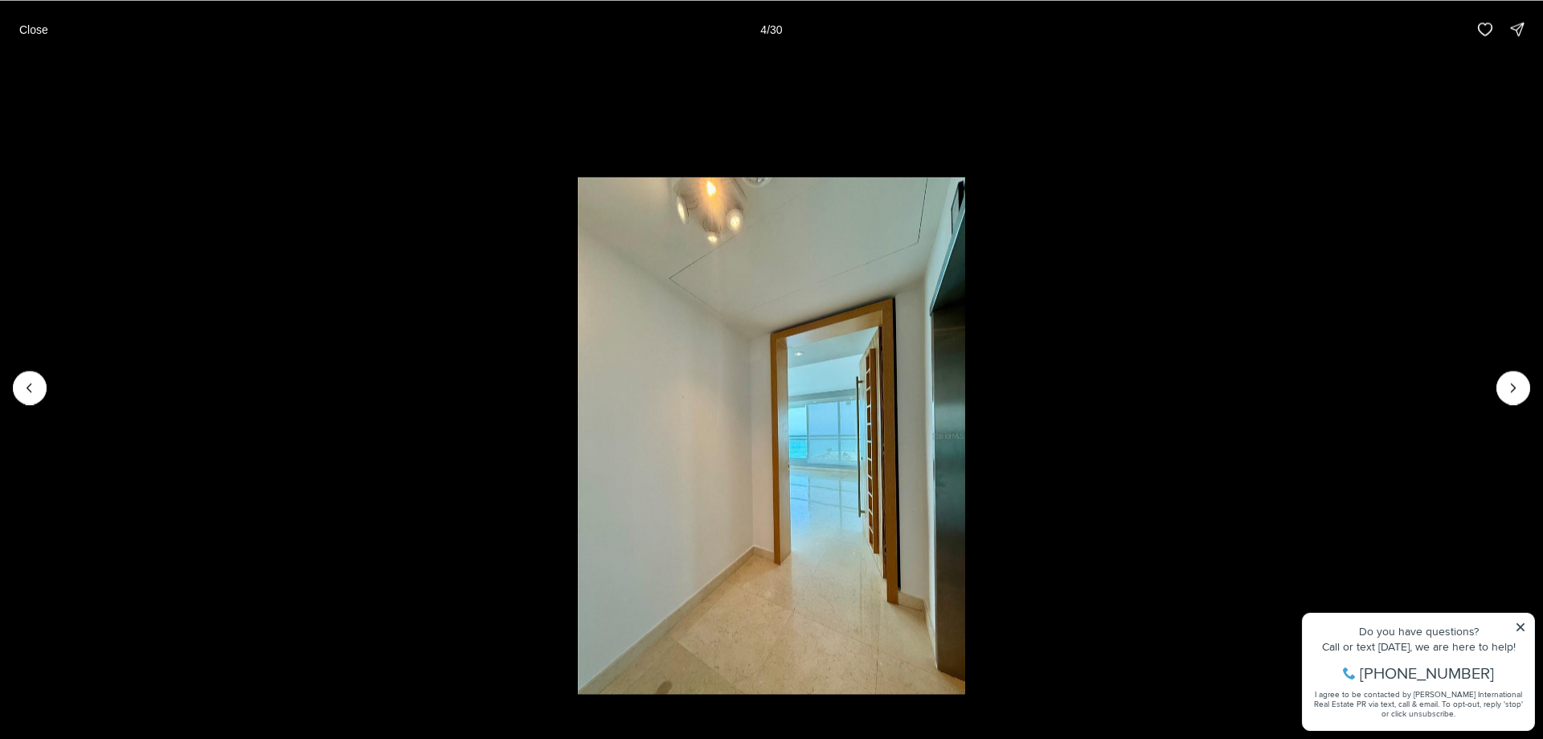
drag, startPoint x: 1505, startPoint y: 383, endPoint x: 1492, endPoint y: 386, distance: 13.9
click at [1496, 384] on div at bounding box center [771, 387] width 1543 height 658
click at [1490, 387] on li "5 of 30" at bounding box center [771, 387] width 1543 height 658
click at [1510, 390] on icon "Next slide" at bounding box center [1513, 387] width 16 height 16
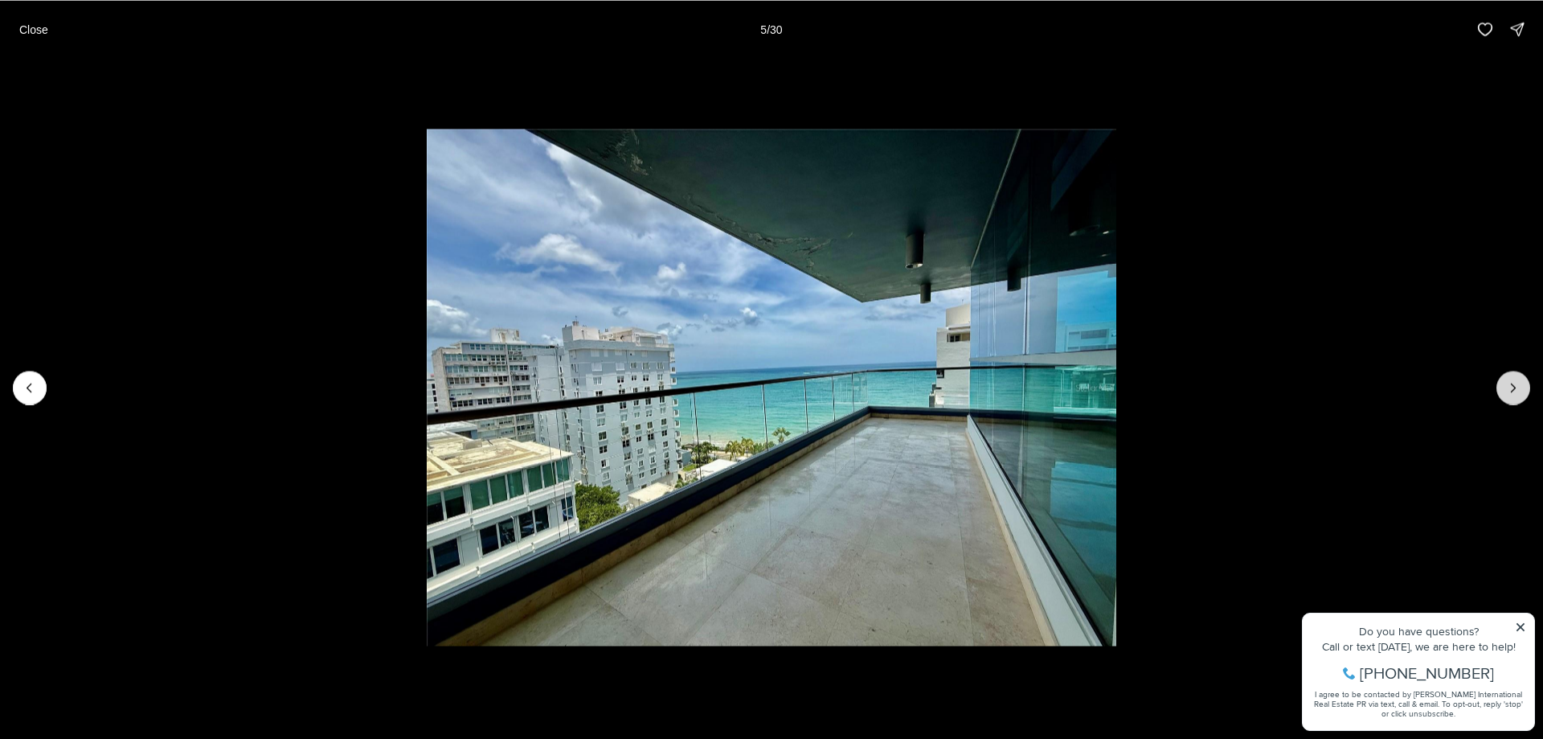
click at [1506, 391] on icon "Next slide" at bounding box center [1513, 387] width 16 height 16
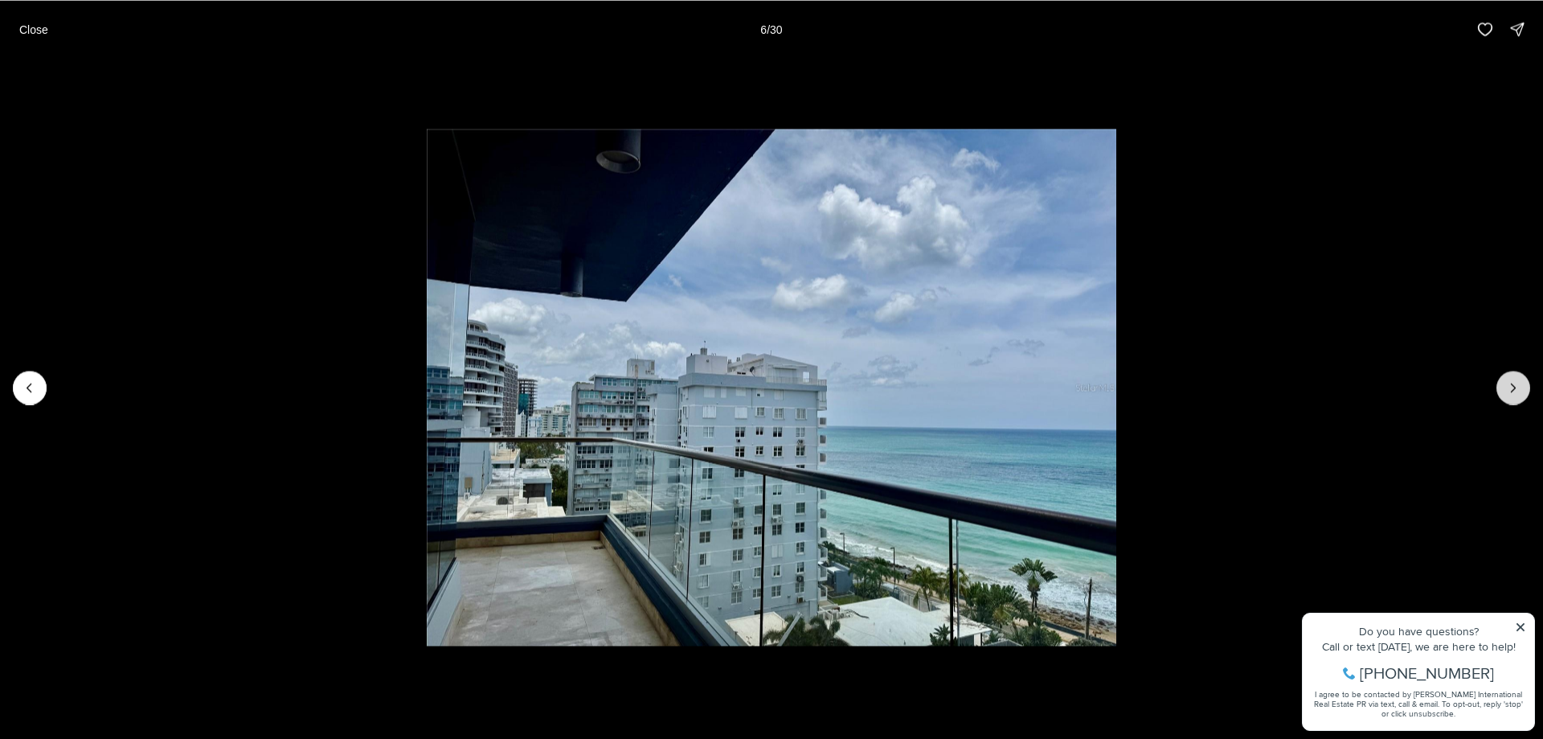
click at [1503, 392] on button "Next slide" at bounding box center [1514, 388] width 34 height 34
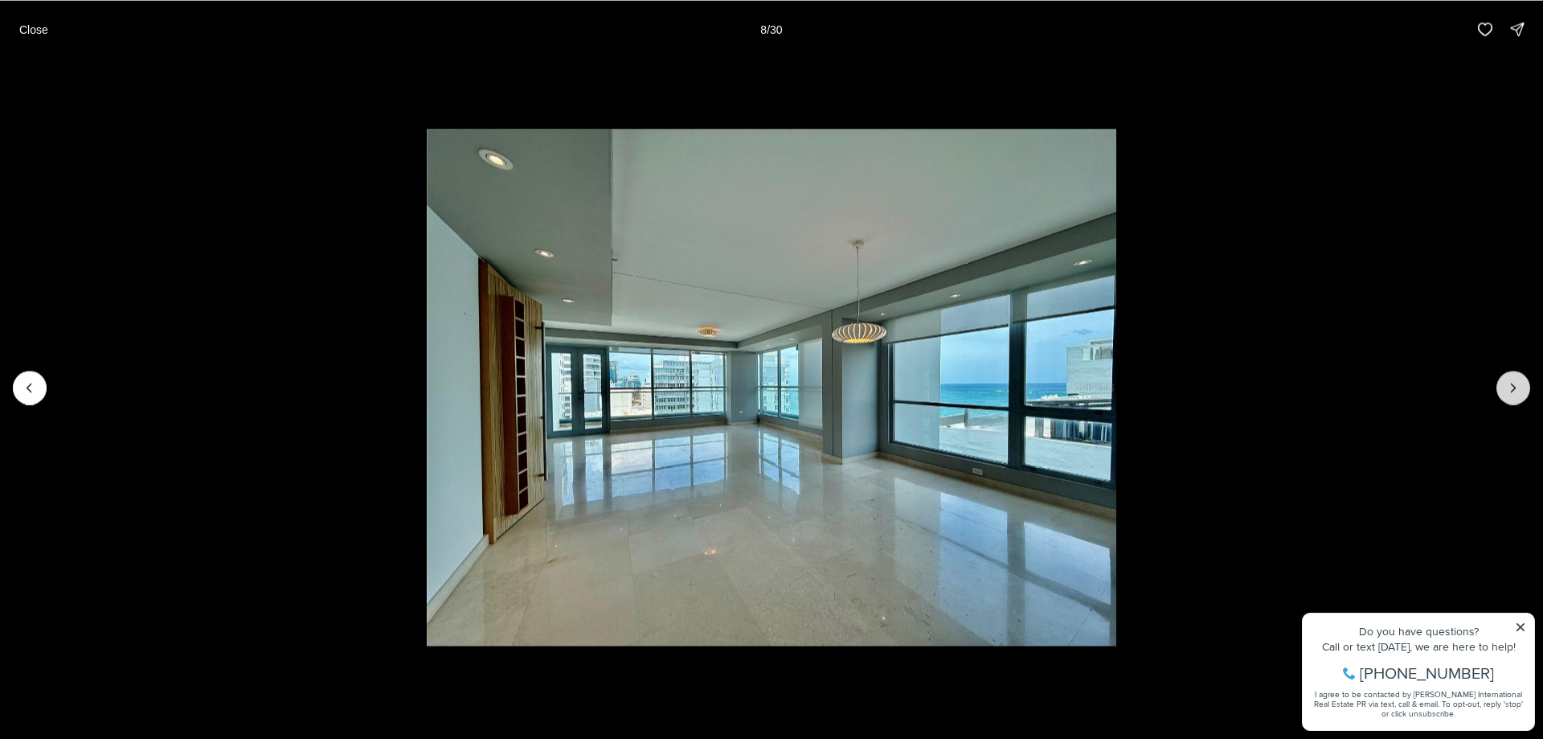
click at [1503, 392] on button "Next slide" at bounding box center [1514, 388] width 34 height 34
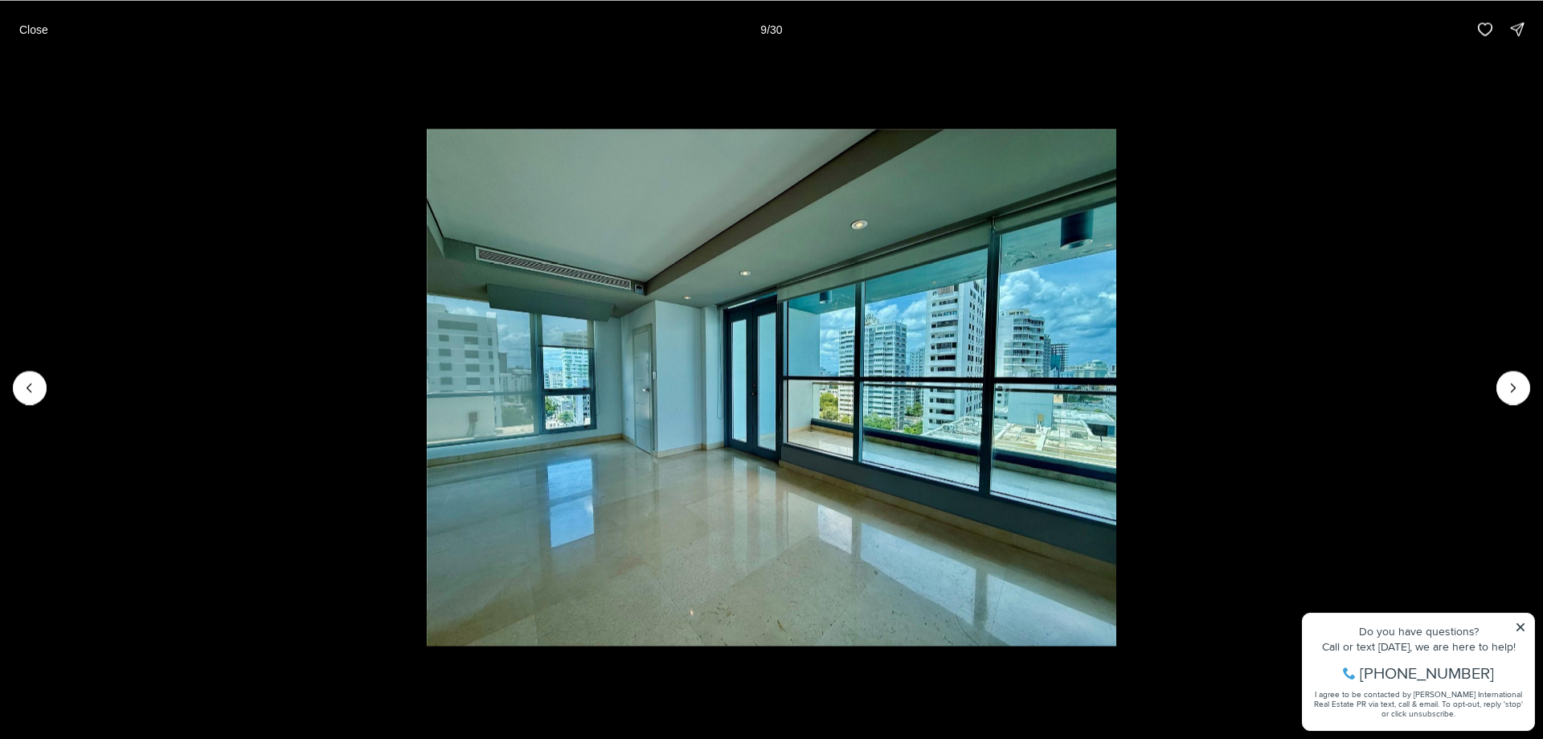
click at [1518, 624] on li "9 of 30" at bounding box center [771, 387] width 1543 height 658
click at [1519, 629] on li "9 of 30" at bounding box center [771, 387] width 1543 height 658
click at [39, 39] on button "Close" at bounding box center [34, 29] width 48 height 32
